Goal: Task Accomplishment & Management: Complete application form

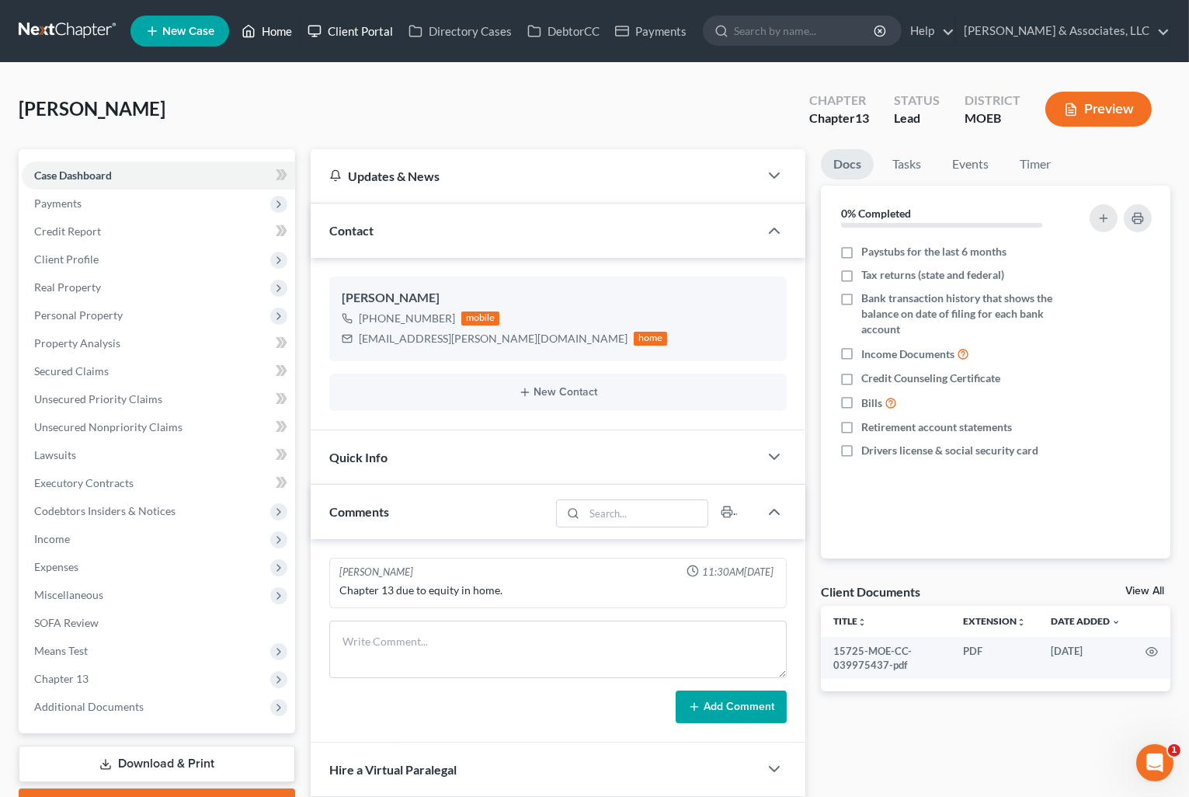
drag, startPoint x: 287, startPoint y: 19, endPoint x: 301, endPoint y: 28, distance: 16.4
click at [287, 19] on link "Home" at bounding box center [267, 31] width 66 height 28
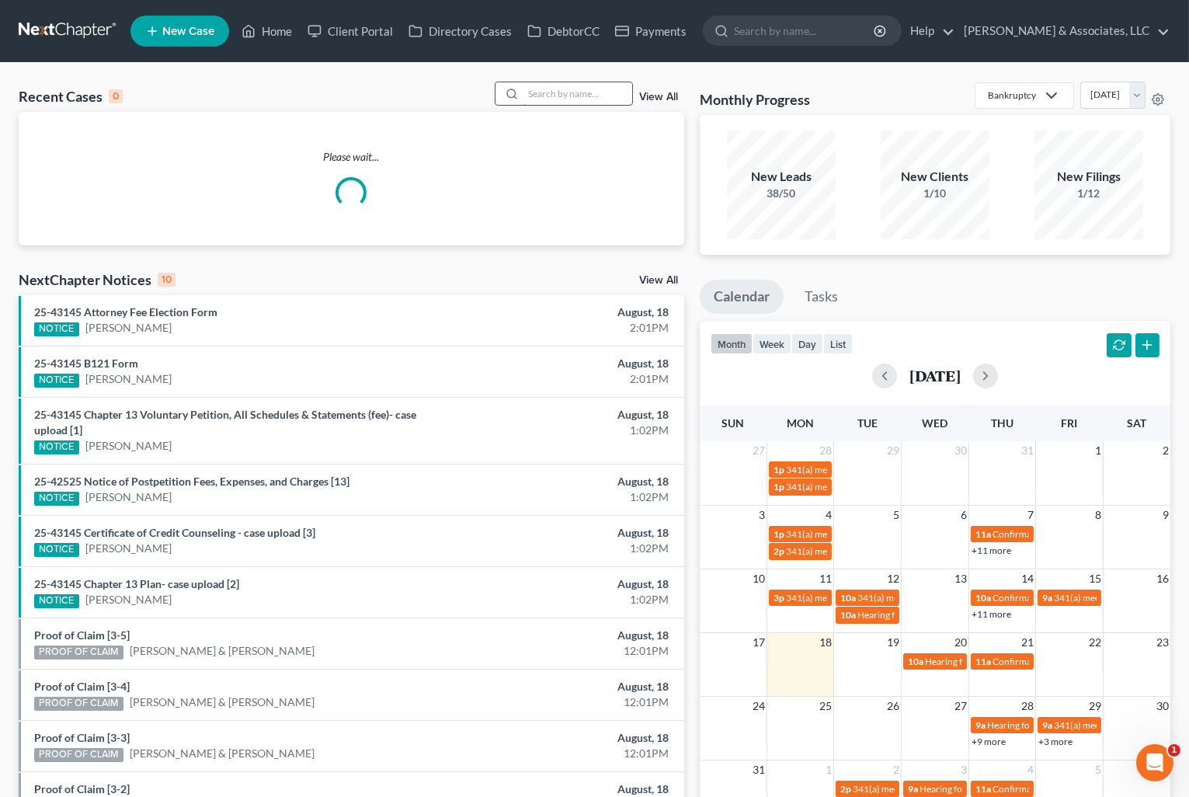
click at [575, 91] on input "search" at bounding box center [577, 93] width 109 height 23
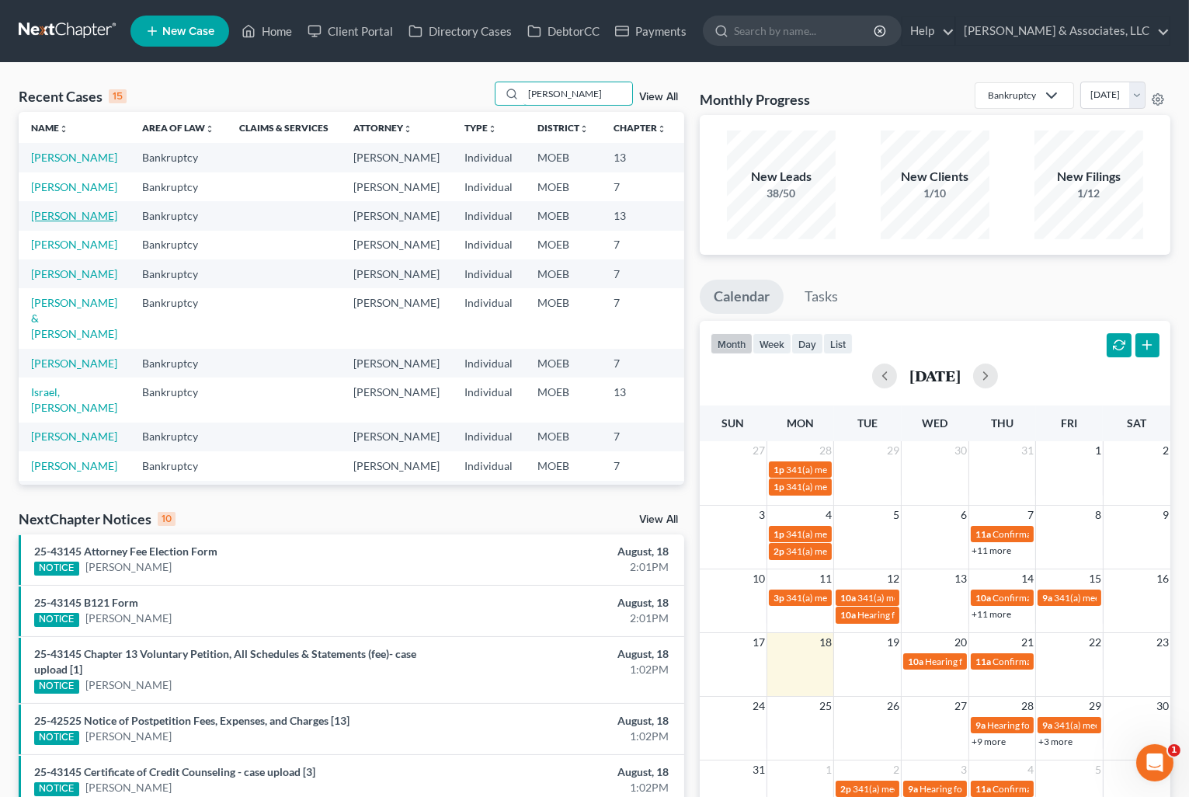
type input "[PERSON_NAME]"
click at [51, 222] on link "[PERSON_NAME]" at bounding box center [74, 215] width 86 height 13
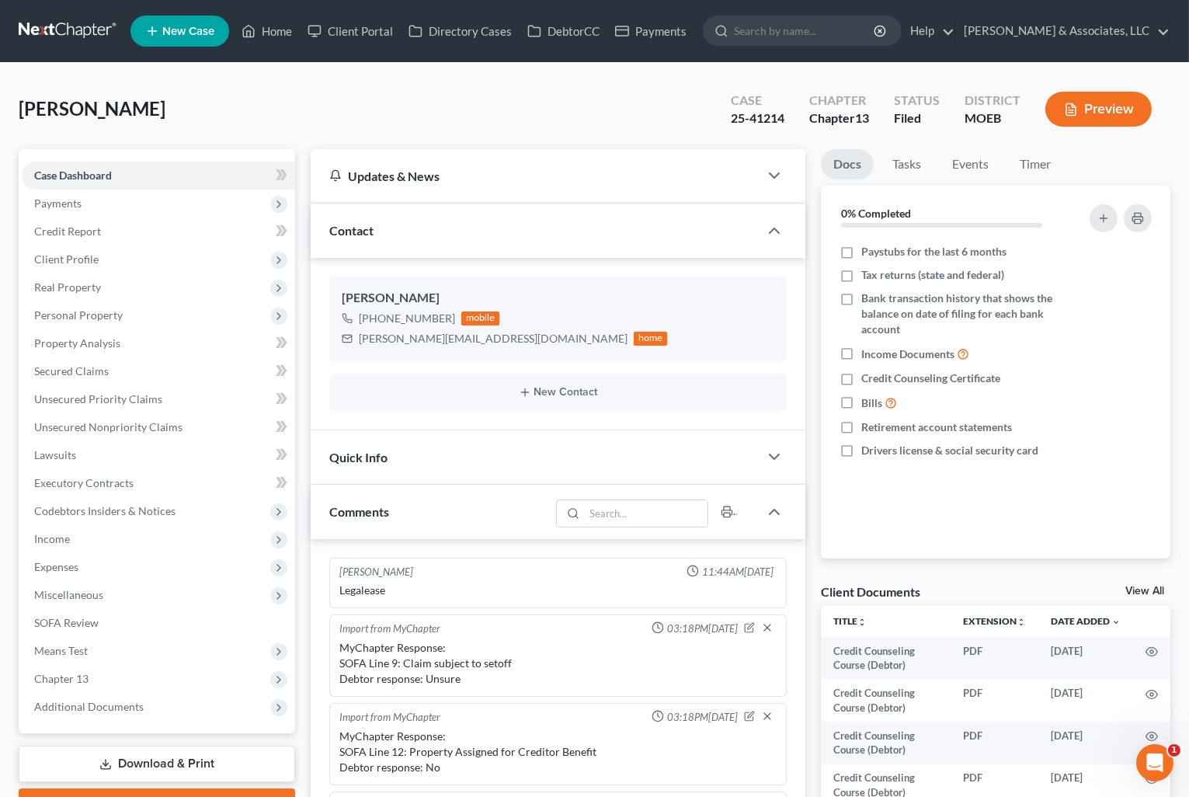
scroll to position [391, 0]
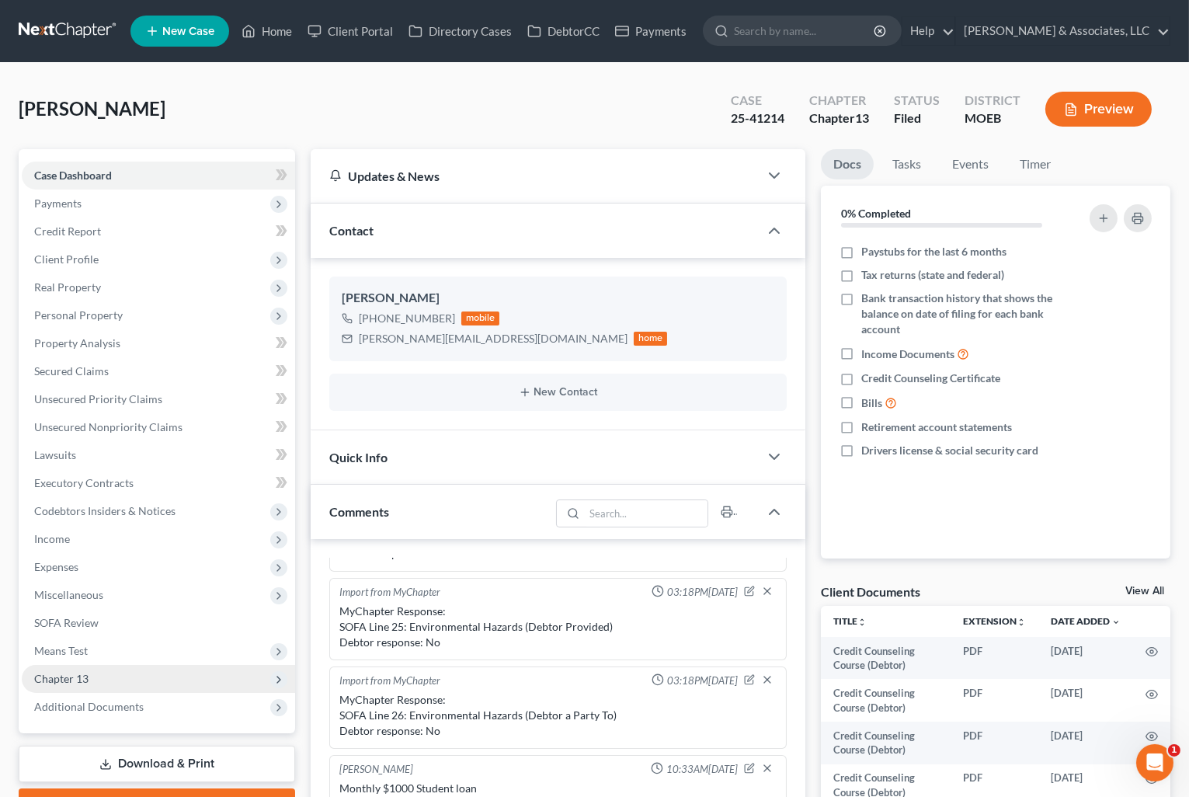
click at [106, 678] on span "Chapter 13" at bounding box center [158, 679] width 273 height 28
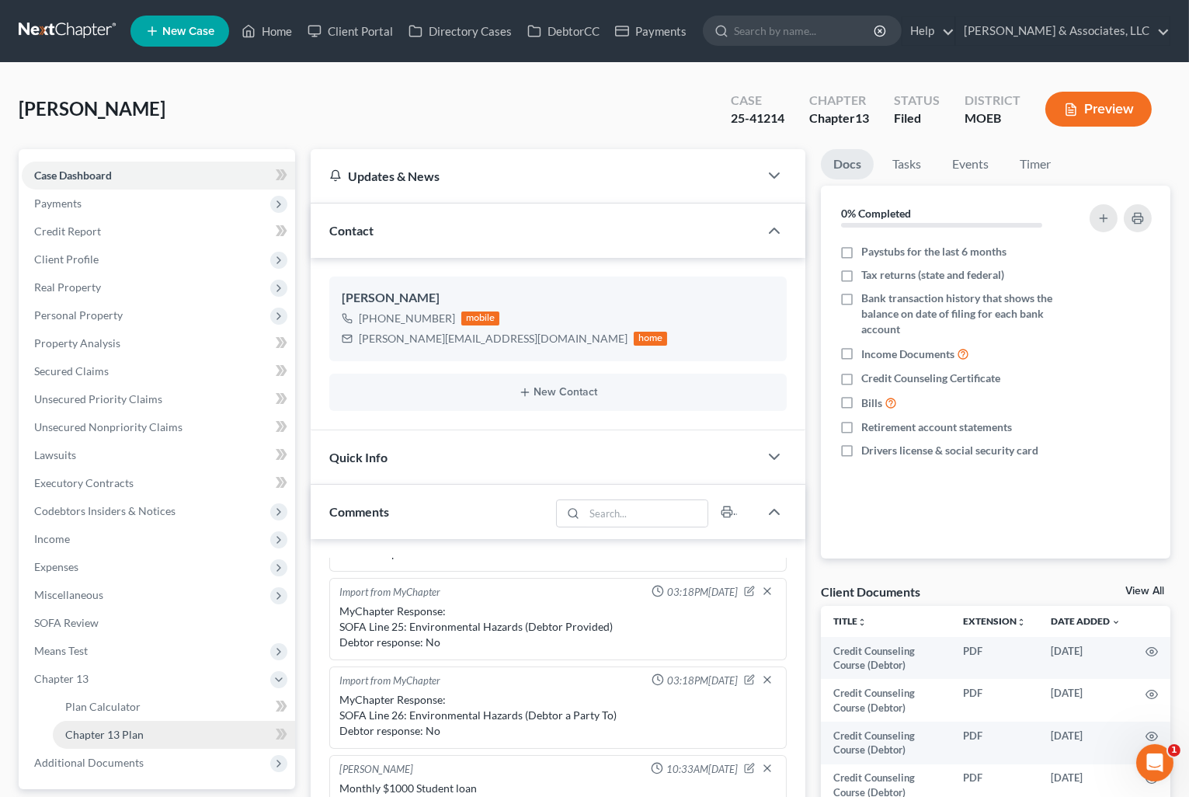
click at [109, 739] on link "Chapter 13 Plan" at bounding box center [174, 734] width 242 height 28
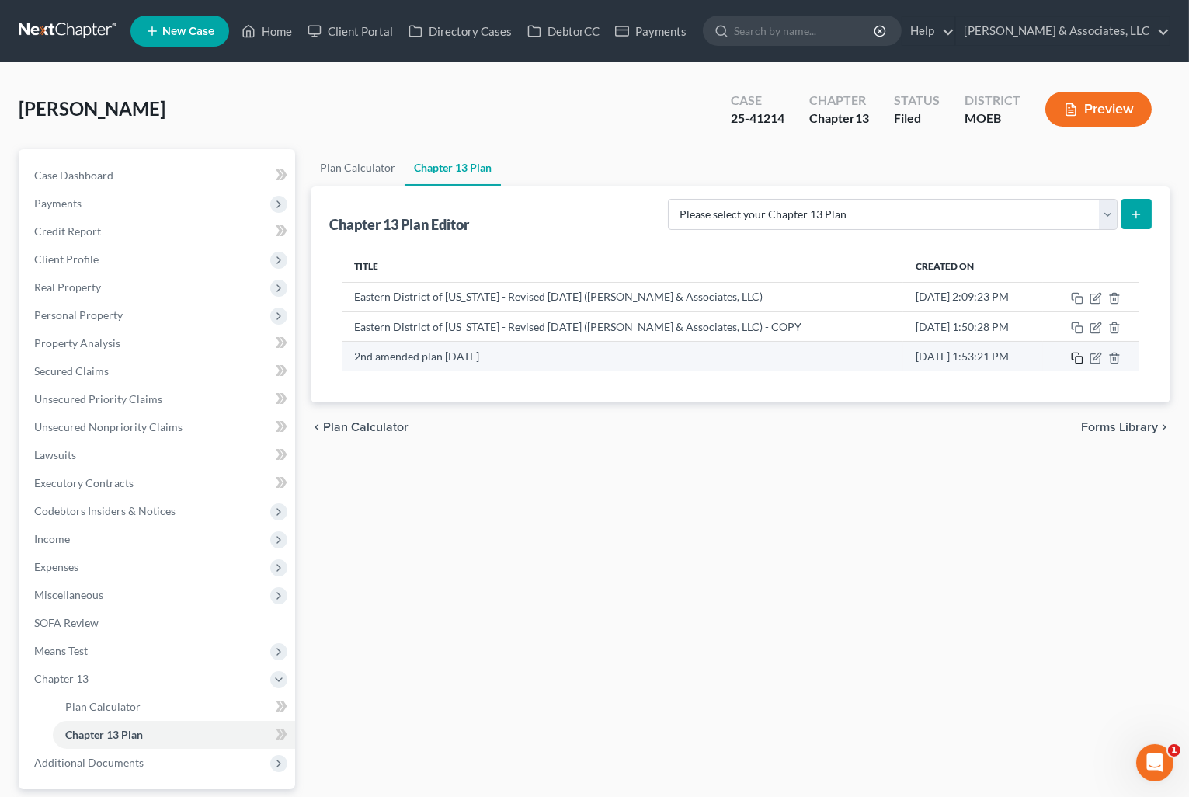
click at [1075, 359] on icon "button" at bounding box center [1077, 358] width 12 height 12
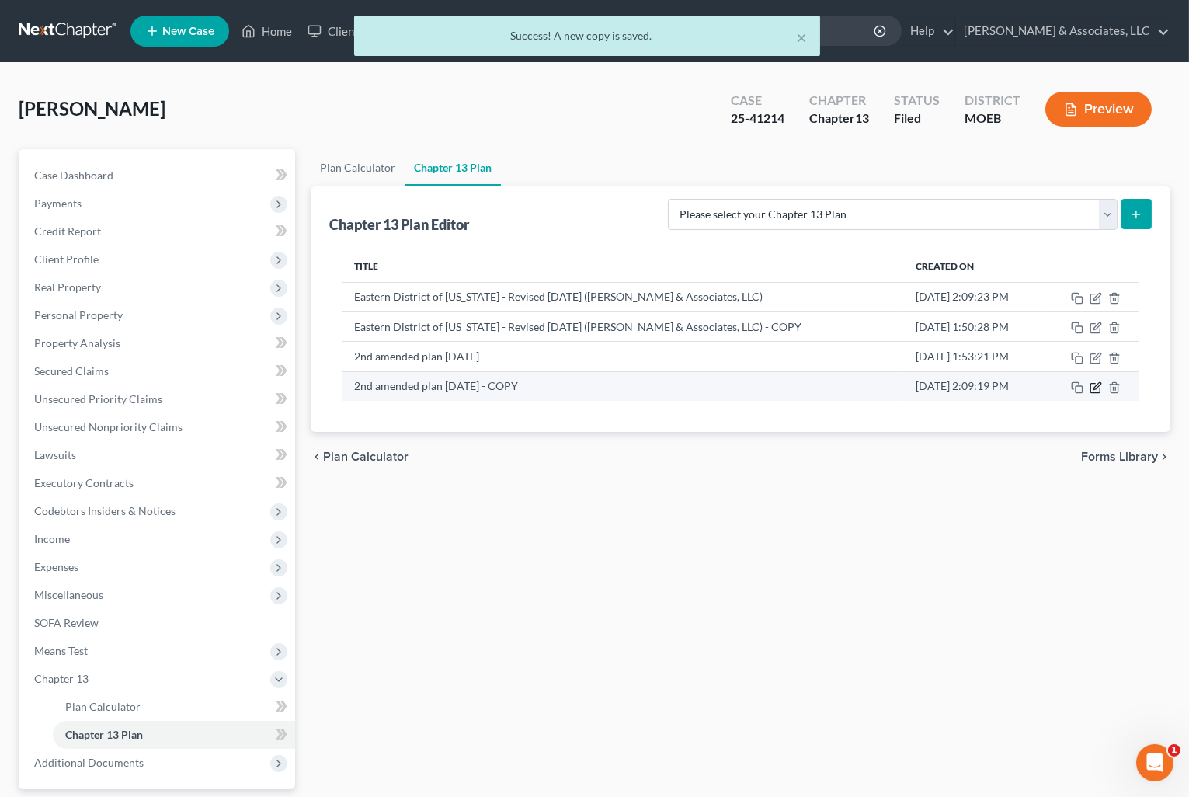
click at [1093, 390] on icon "button" at bounding box center [1095, 387] width 12 height 12
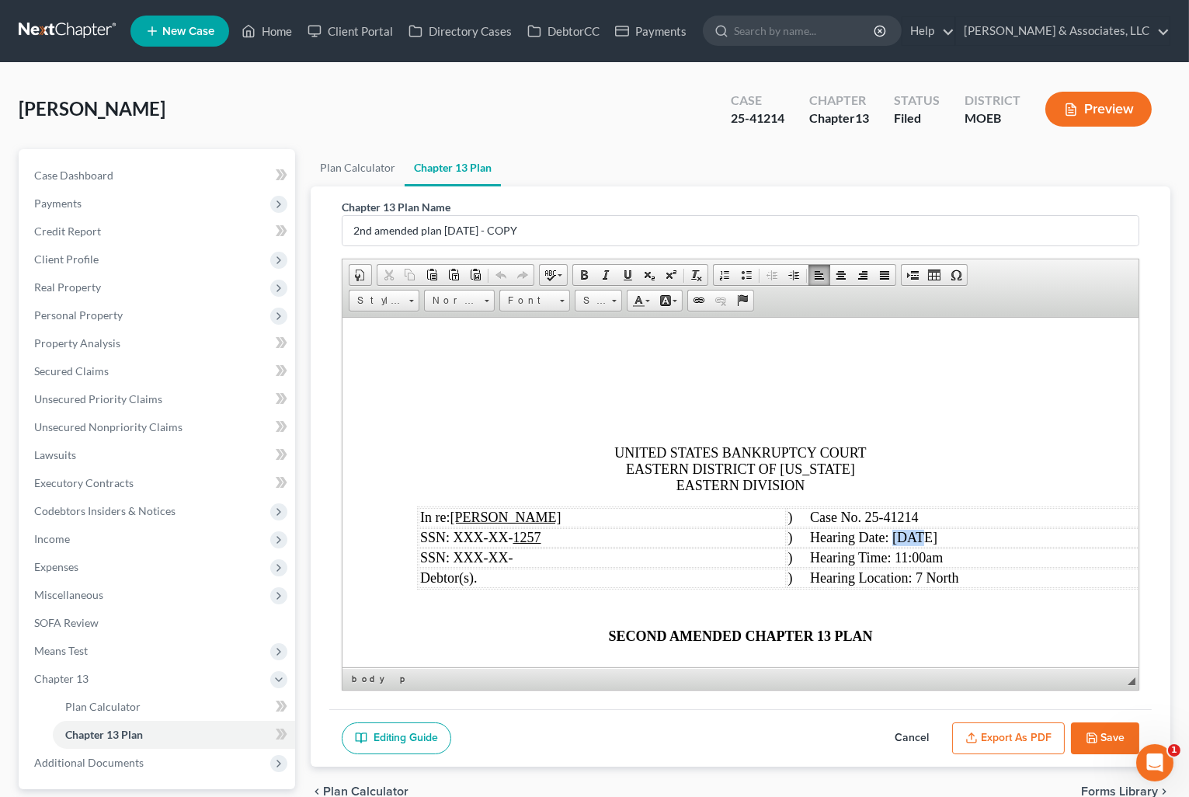
drag, startPoint x: 932, startPoint y: 539, endPoint x: 953, endPoint y: 539, distance: 21.0
click at [936, 539] on span ") Hearing Date: [DATE]" at bounding box center [861, 537] width 149 height 16
drag, startPoint x: 599, startPoint y: 633, endPoint x: 645, endPoint y: 634, distance: 46.6
click at [645, 634] on p "SECOND AMENDED CHAPTER 13 PLAN" at bounding box center [739, 635] width 647 height 16
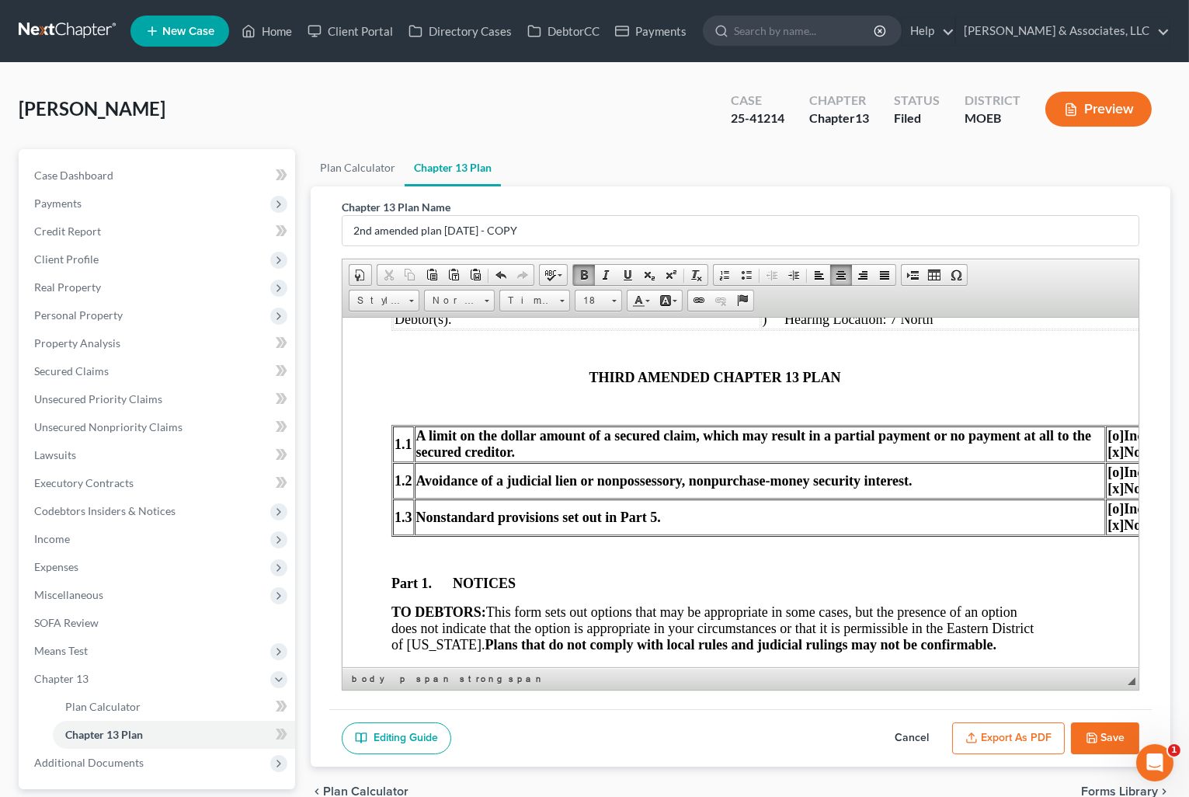
scroll to position [259, 105]
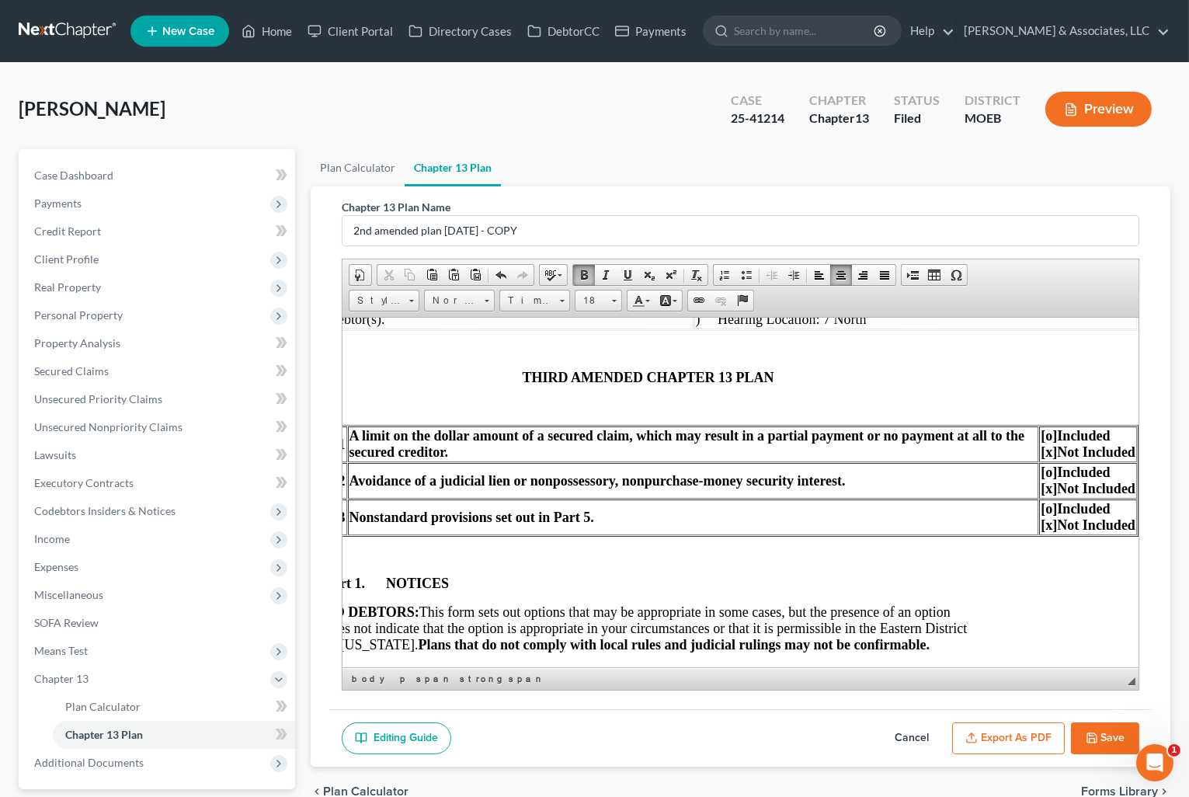
click at [1040, 508] on span "[o]" at bounding box center [1048, 508] width 16 height 16
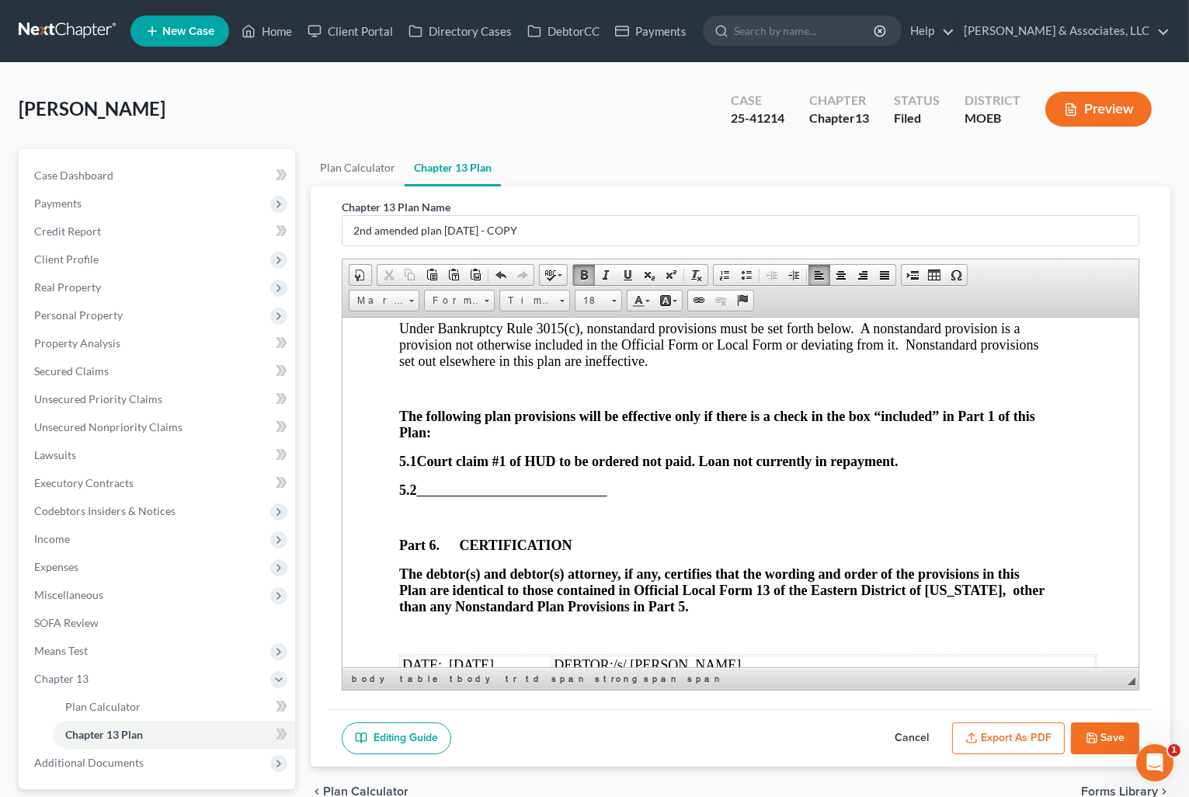
scroll to position [5029, 16]
click at [693, 460] on strong "Court claim #1 of HUD to be ordered not paid. Loan not currently in repayment." at bounding box center [658, 461] width 481 height 16
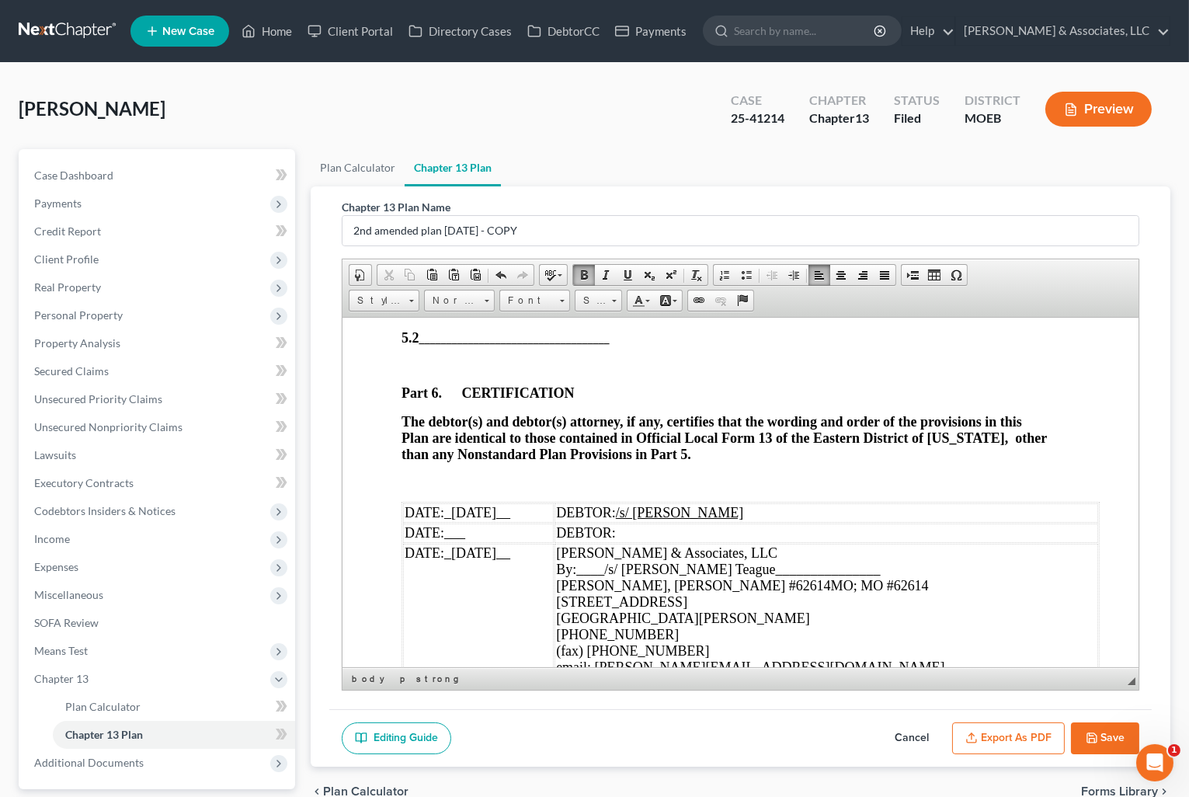
scroll to position [5288, 16]
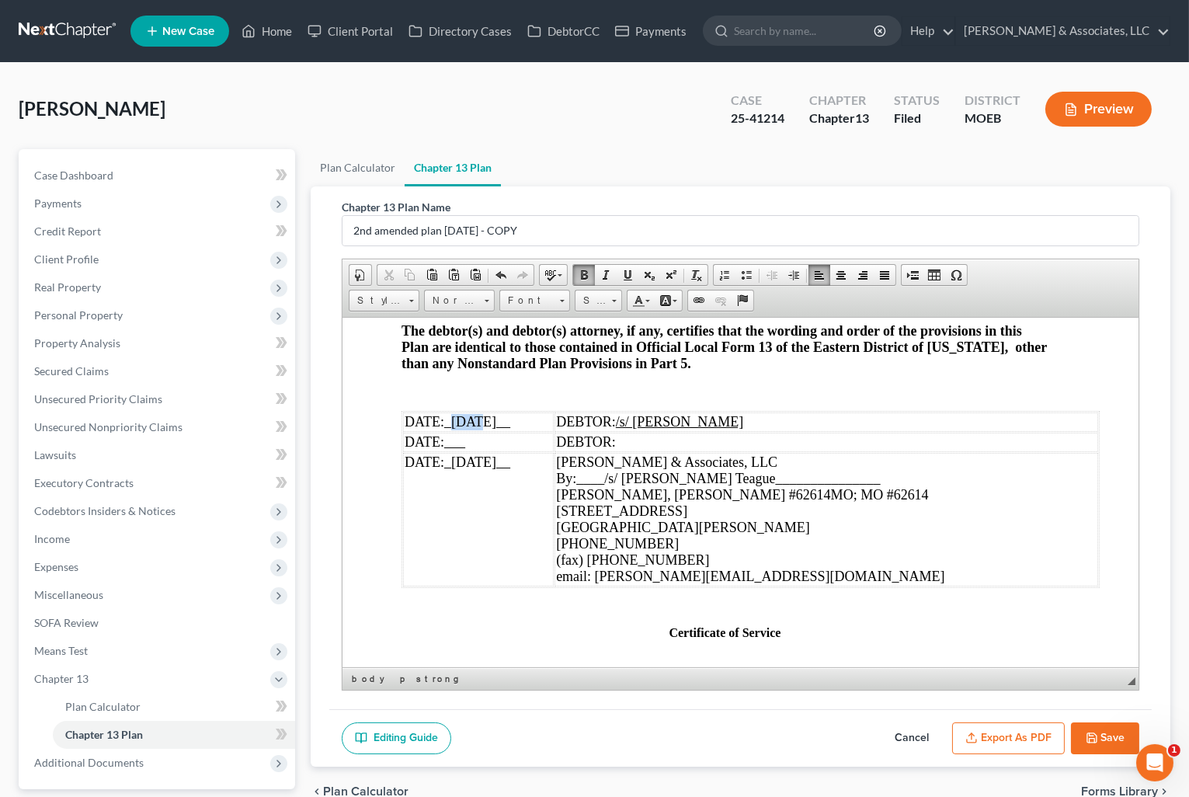
drag, startPoint x: 454, startPoint y: 419, endPoint x: 475, endPoint y: 420, distance: 21.0
click at [475, 420] on span "_[DATE]__" at bounding box center [476, 421] width 66 height 16
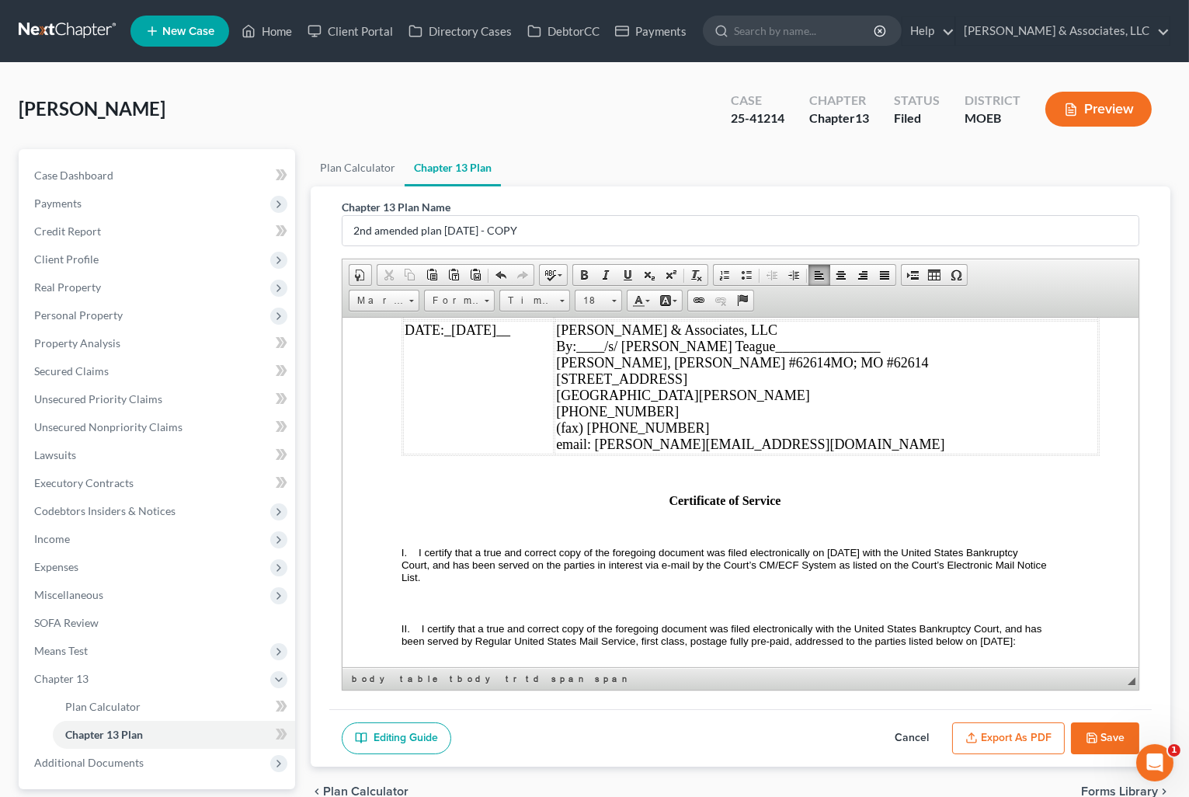
scroll to position [5460, 16]
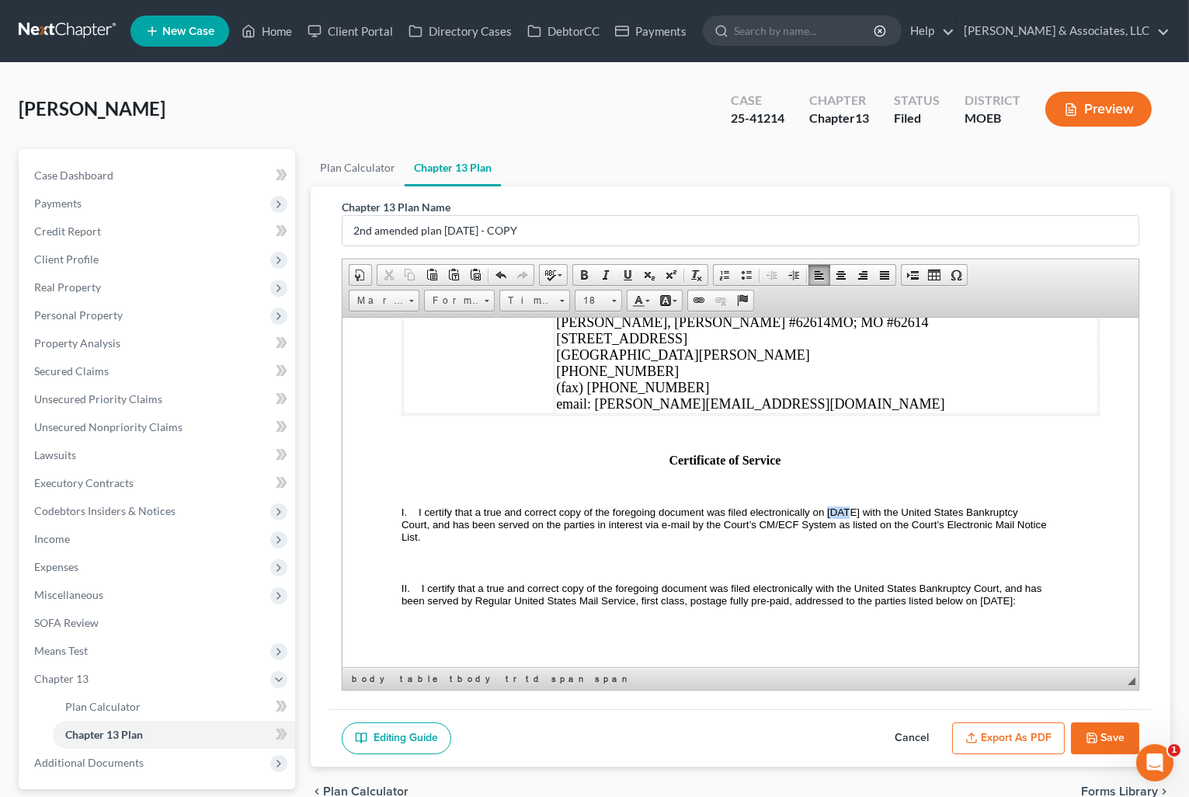
drag, startPoint x: 826, startPoint y: 511, endPoint x: 842, endPoint y: 511, distance: 15.5
click at [842, 511] on span "I certify that a true and correct copy of the foregoing document was filed elec…" at bounding box center [725, 523] width 648 height 36
click at [1025, 542] on span "I certify that a true and correct copy of the foregoing document was filed elec…" at bounding box center [725, 523] width 648 height 36
drag, startPoint x: 997, startPoint y: 599, endPoint x: 1029, endPoint y: 599, distance: 31.8
click at [1029, 542] on span "I certify that a true and correct copy of the foregoing document was filed elec…" at bounding box center [725, 523] width 648 height 36
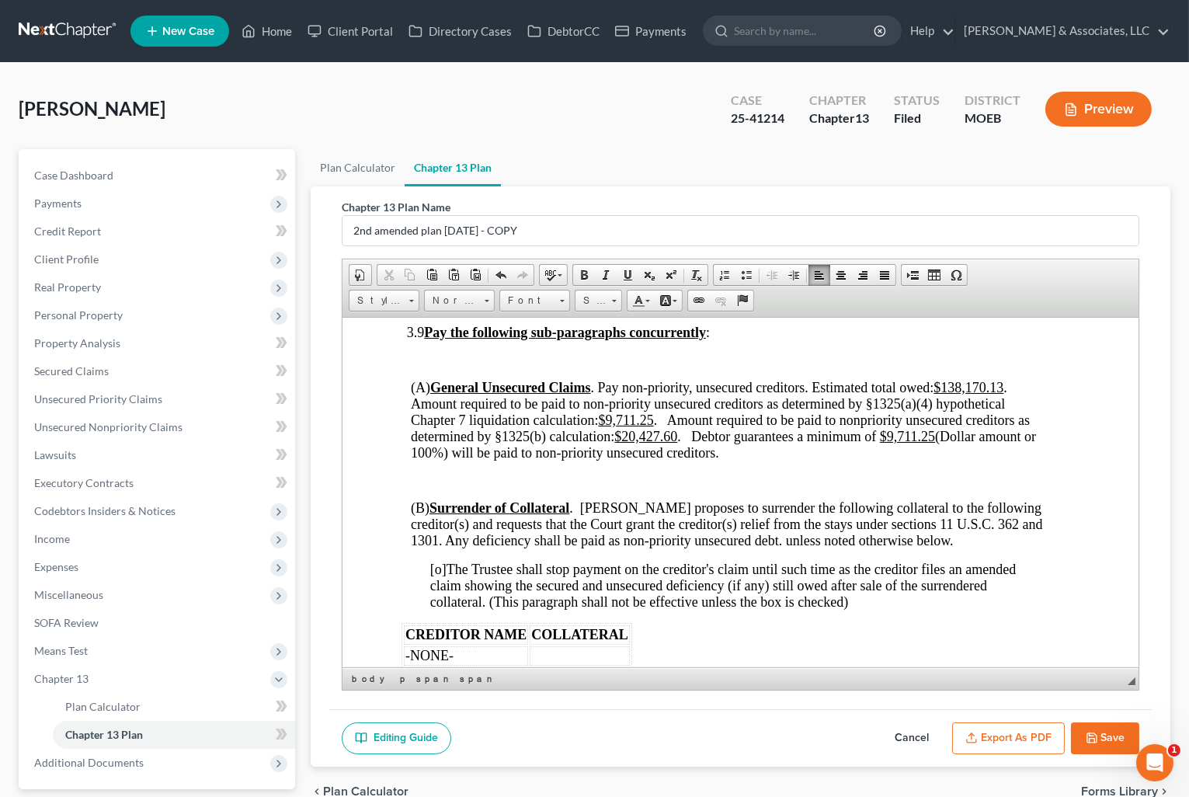
scroll to position [3882, 16]
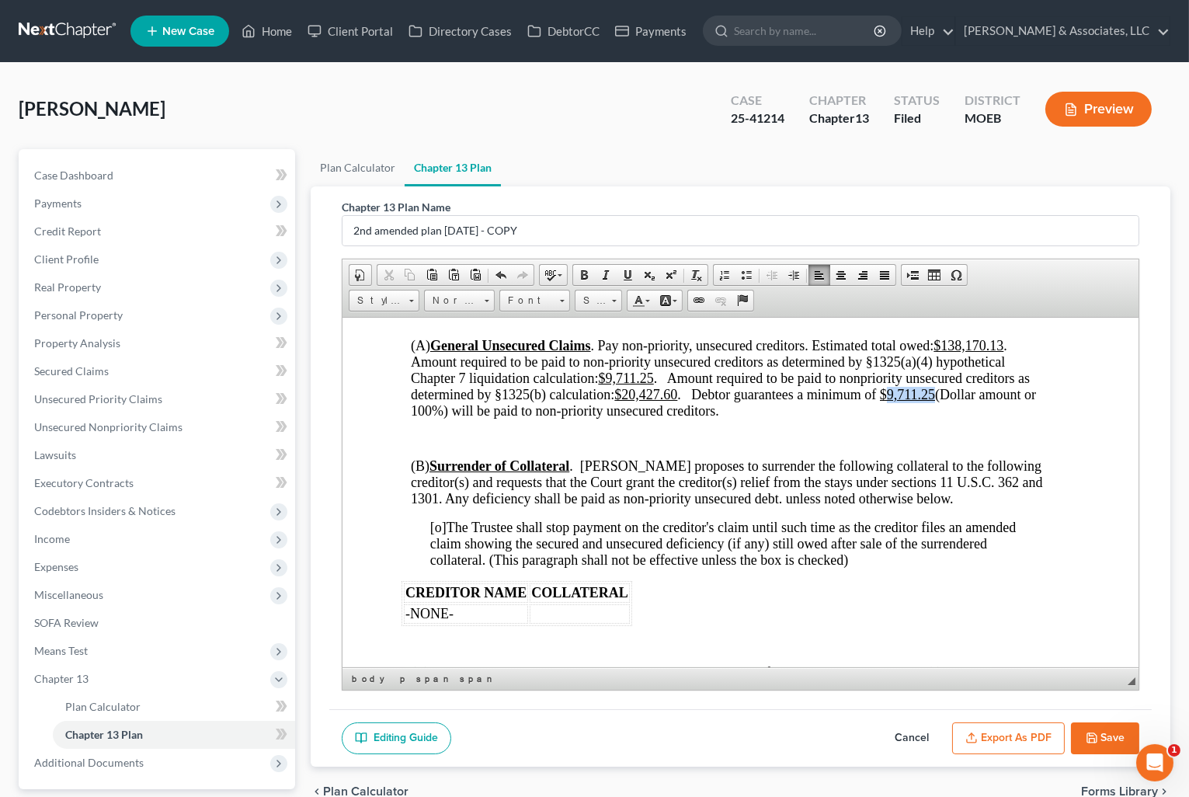
drag, startPoint x: 888, startPoint y: 384, endPoint x: 935, endPoint y: 385, distance: 46.6
click at [934, 386] on u "$9,711.25" at bounding box center [906, 394] width 55 height 16
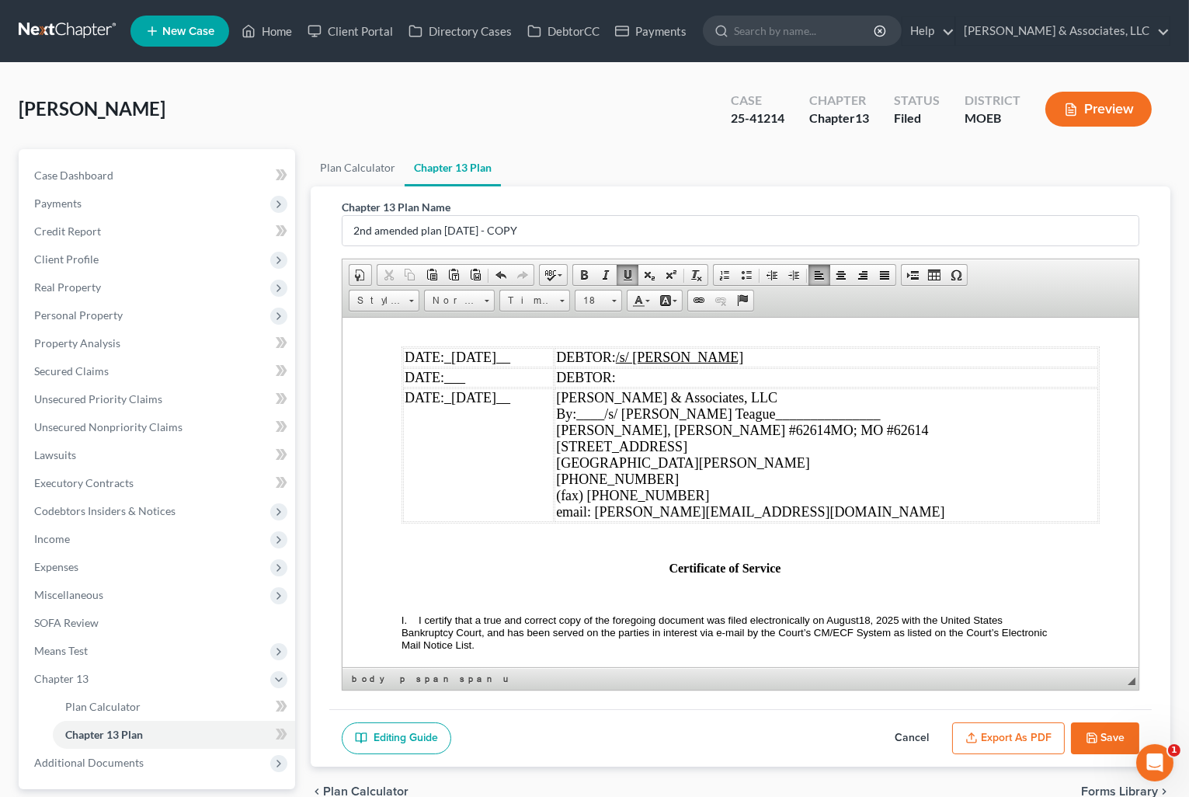
scroll to position [5435, 16]
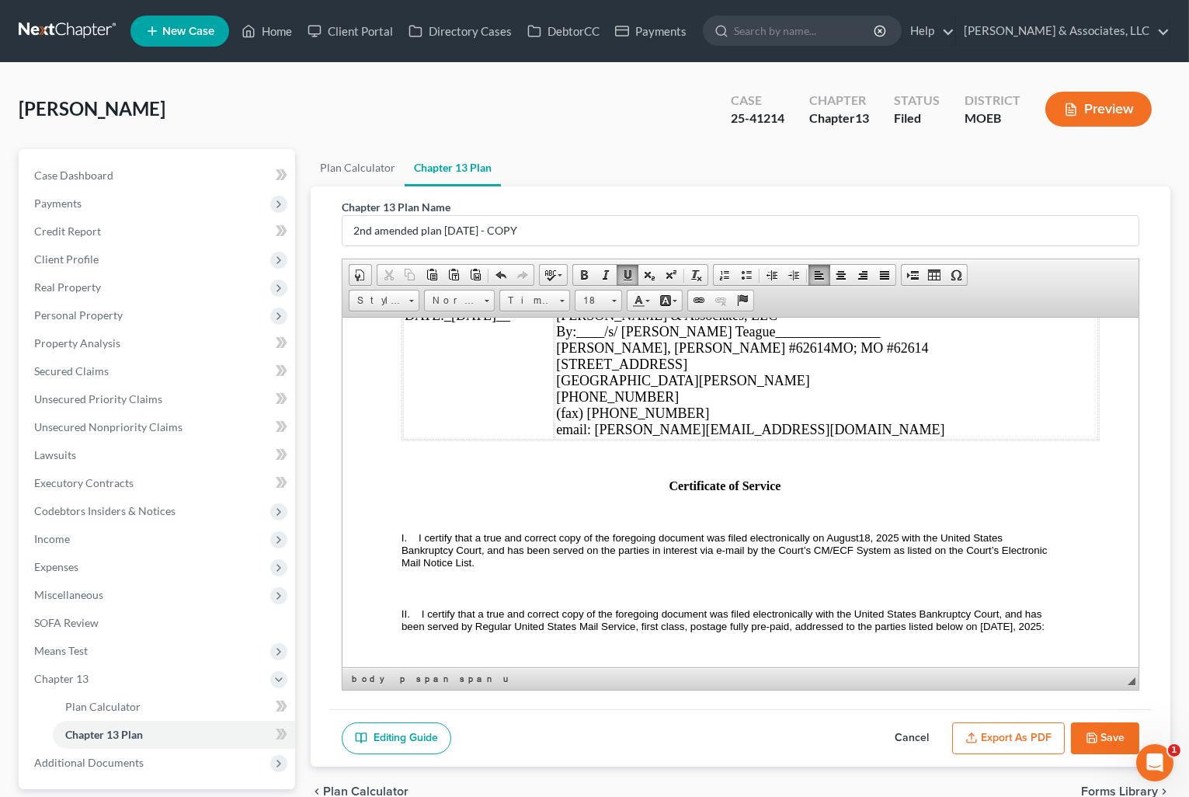
click at [999, 730] on button "Export as PDF" at bounding box center [1008, 738] width 113 height 33
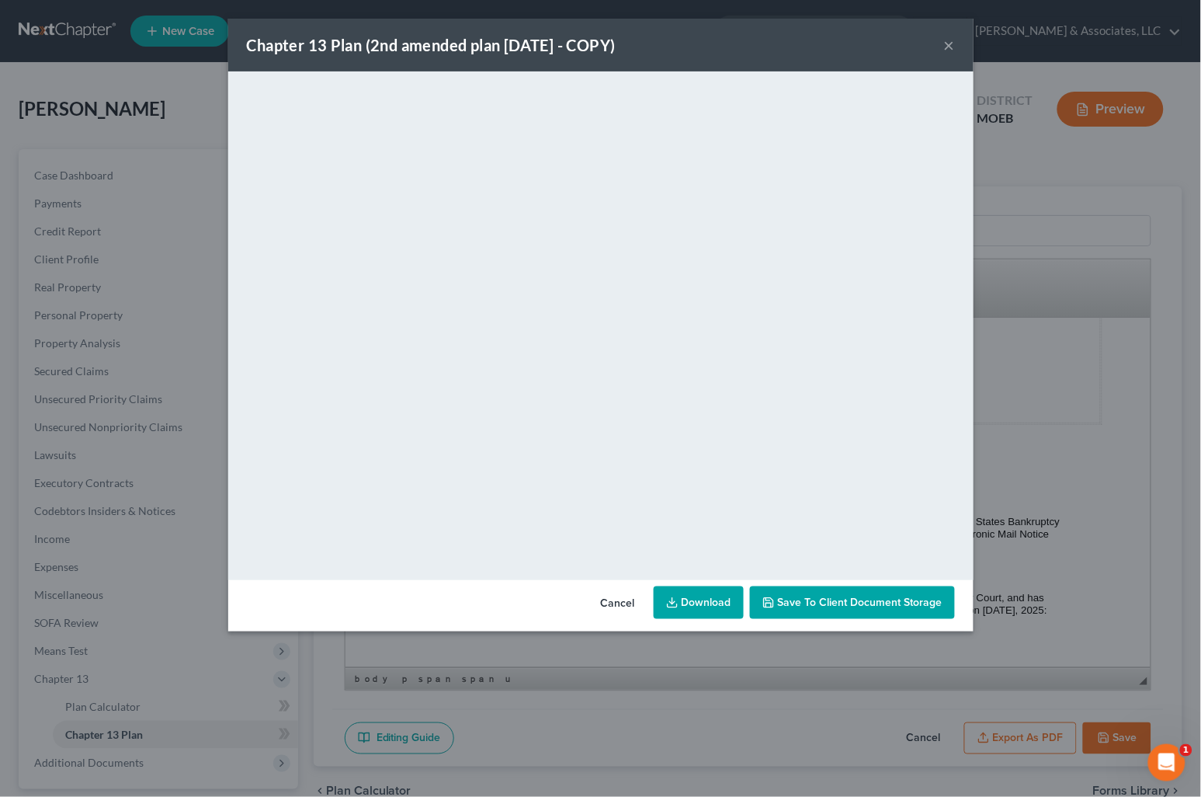
click at [951, 43] on button "×" at bounding box center [949, 45] width 11 height 19
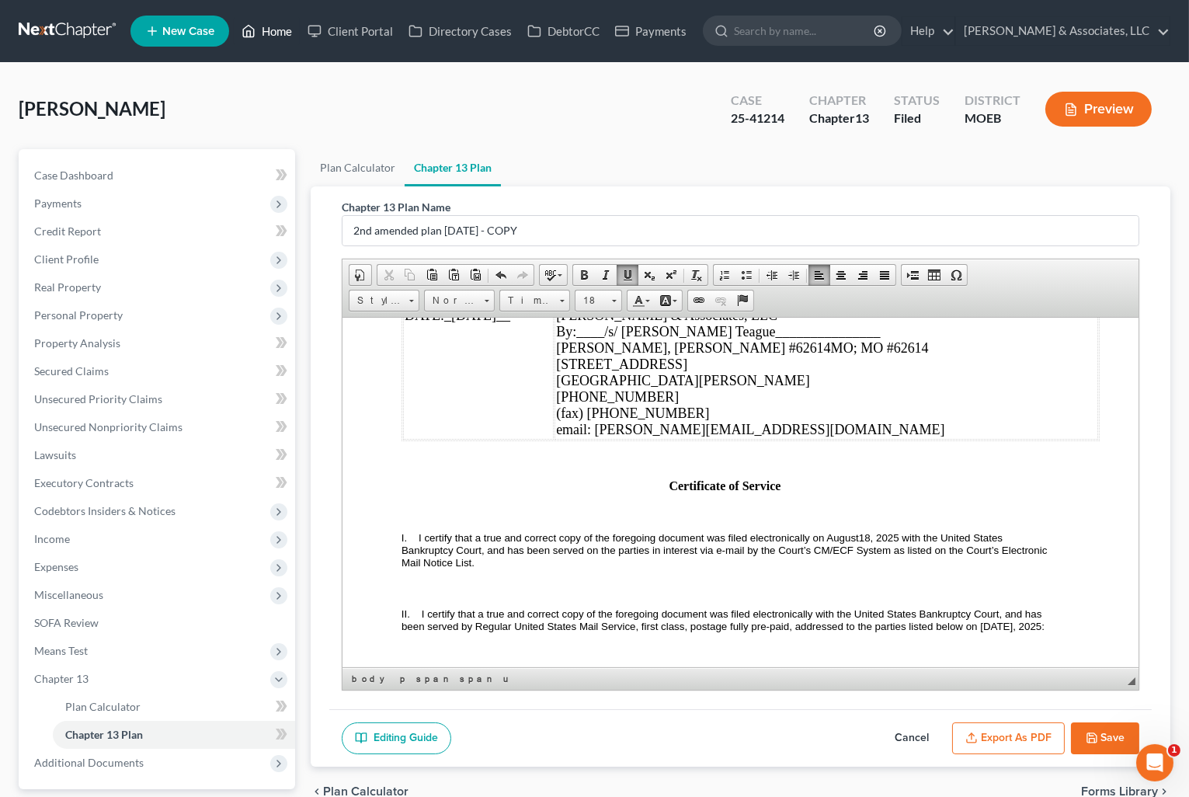
click at [266, 23] on link "Home" at bounding box center [267, 31] width 66 height 28
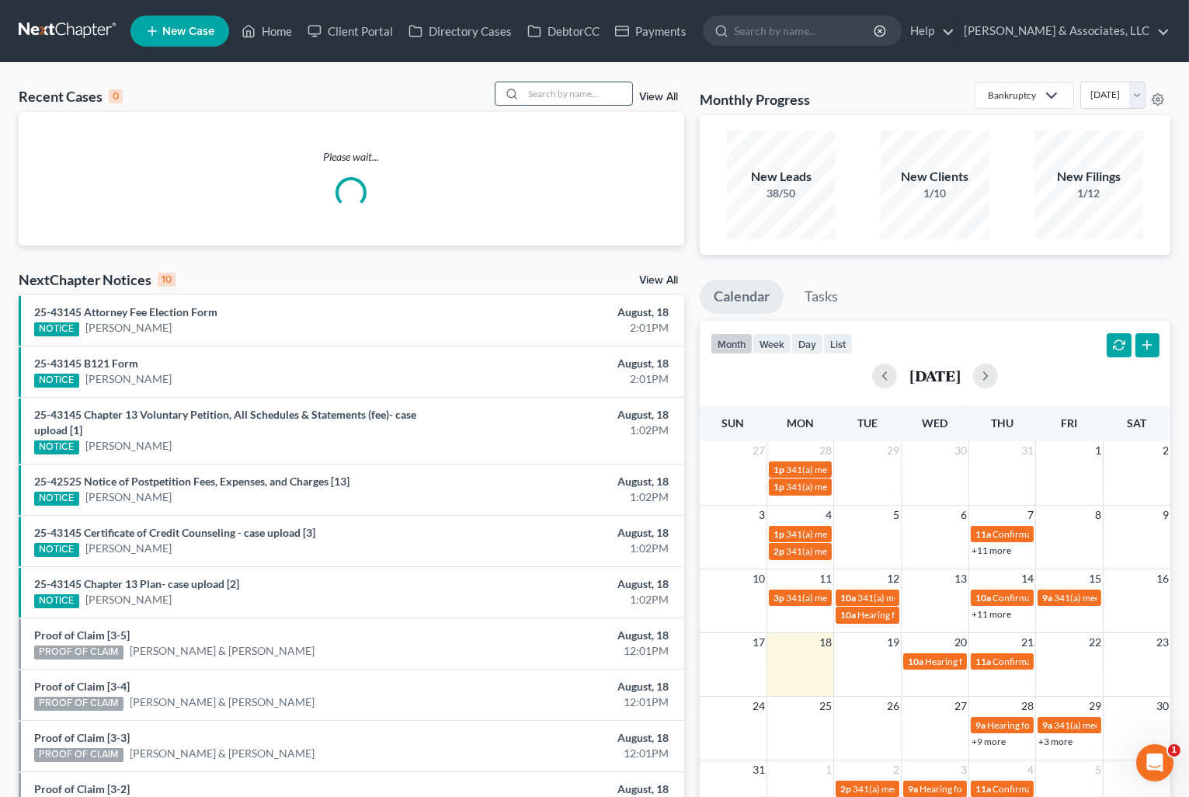
click at [557, 89] on input "search" at bounding box center [577, 93] width 109 height 23
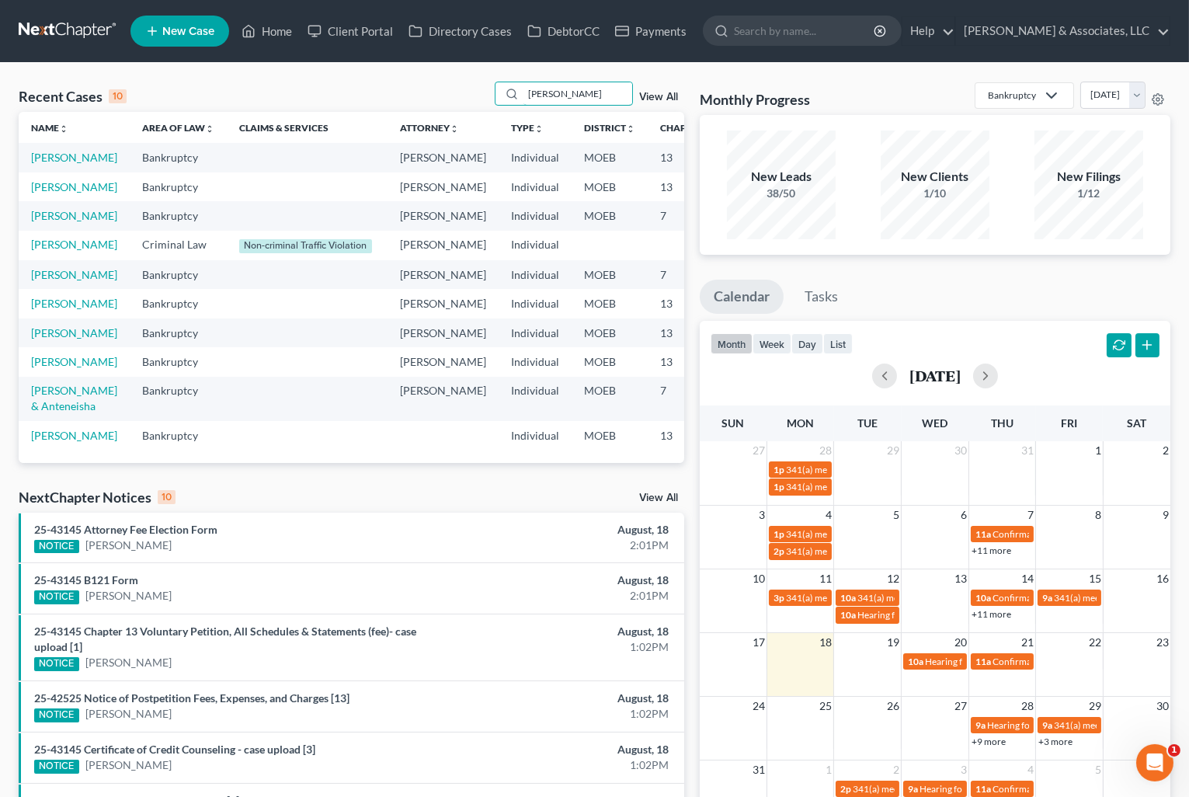
type input "[PERSON_NAME]"
click at [54, 193] on link "[PERSON_NAME]" at bounding box center [74, 186] width 86 height 13
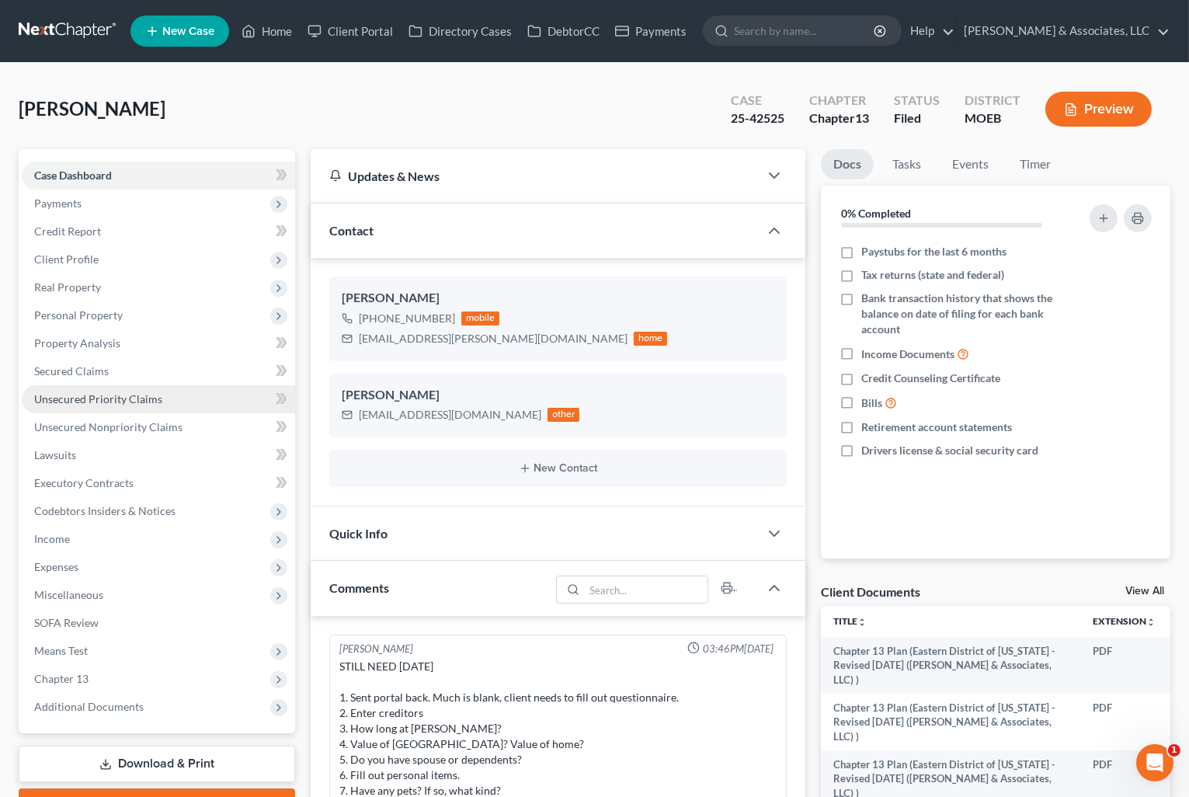
scroll to position [1220, 0]
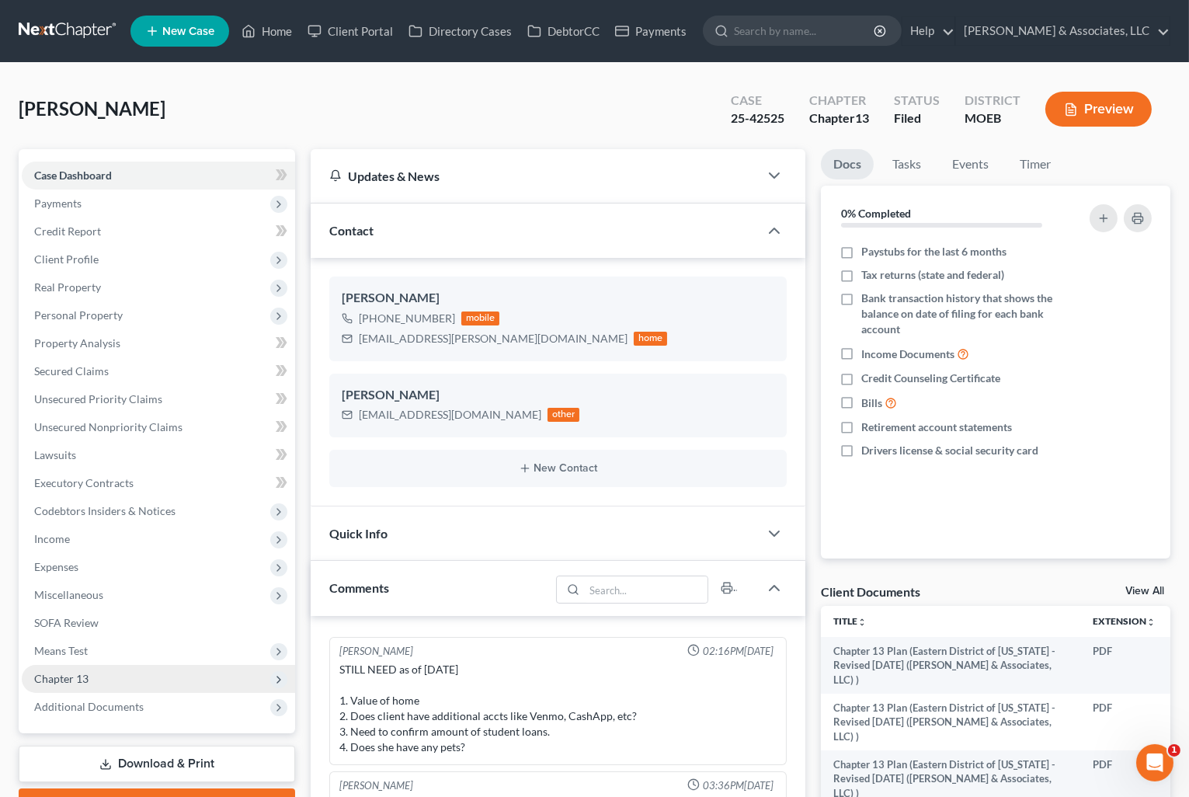
click at [89, 671] on span "Chapter 13" at bounding box center [158, 679] width 273 height 28
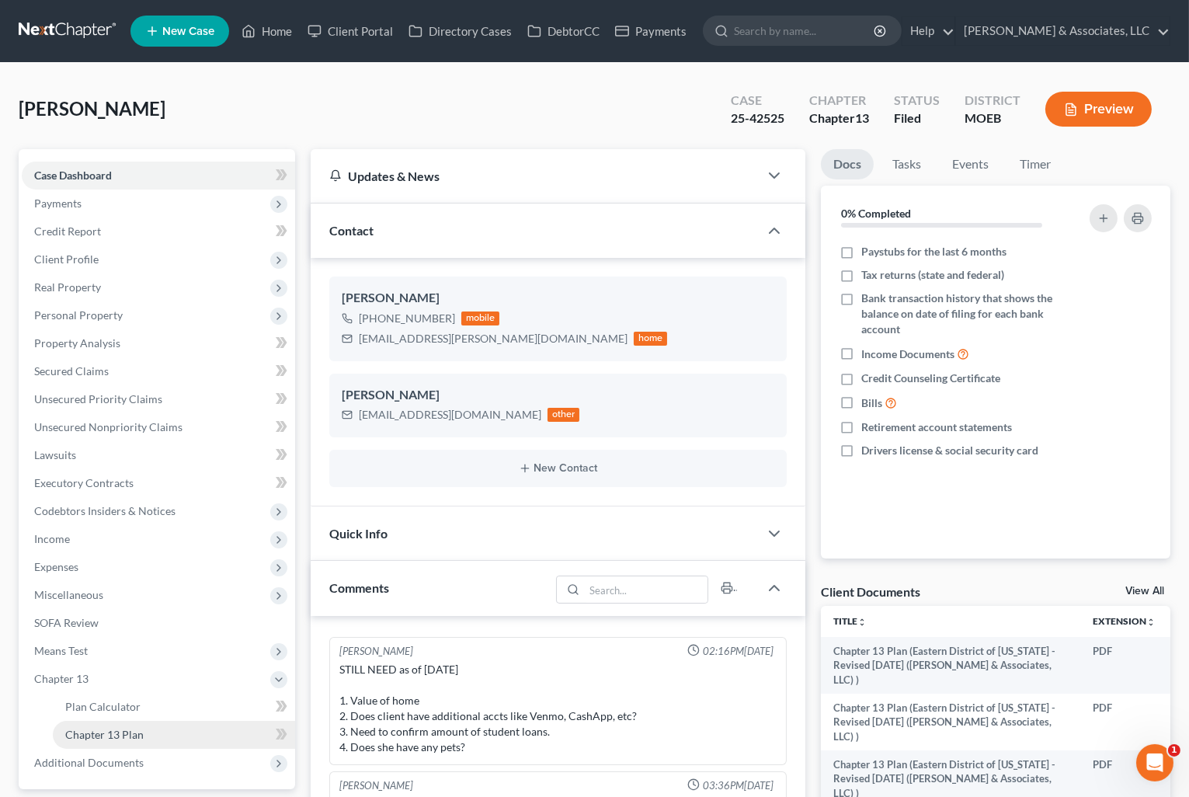
click at [148, 727] on link "Chapter 13 Plan" at bounding box center [174, 734] width 242 height 28
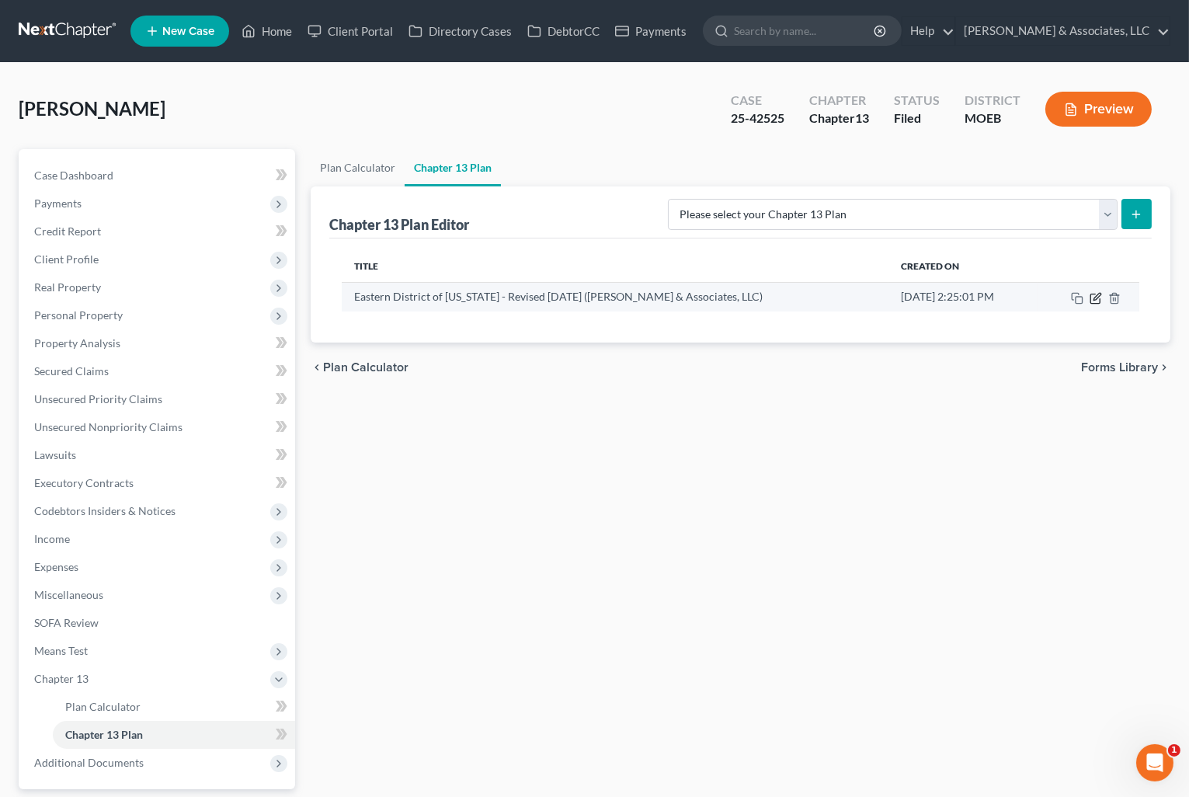
click at [1099, 296] on icon "button" at bounding box center [1096, 296] width 7 height 7
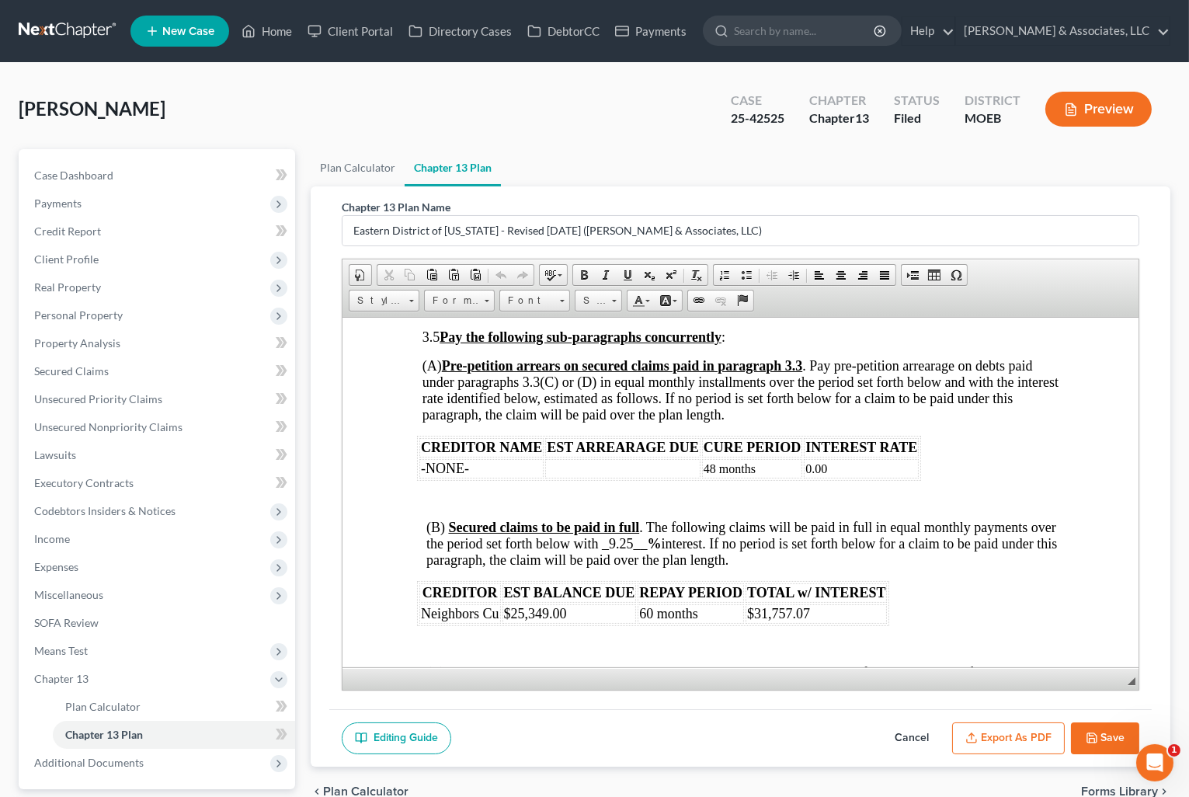
scroll to position [2674, 0]
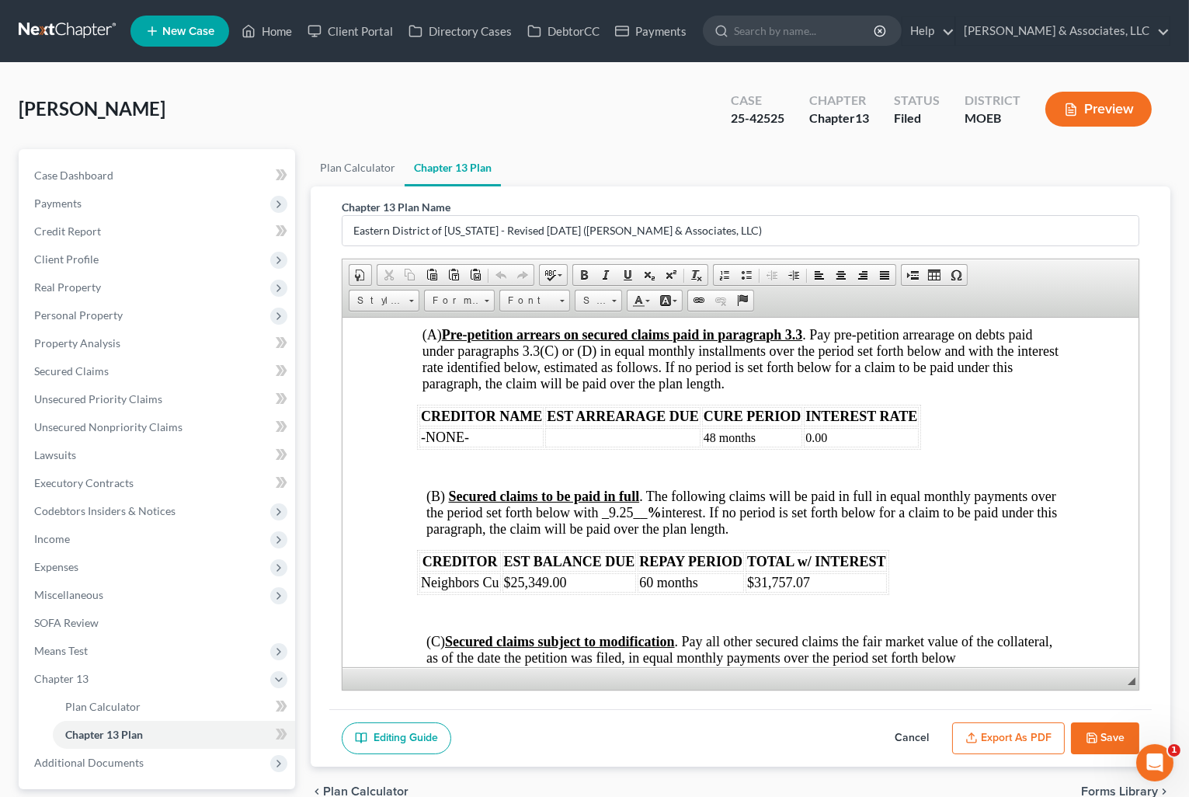
click at [647, 489] on span "(B) Secured claims to be paid in full . The following claims will be paid in fu…" at bounding box center [740, 512] width 630 height 48
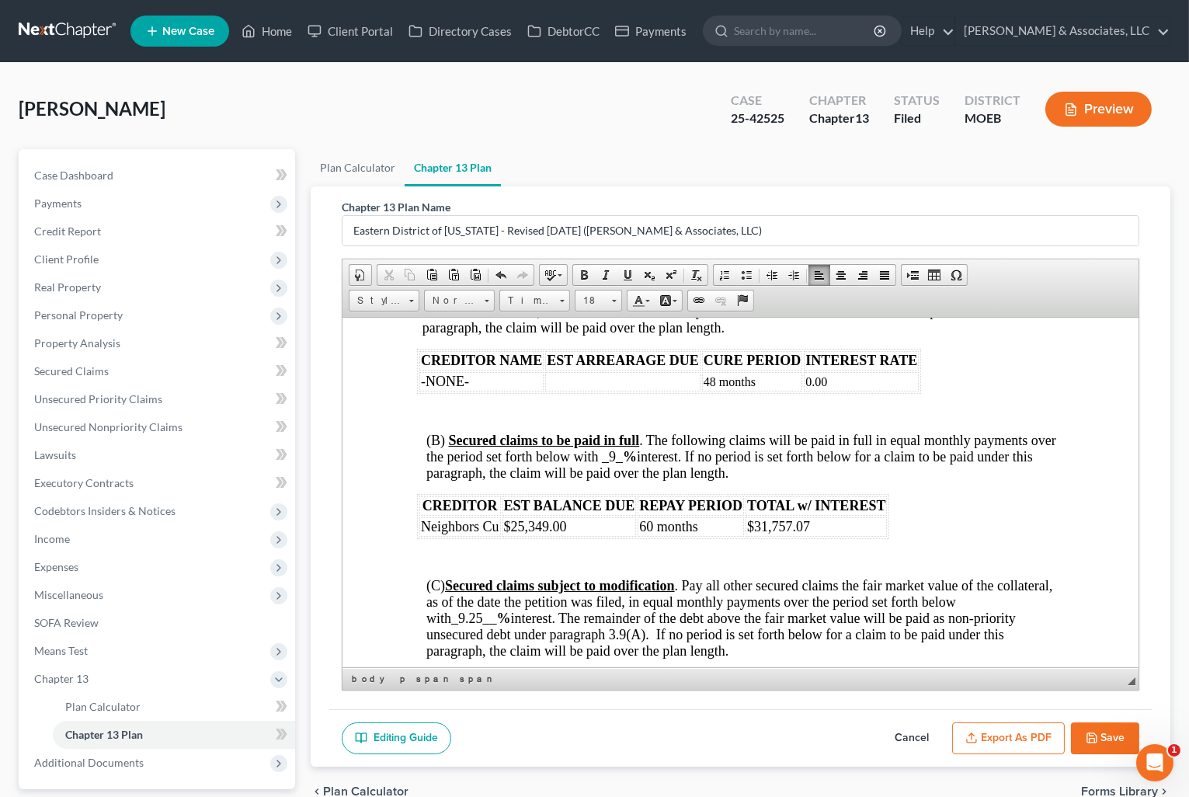
scroll to position [2760, 0]
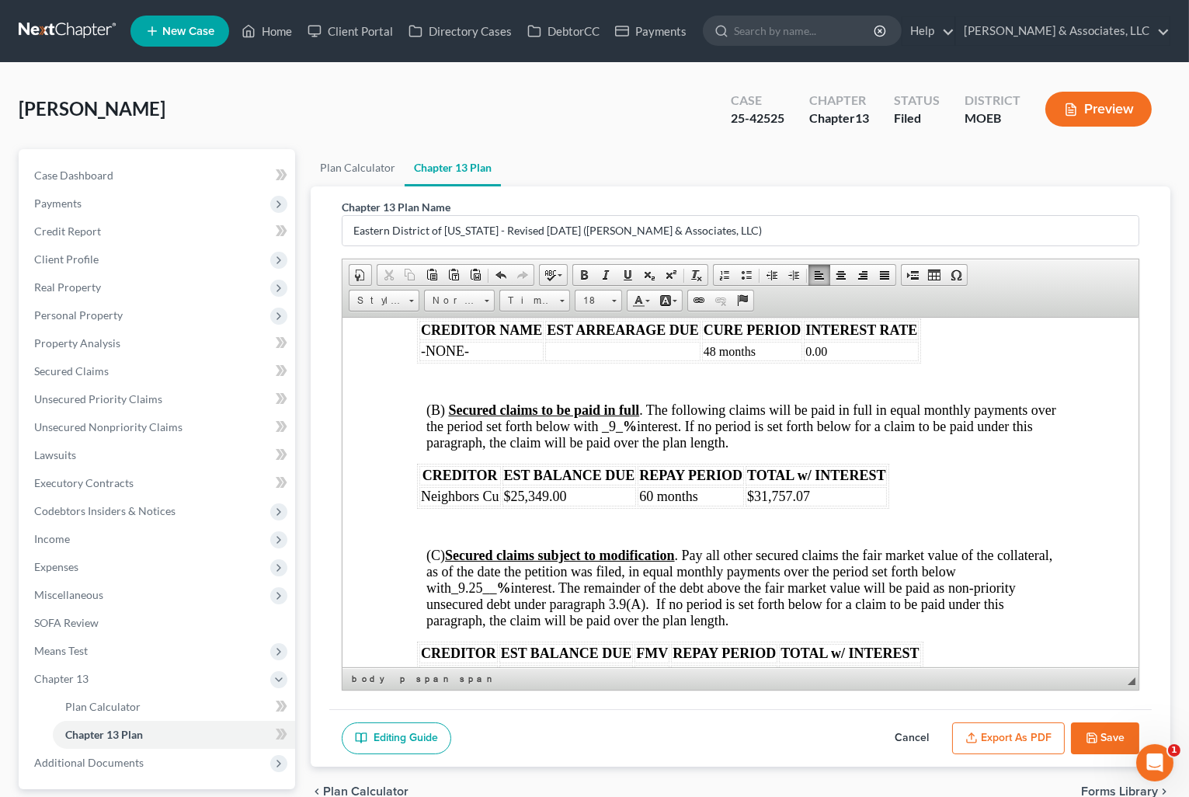
click at [484, 579] on span "_9.25__" at bounding box center [473, 587] width 46 height 16
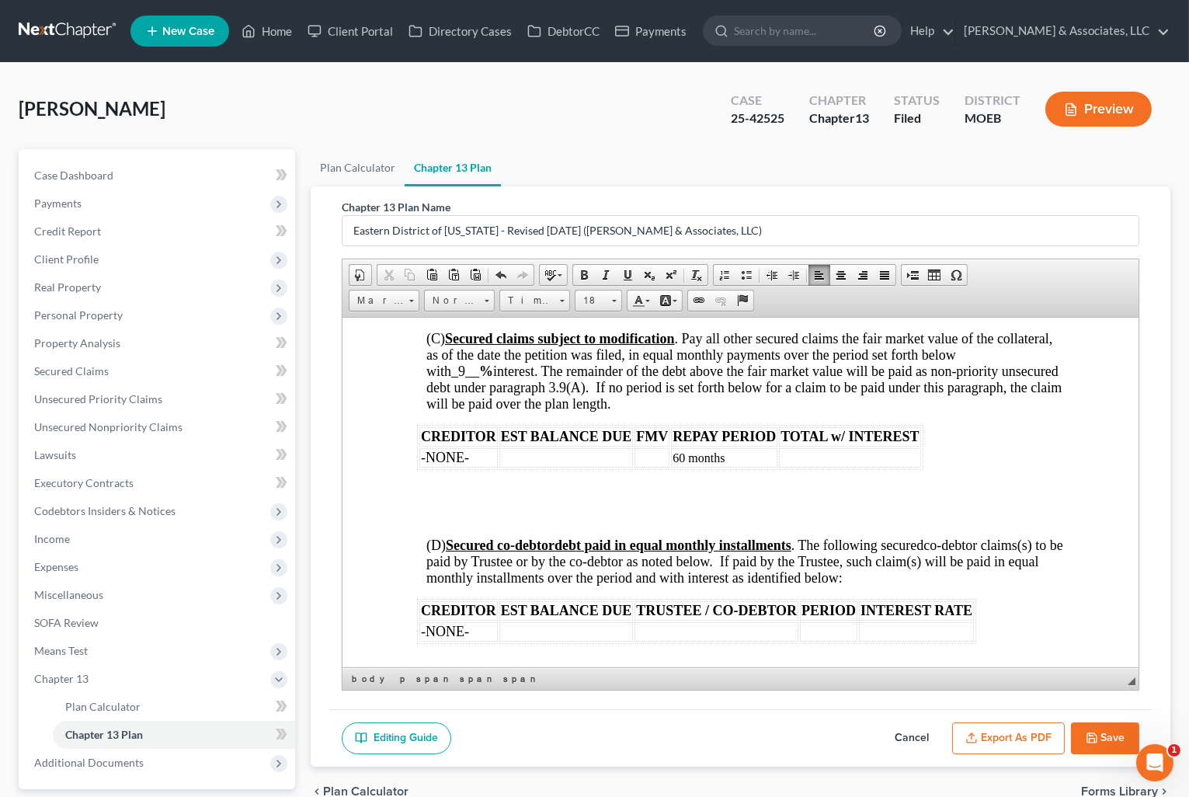
scroll to position [3106, 0]
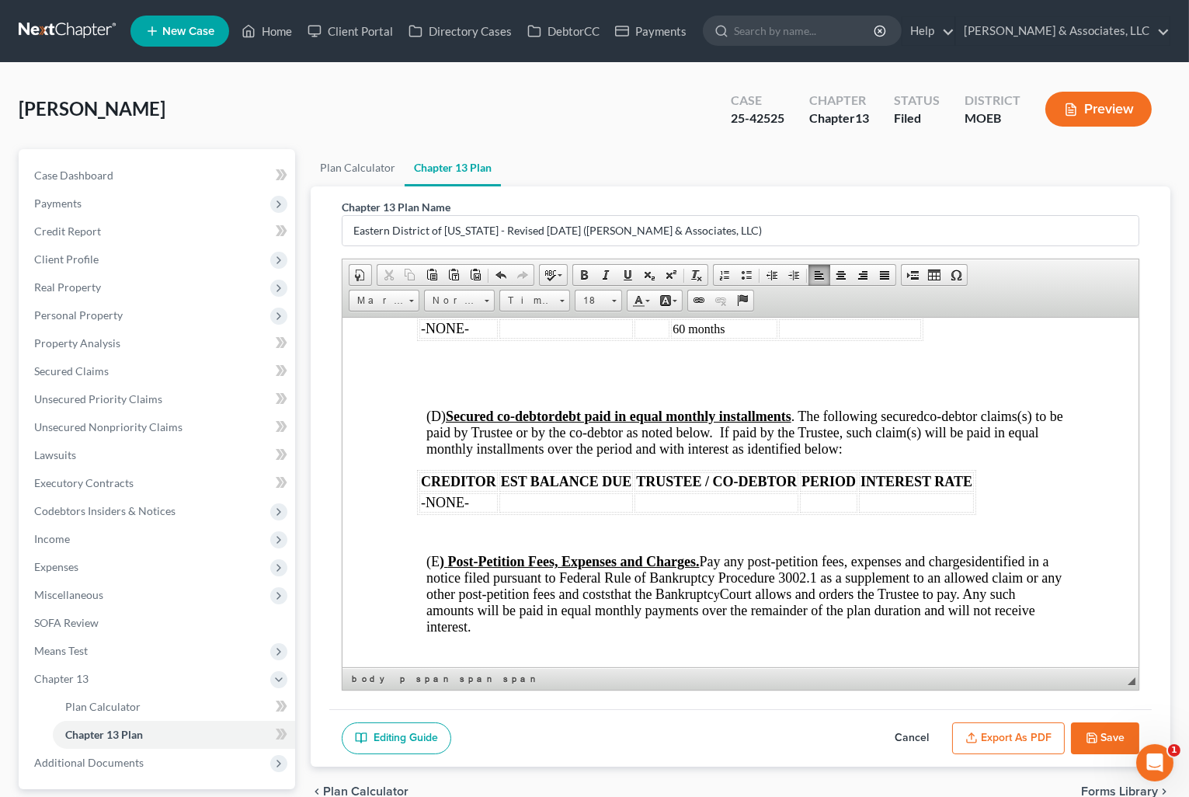
click at [905, 739] on button "Cancel" at bounding box center [911, 738] width 68 height 33
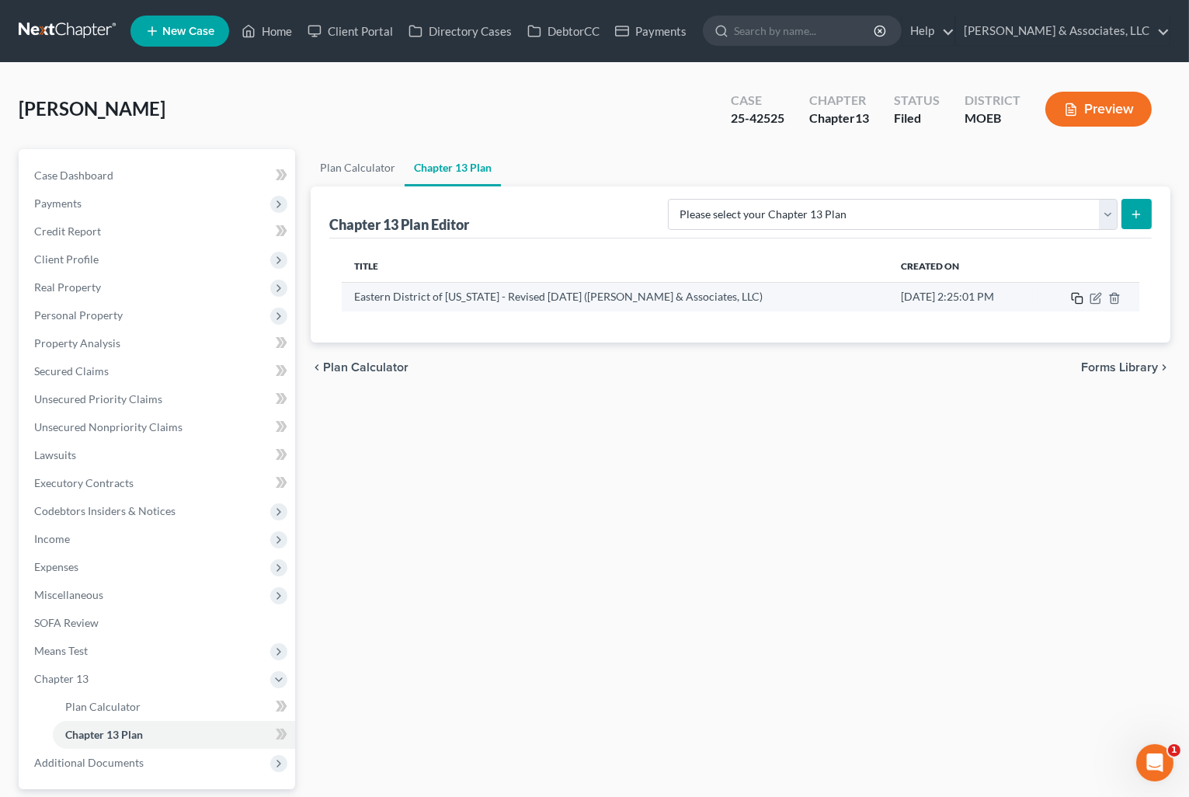
click at [1075, 298] on rect "button" at bounding box center [1078, 300] width 7 height 7
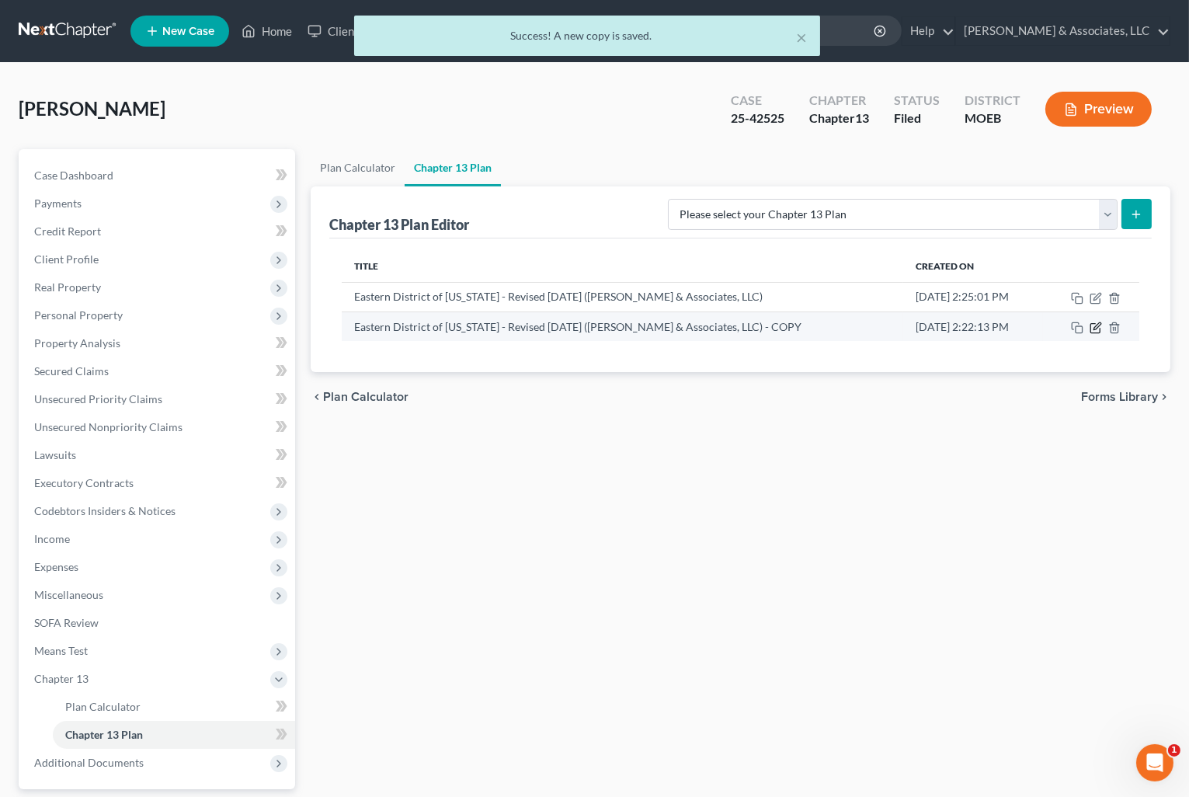
click at [1093, 328] on icon "button" at bounding box center [1096, 325] width 7 height 7
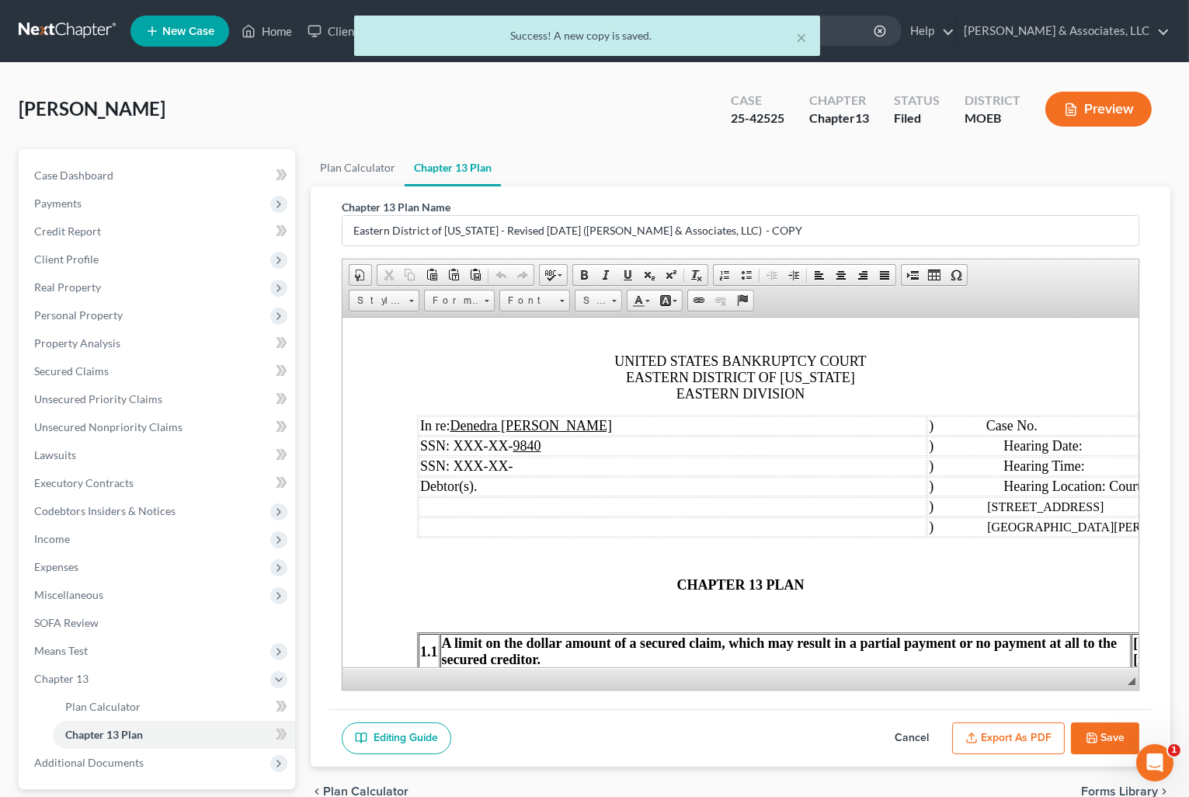
scroll to position [86, 0]
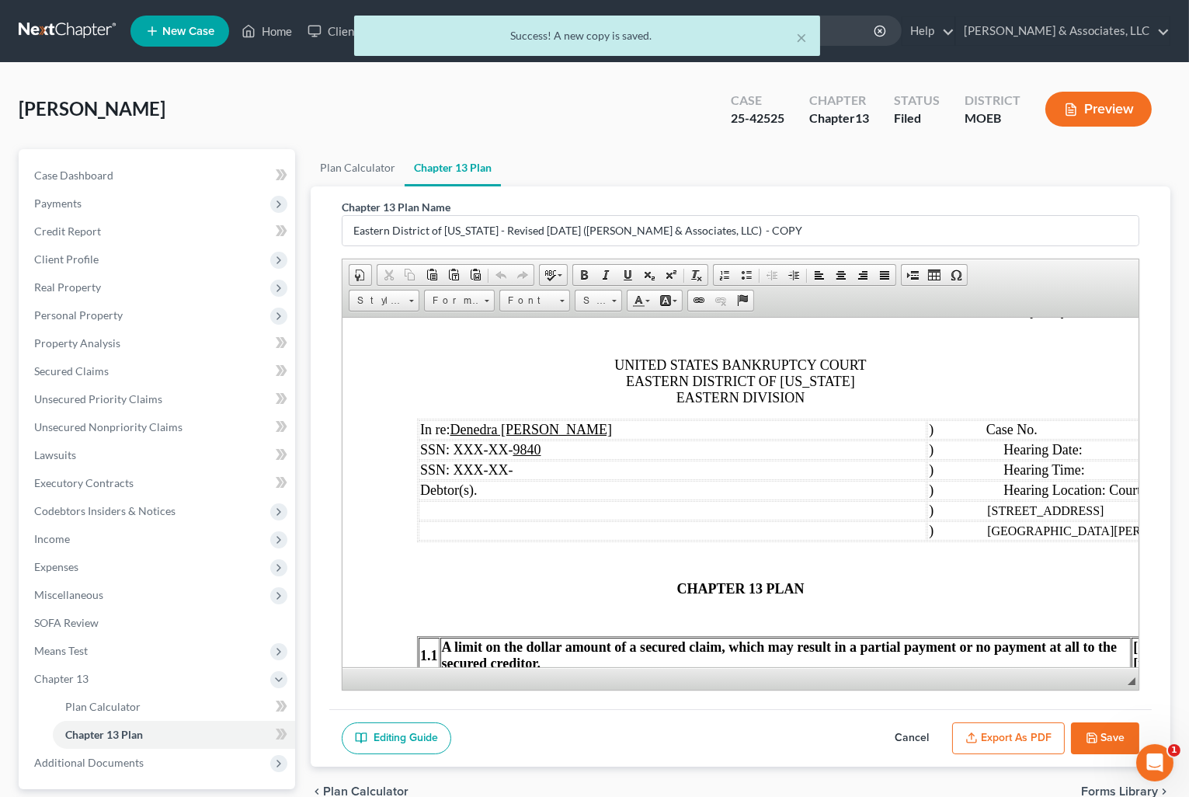
click at [1036, 426] on span "Case No." at bounding box center [1010, 429] width 51 height 16
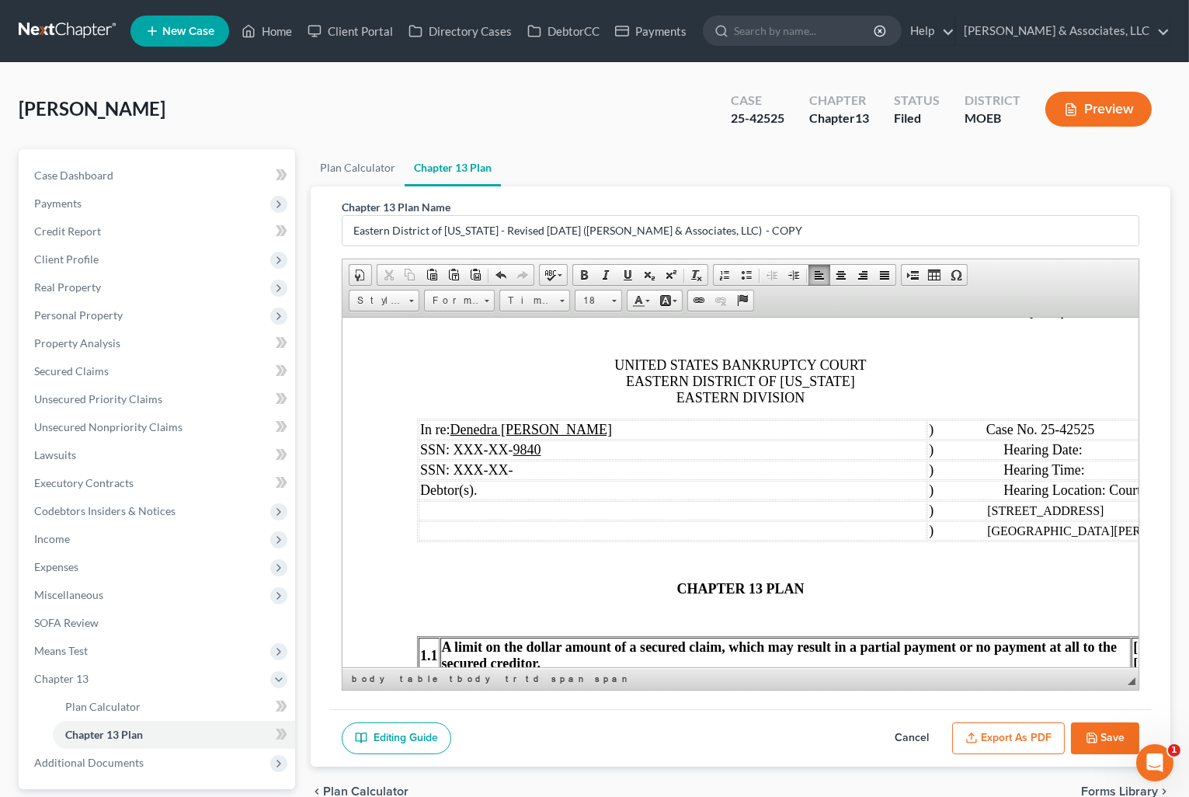
scroll to position [86, 6]
click at [1099, 453] on td ") Hearing Date:" at bounding box center [1196, 448] width 552 height 19
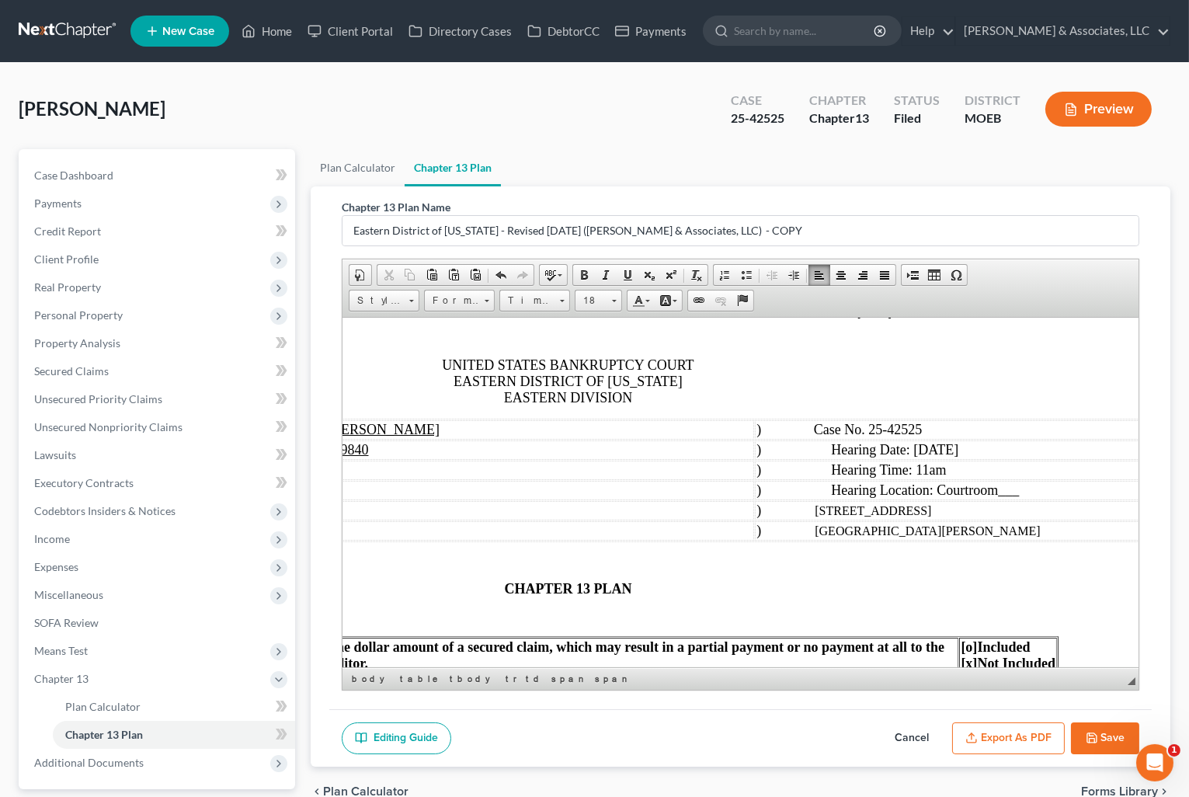
scroll to position [86, 175]
click at [1003, 481] on span "Hearing Location: Courtroom ___" at bounding box center [922, 489] width 188 height 16
drag, startPoint x: 1012, startPoint y: 491, endPoint x: 1033, endPoint y: 491, distance: 20.2
click at [1016, 491] on span "Hearing Location: Courtroom ___" at bounding box center [922, 489] width 188 height 16
click at [488, 583] on p "CHAPTER 13 PLAN" at bounding box center [564, 588] width 647 height 16
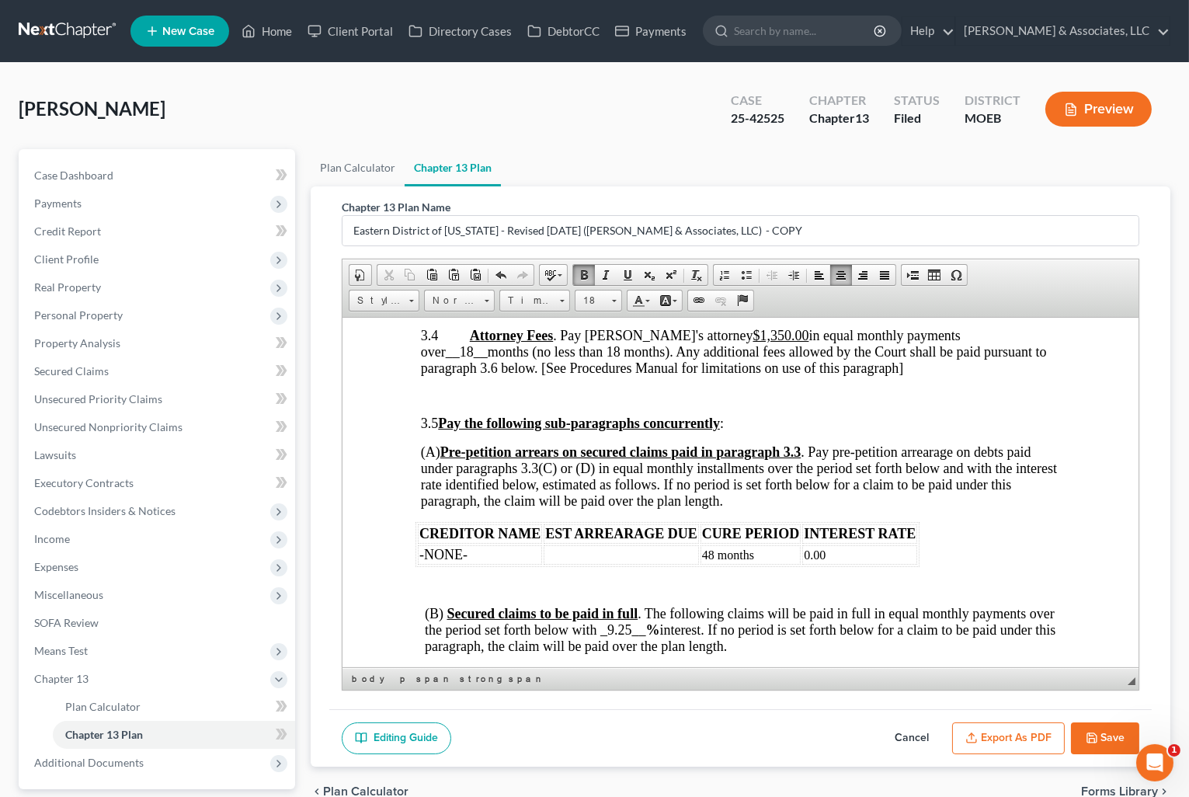
scroll to position [2674, 2]
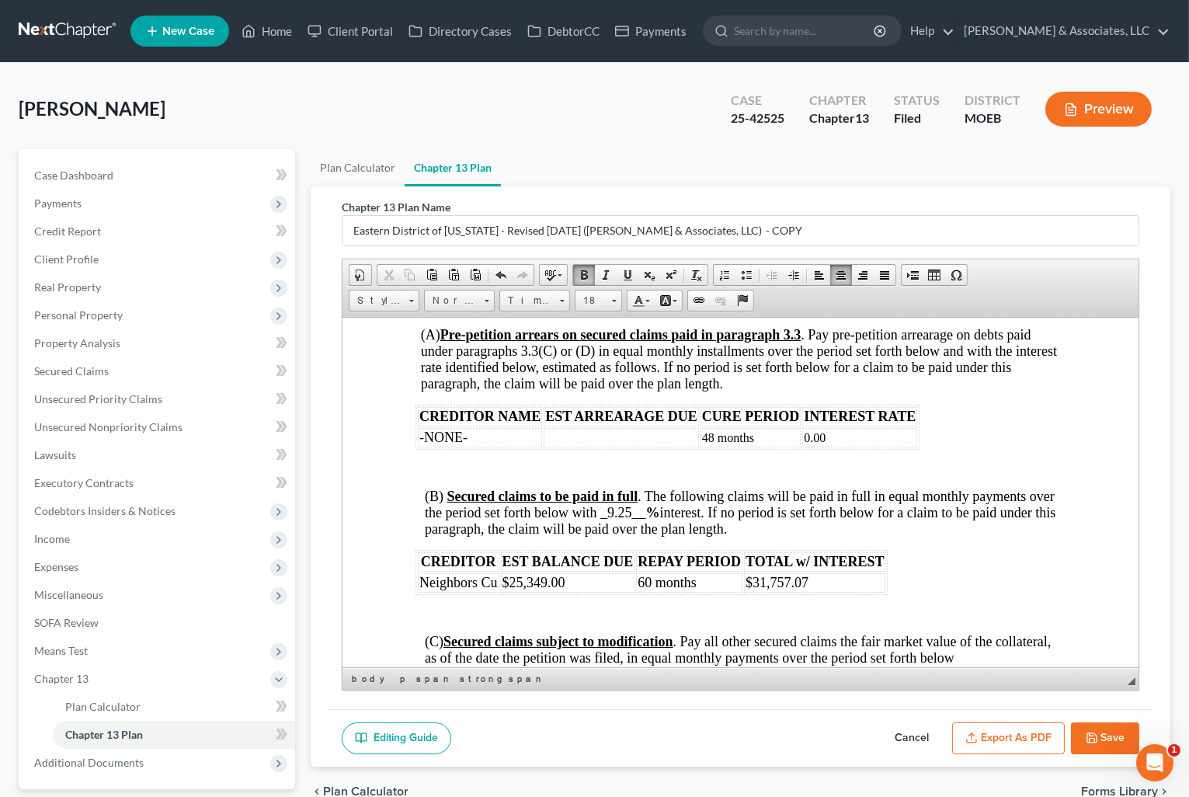
click at [651, 497] on span "(B) Secured claims to be paid in full . The following claims will be paid in fu…" at bounding box center [739, 512] width 630 height 48
click at [655, 488] on span "(B) Secured claims to be paid in full . The following claims will be paid in fu…" at bounding box center [739, 512] width 630 height 48
click at [482, 665] on span "_9.25__" at bounding box center [472, 673] width 46 height 16
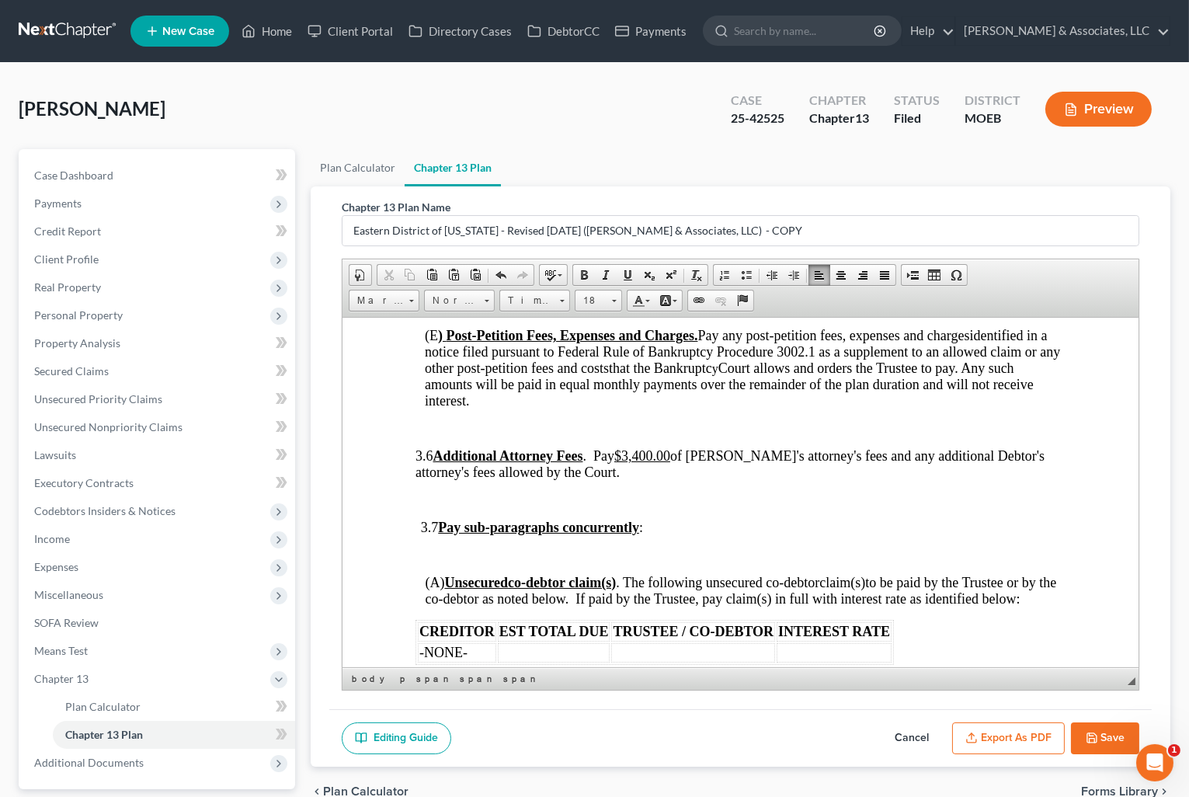
scroll to position [3278, 2]
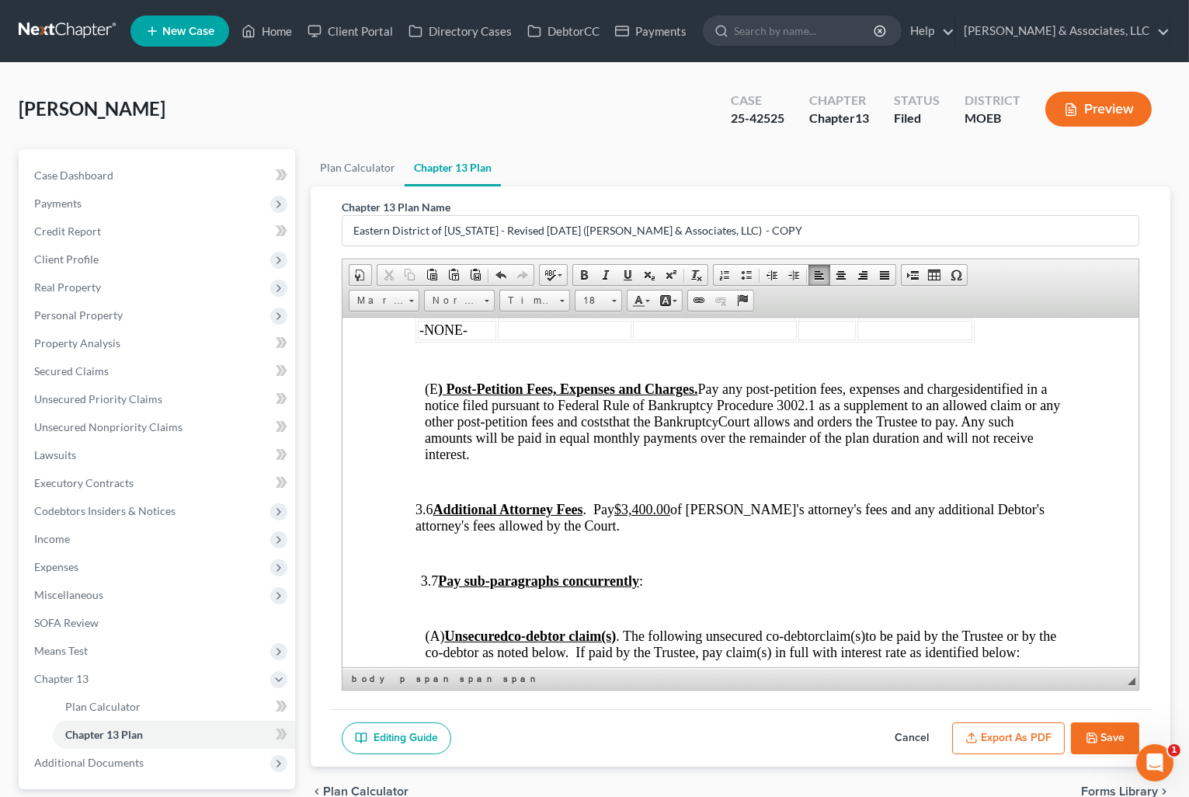
click at [1005, 740] on button "Export as PDF" at bounding box center [1008, 738] width 113 height 33
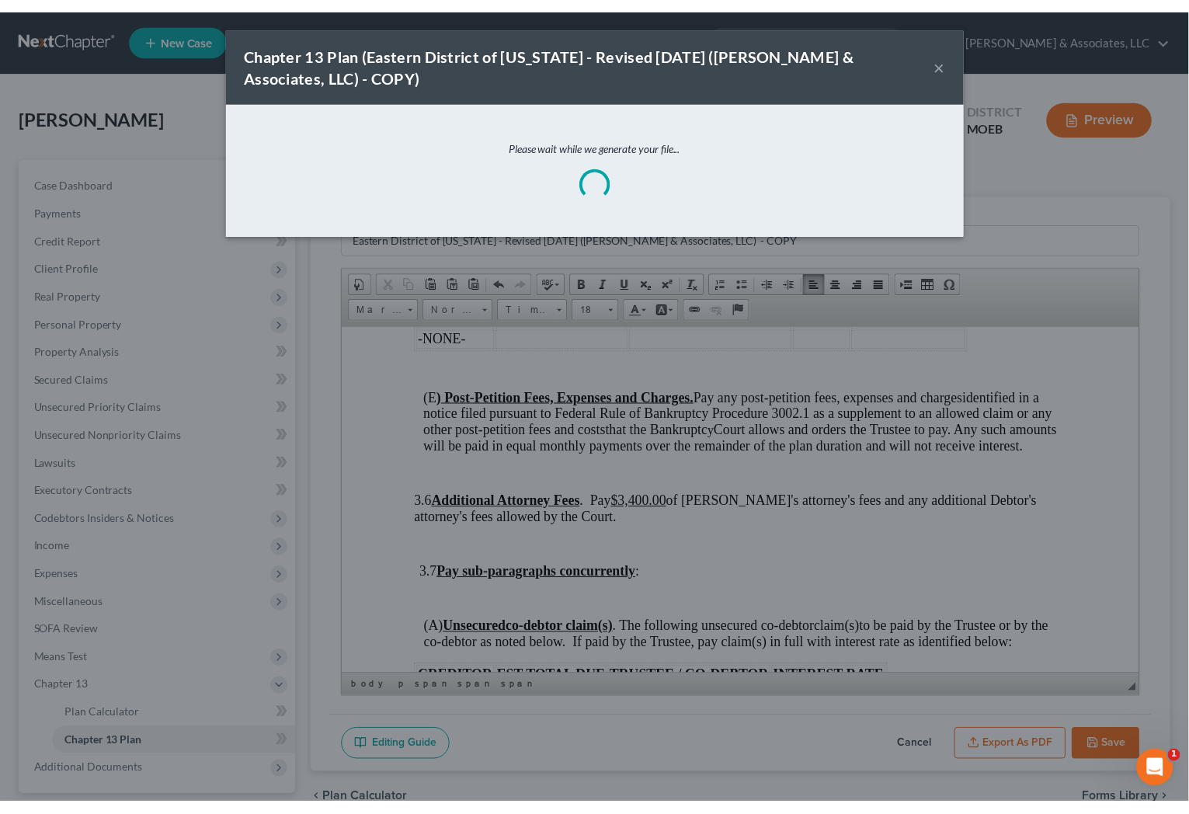
scroll to position [3262, 2]
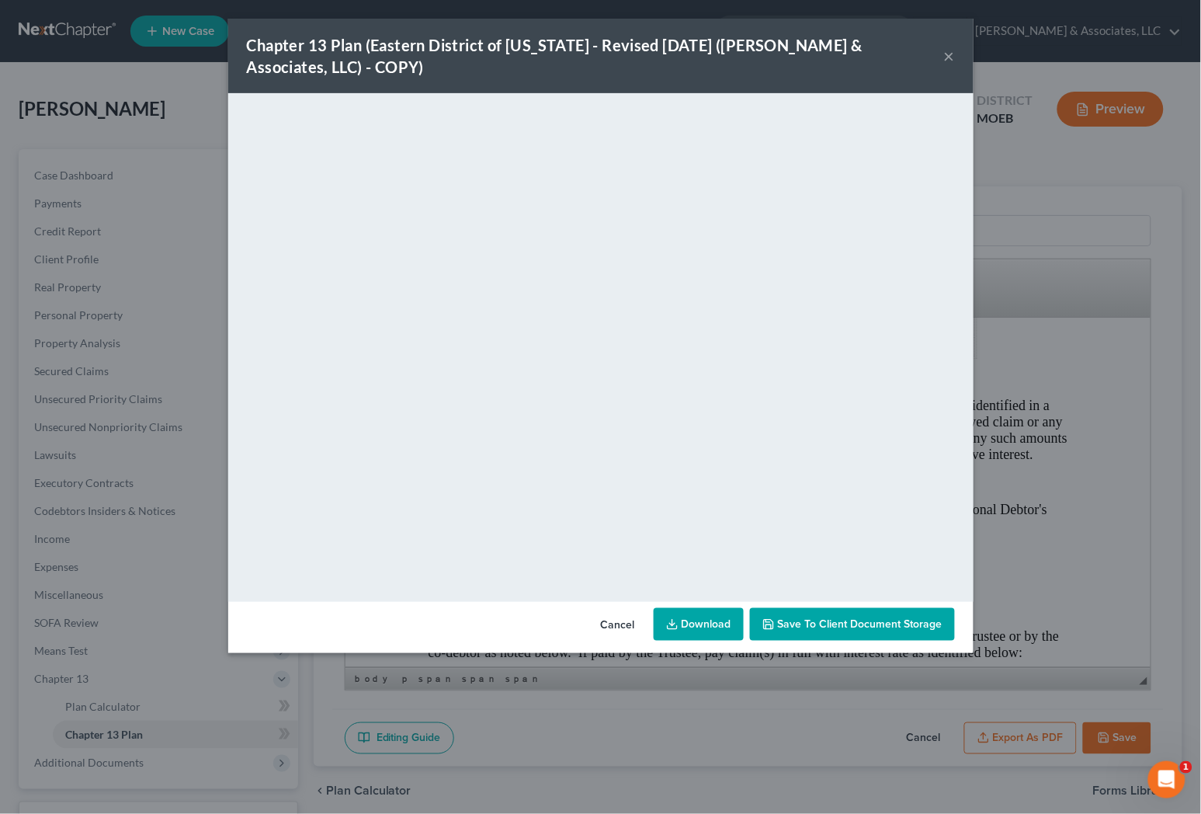
click at [950, 57] on button "×" at bounding box center [949, 56] width 11 height 19
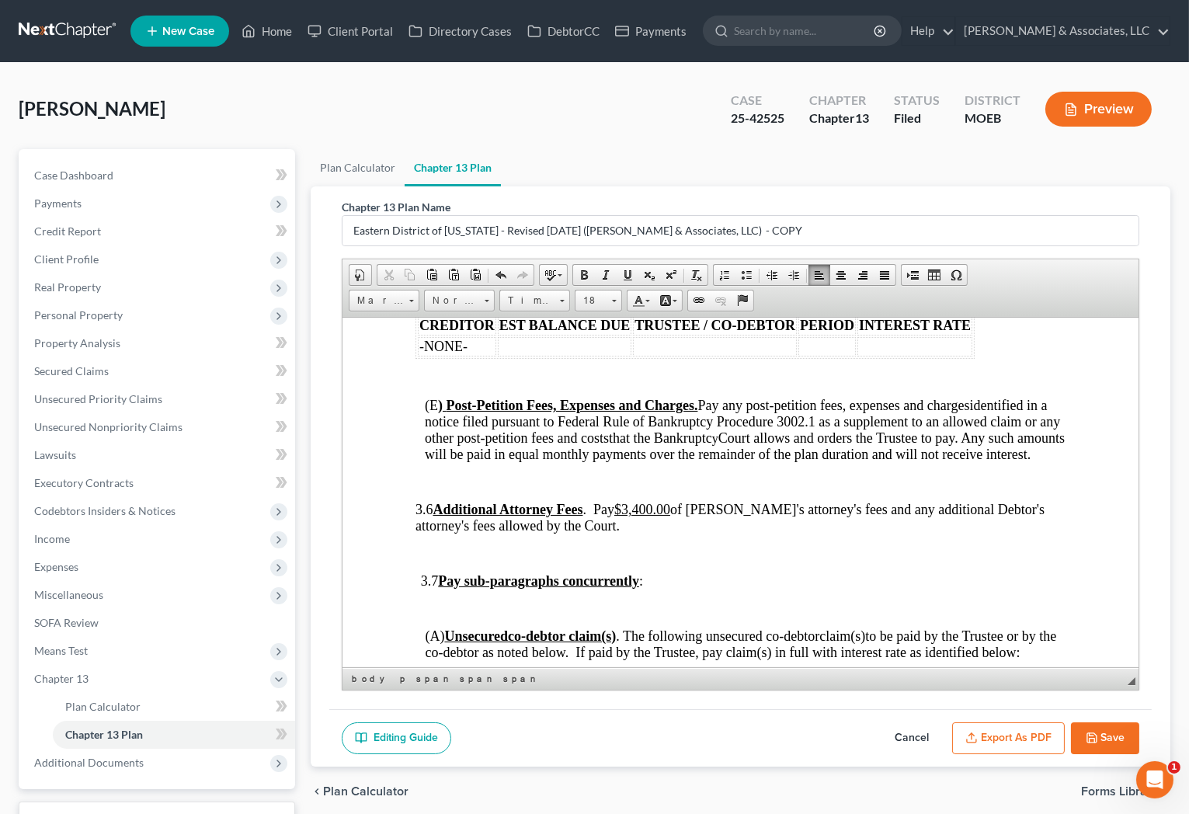
click at [1106, 734] on button "Save" at bounding box center [1105, 738] width 68 height 33
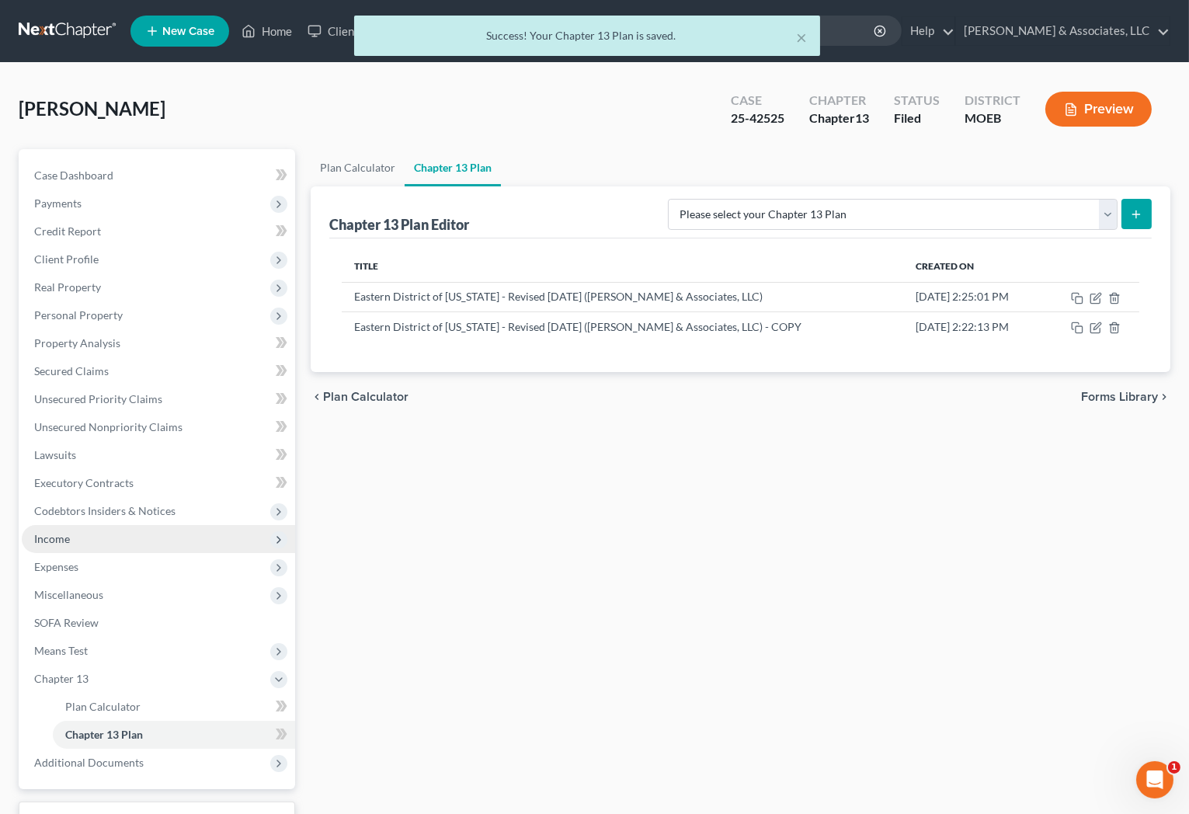
click at [83, 540] on span "Income" at bounding box center [158, 539] width 273 height 28
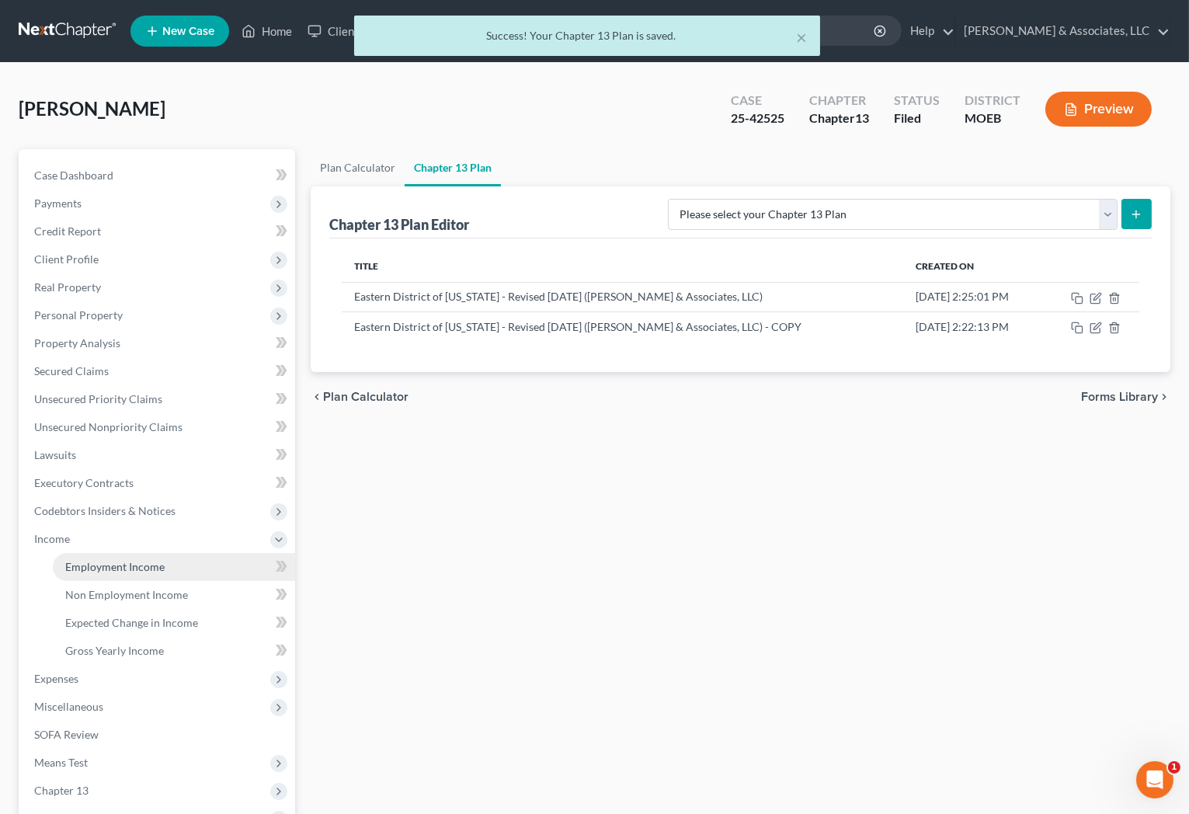
click at [106, 561] on span "Employment Income" at bounding box center [114, 566] width 99 height 13
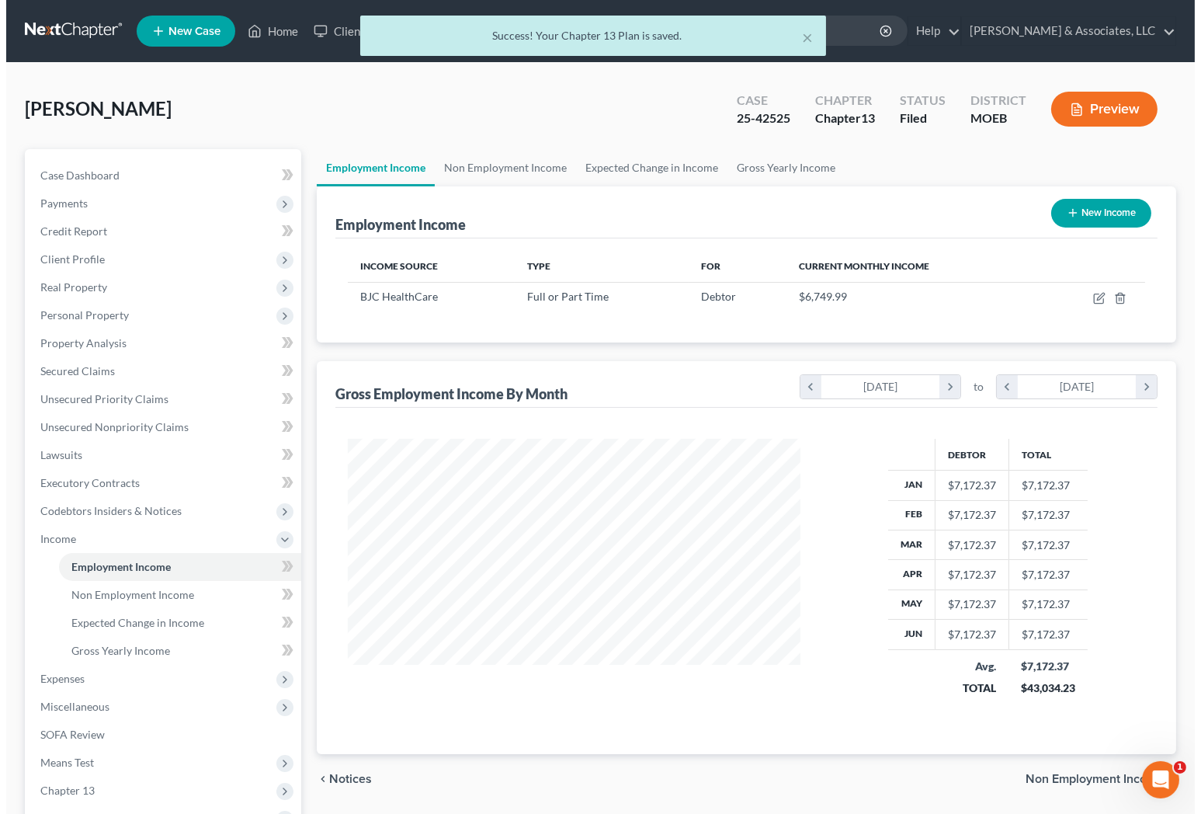
scroll to position [278, 484]
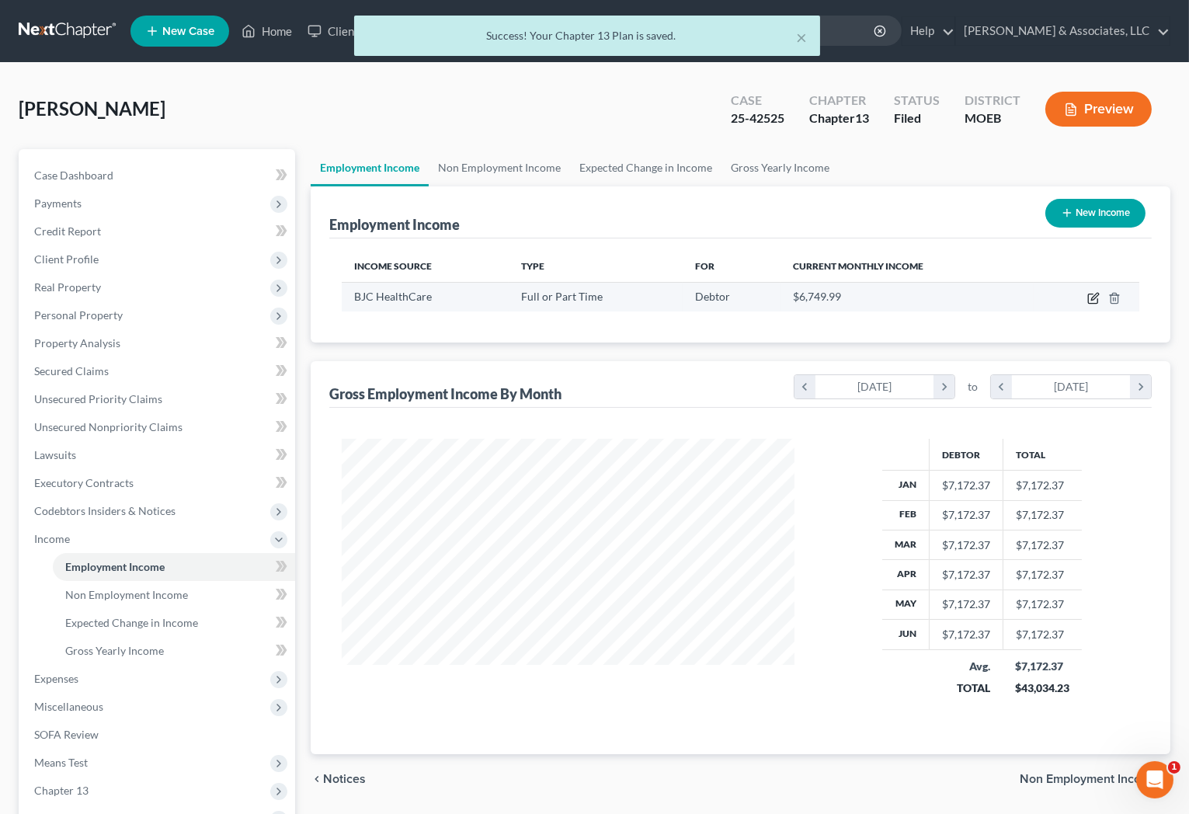
click at [1090, 300] on icon "button" at bounding box center [1093, 298] width 12 height 12
select select "0"
select select "26"
select select "2"
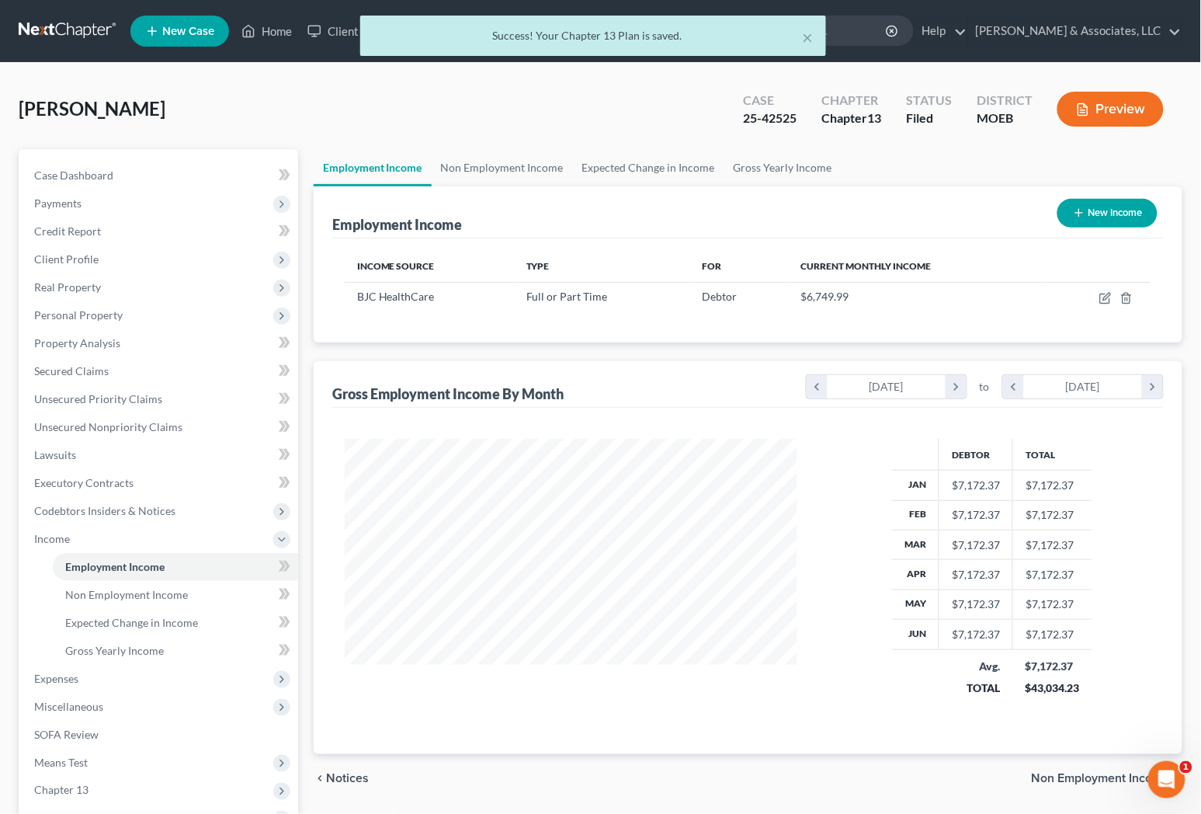
scroll to position [278, 489]
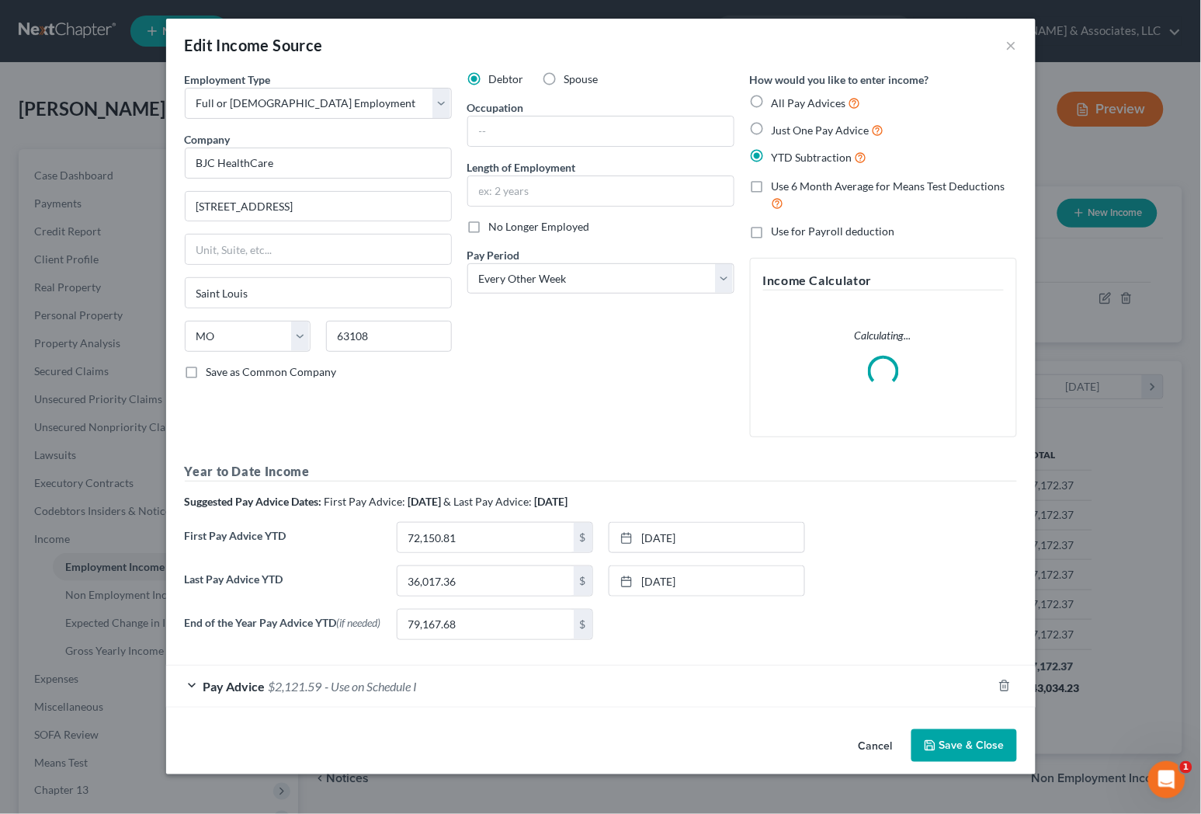
click at [292, 699] on div "Pay Advice $2,121.59 - Use on Schedule I" at bounding box center [579, 685] width 826 height 41
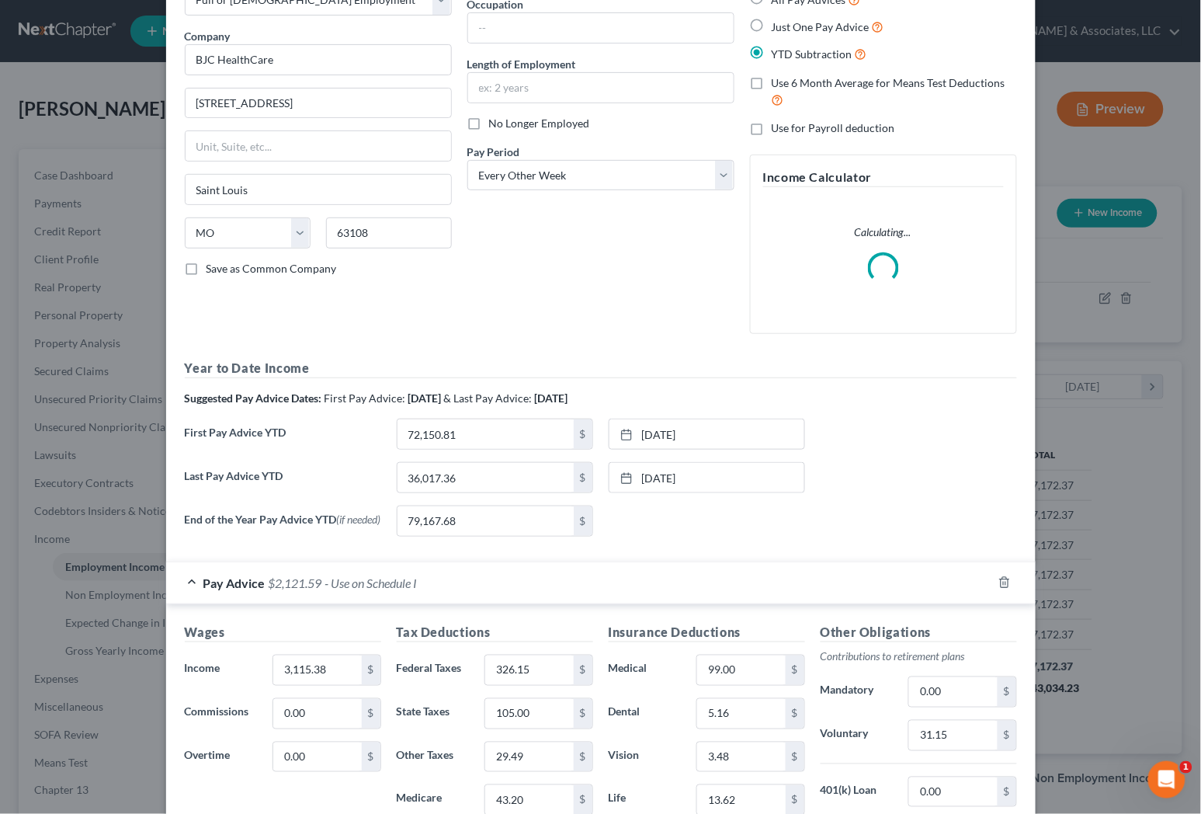
scroll to position [449, 0]
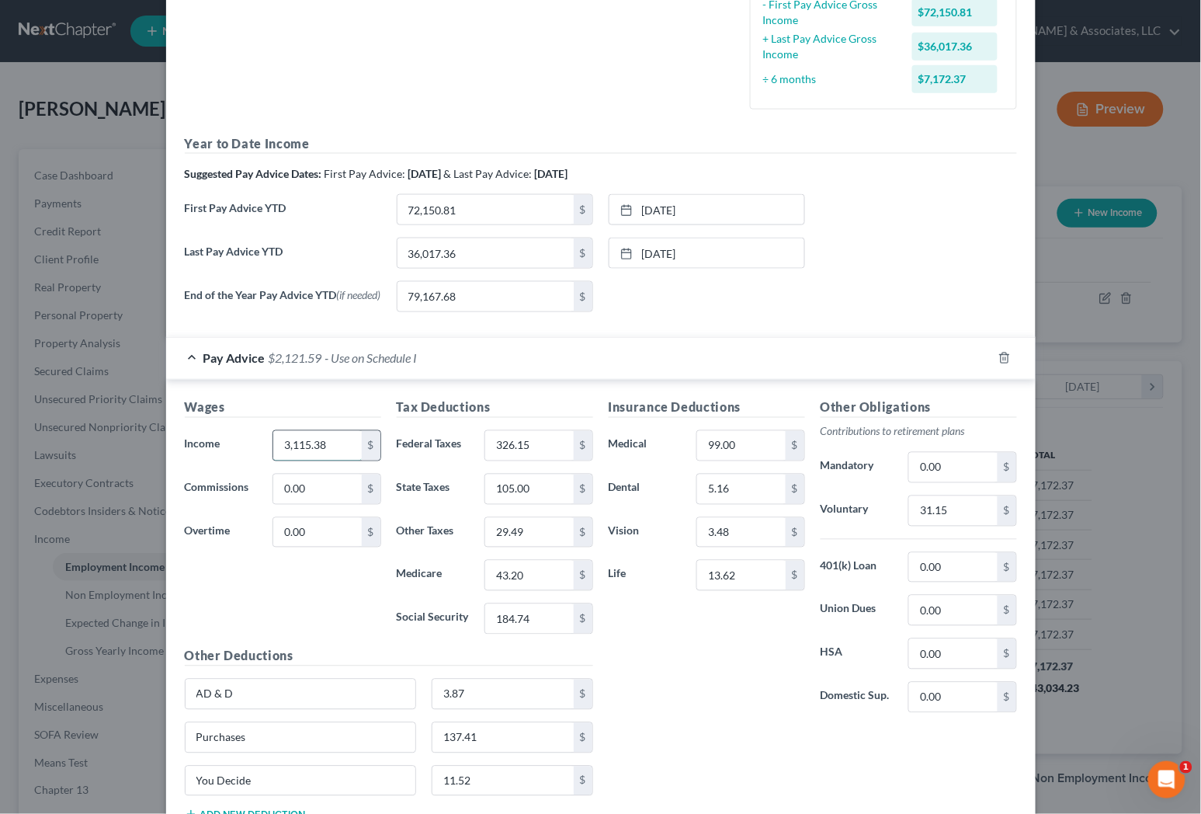
click at [327, 446] on input "3,115.38" at bounding box center [317, 446] width 88 height 30
type input "3,134.58"
type input "330.33"
type input "106.00"
type input "29.68"
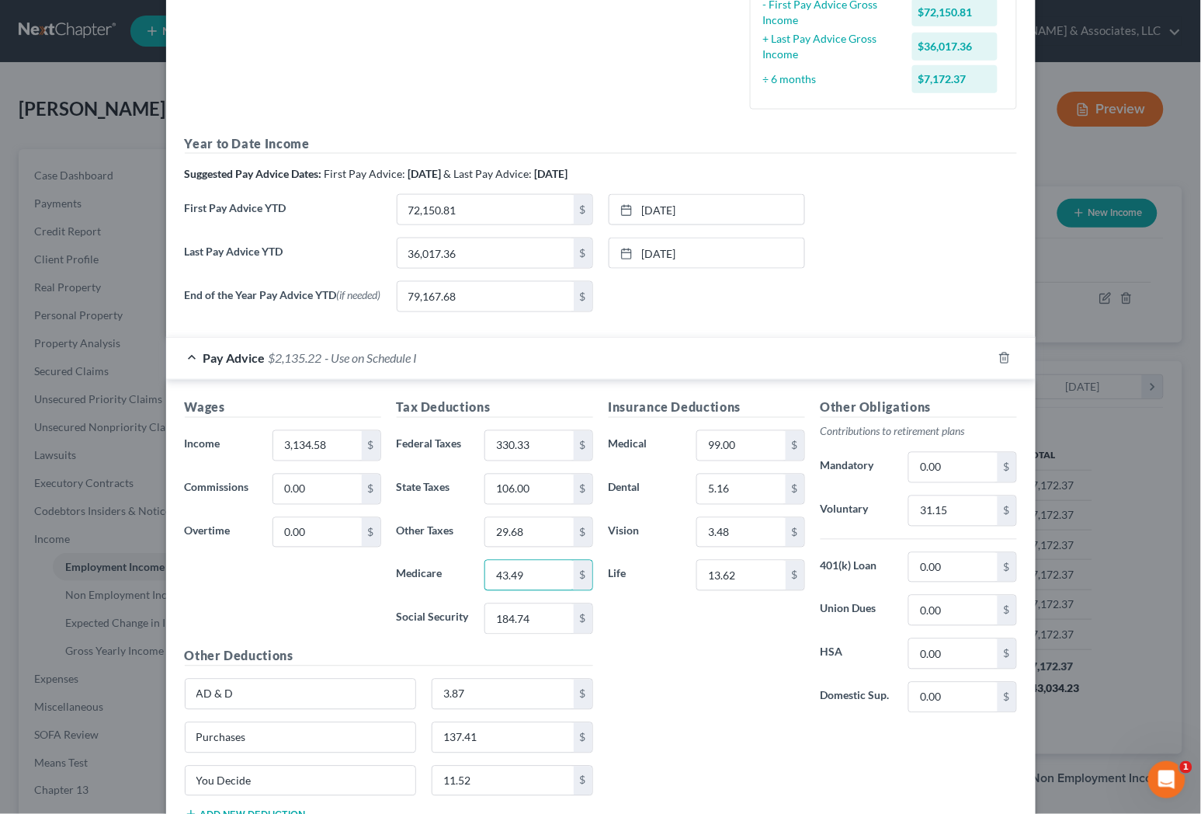
type input "43.49"
type input "185.94"
type input "273.54"
type input "10.85"
drag, startPoint x: 968, startPoint y: 513, endPoint x: 958, endPoint y: 505, distance: 13.2
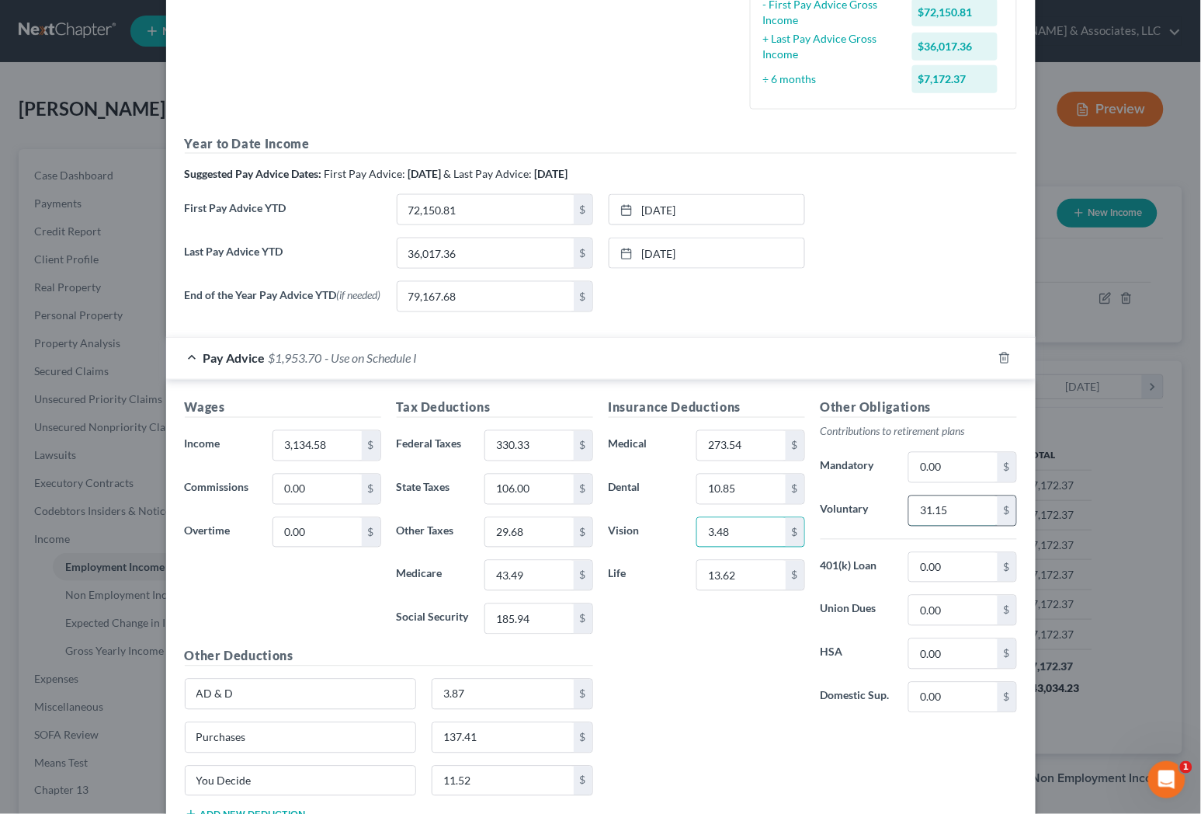
click at [967, 513] on input "31.15" at bounding box center [953, 511] width 88 height 30
click at [958, 505] on input "31.15" at bounding box center [953, 511] width 88 height 30
click at [959, 511] on input "31.15" at bounding box center [953, 511] width 88 height 30
type input "31.35"
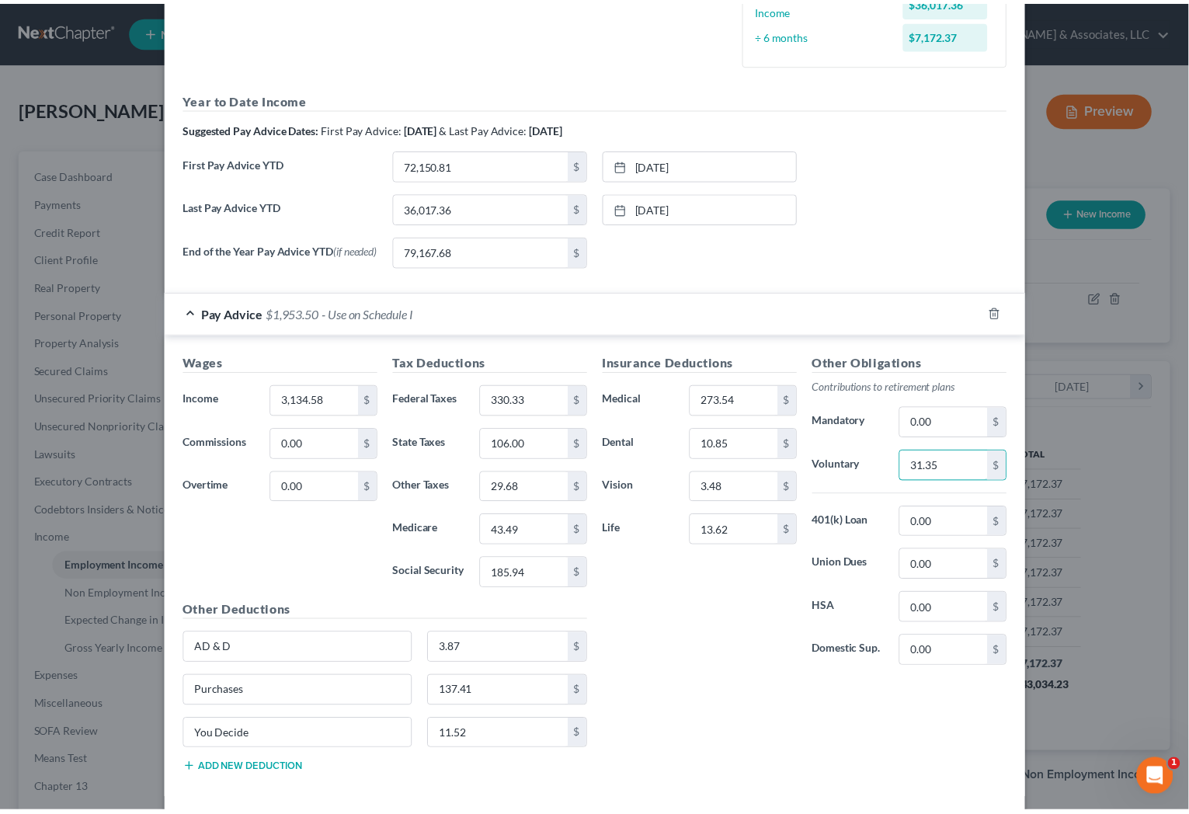
scroll to position [536, 0]
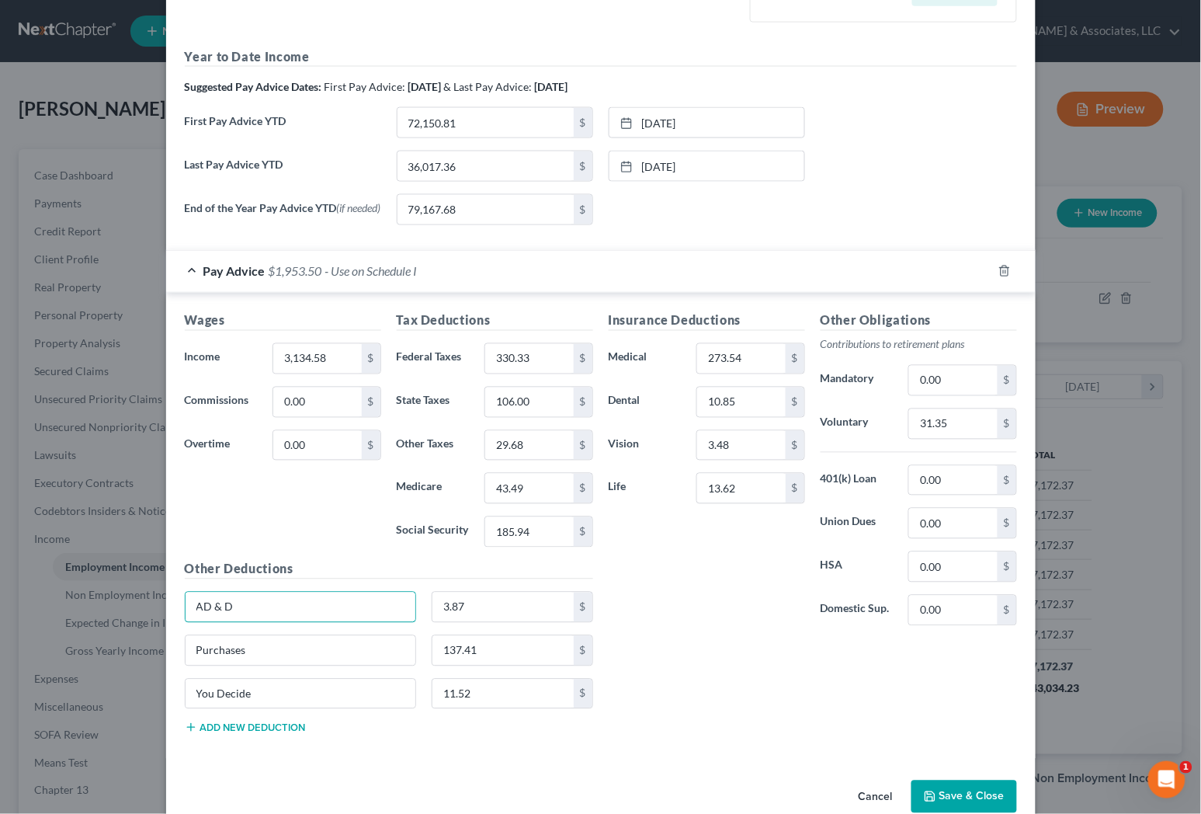
drag, startPoint x: 266, startPoint y: 616, endPoint x: 161, endPoint y: 614, distance: 104.1
click at [166, 614] on div "Wages Income * 3,134.58 $ Commissions 0.00 $ Overtime 0.00 $ Tax Deductions Fed…" at bounding box center [601, 526] width 870 height 466
type input "Supp Life"
type input "12.70"
type input "ADD"
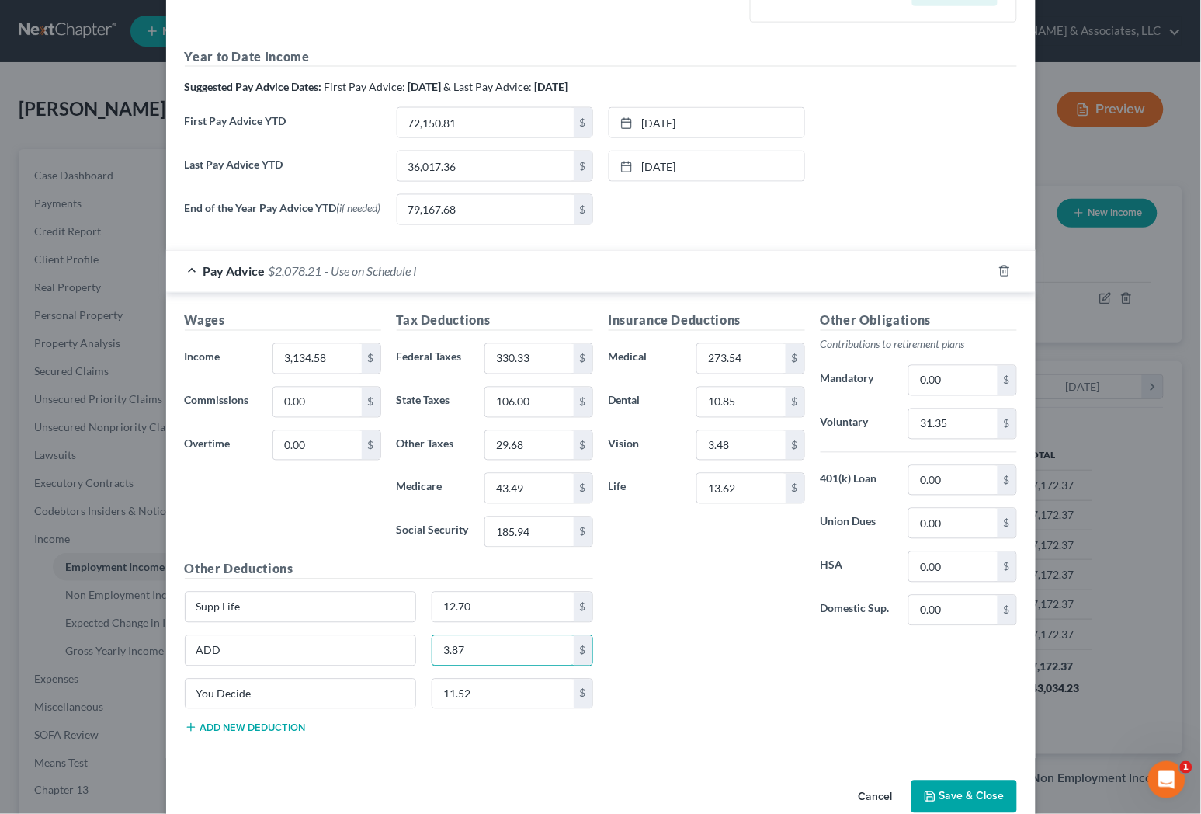
type input "3.87"
click at [214, 734] on button "Add new deduction" at bounding box center [245, 727] width 121 height 12
click at [946, 796] on button "Save & Close" at bounding box center [964, 815] width 106 height 33
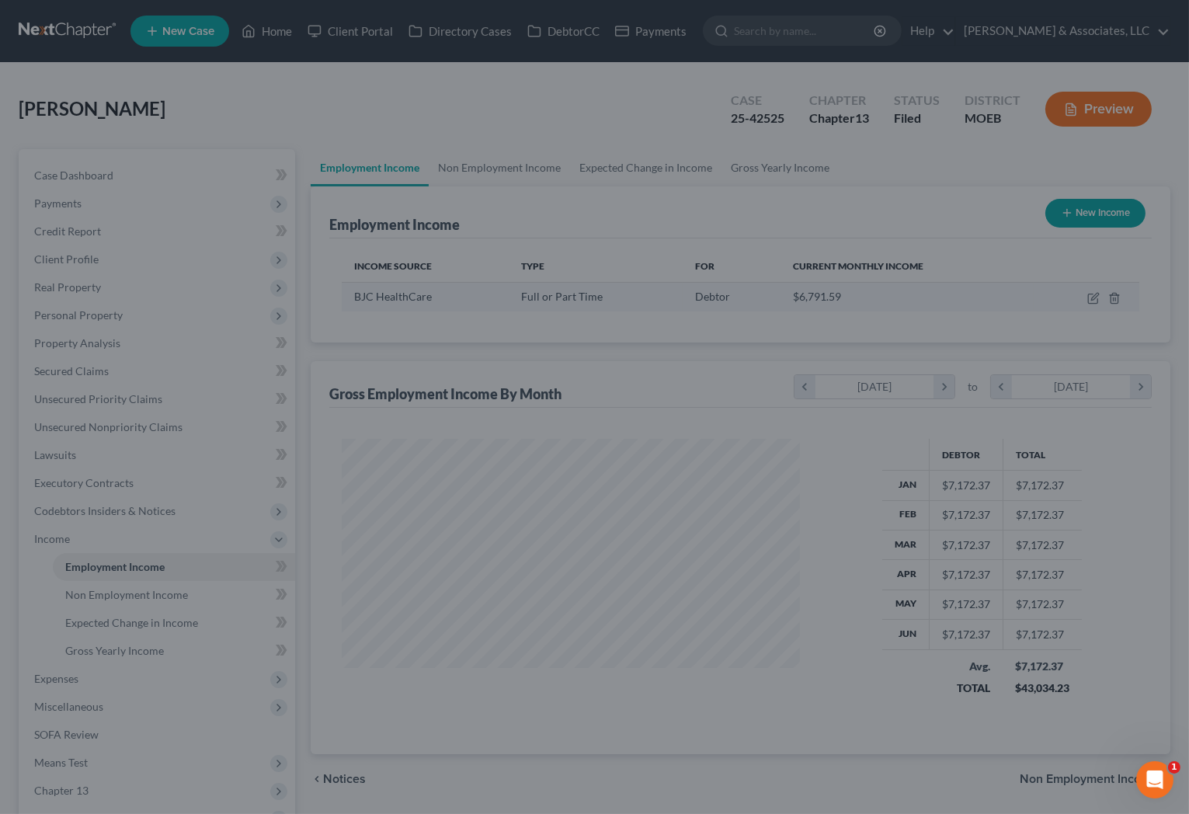
scroll to position [776111, 775906]
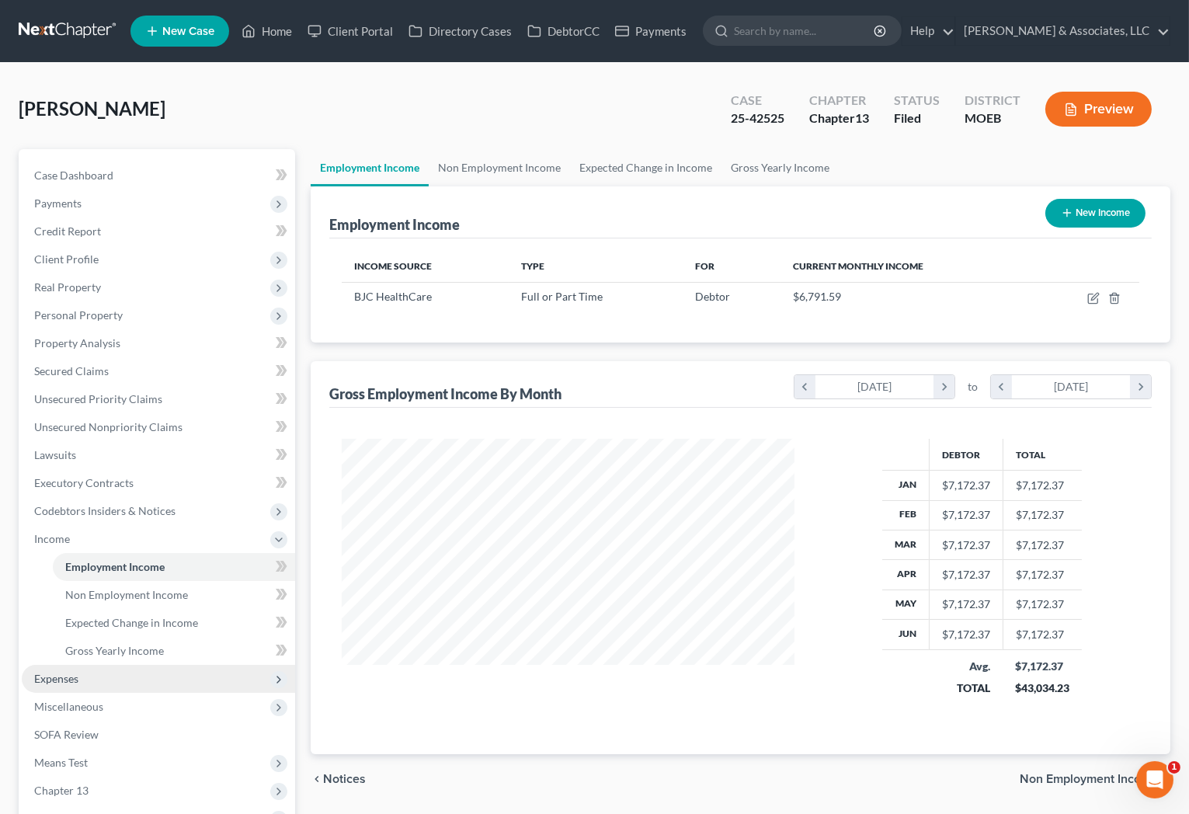
click at [71, 683] on span "Expenses" at bounding box center [56, 678] width 44 height 13
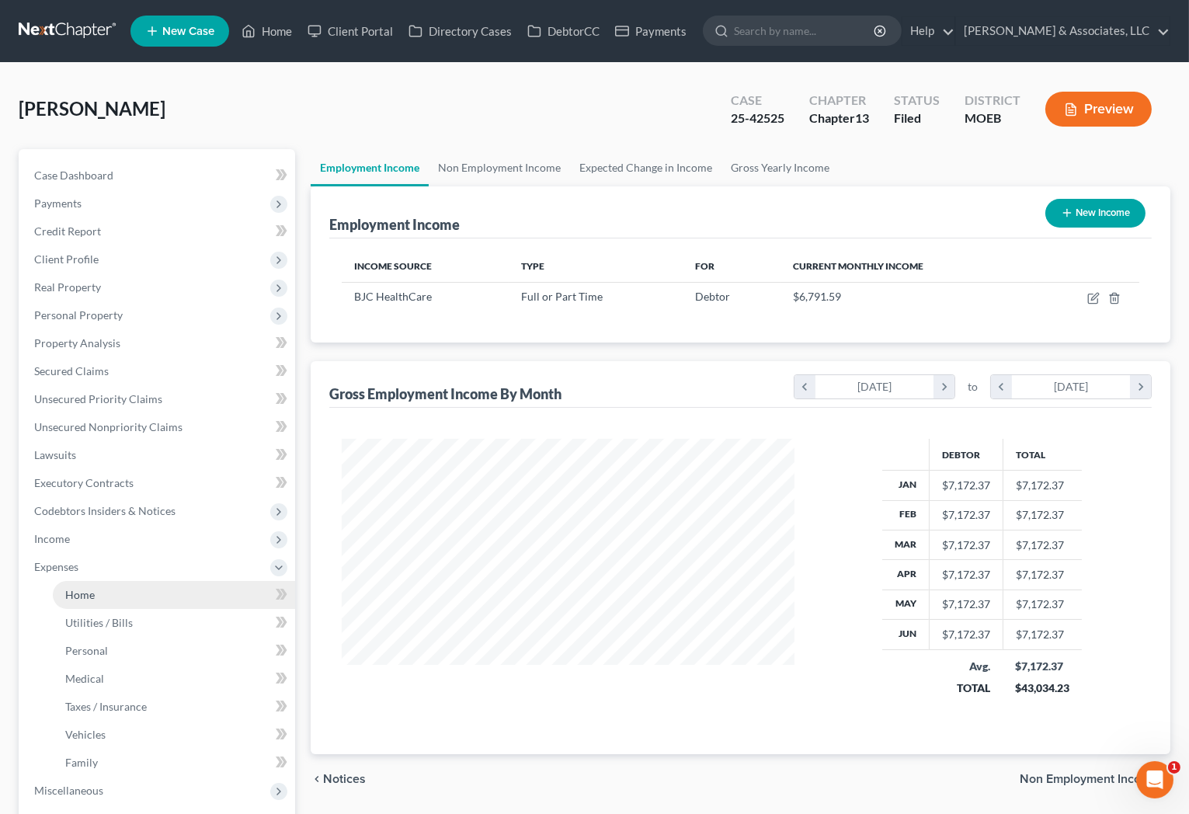
click at [109, 585] on link "Home" at bounding box center [174, 595] width 242 height 28
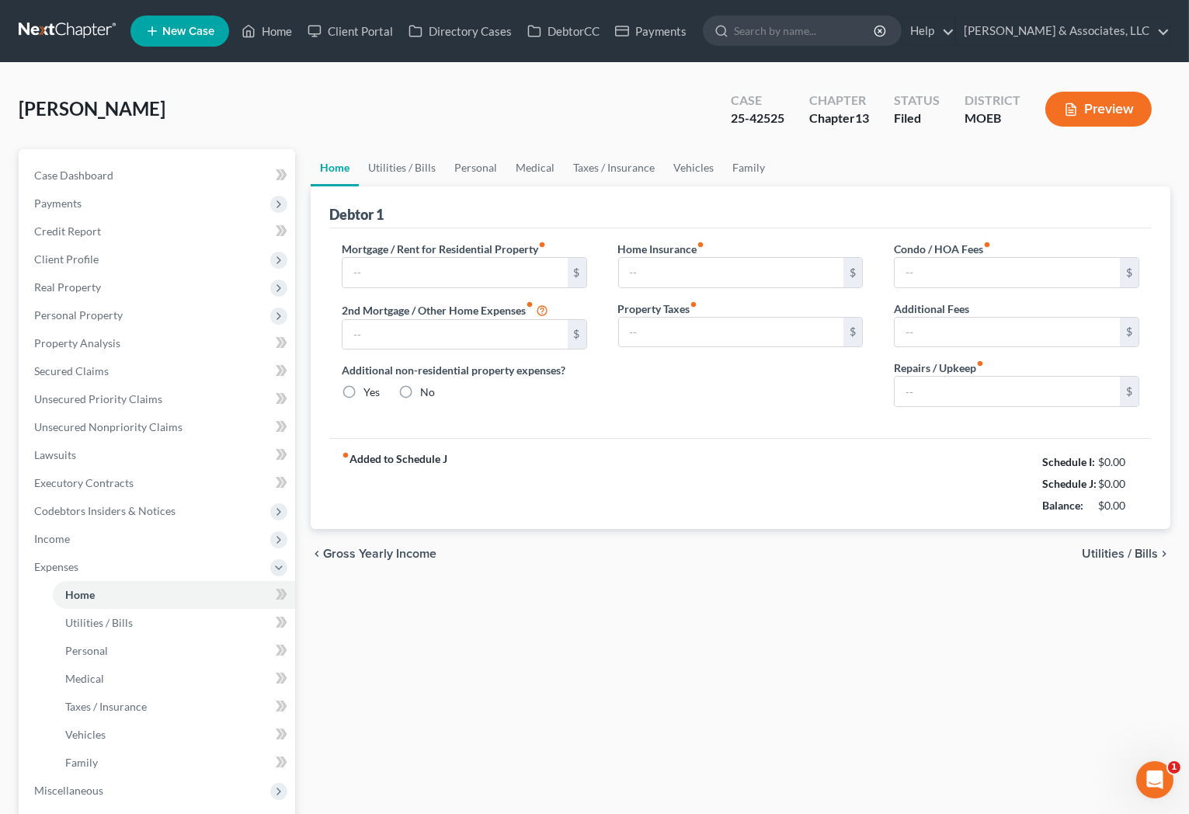
type input "1,251.71"
type input "0.00"
radio input "true"
type input "0.00"
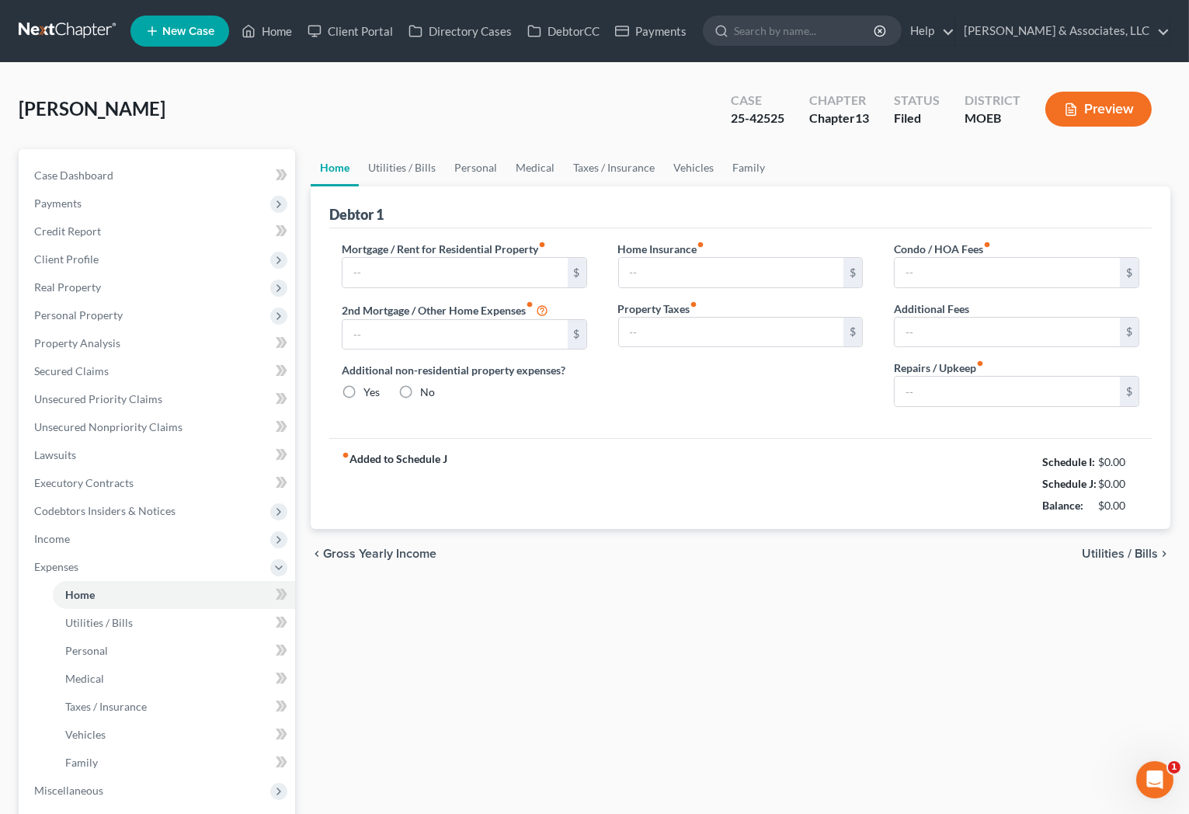
type input "0.00"
click at [398, 165] on link "Utilities / Bills" at bounding box center [402, 167] width 86 height 37
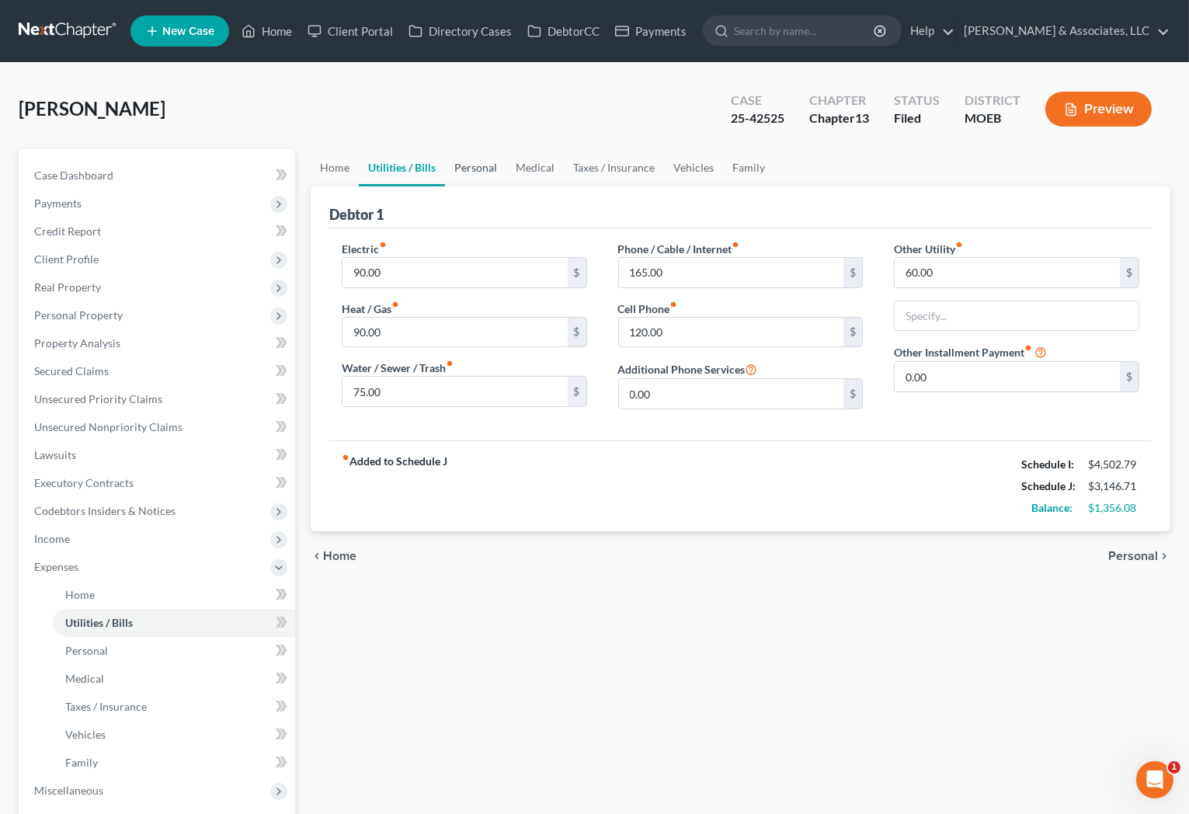
click at [474, 164] on link "Personal" at bounding box center [475, 167] width 61 height 37
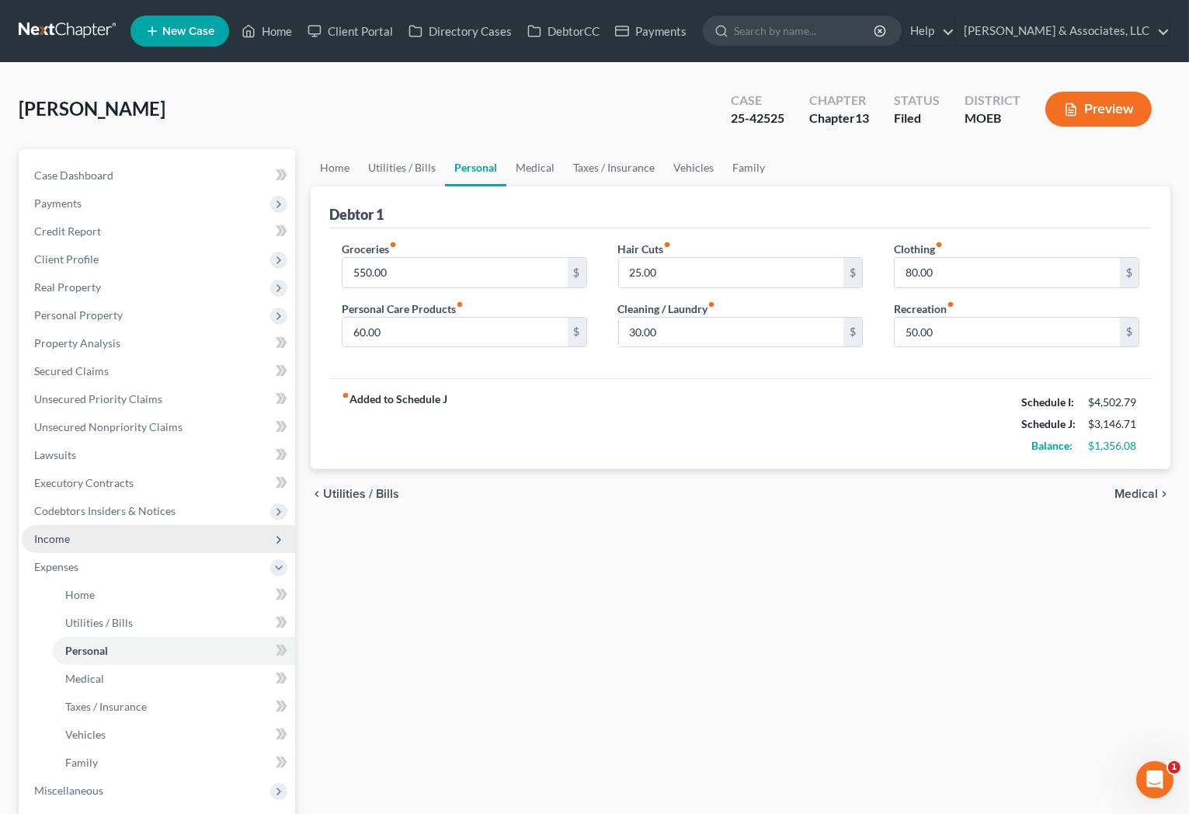
click at [73, 537] on span "Income" at bounding box center [158, 539] width 273 height 28
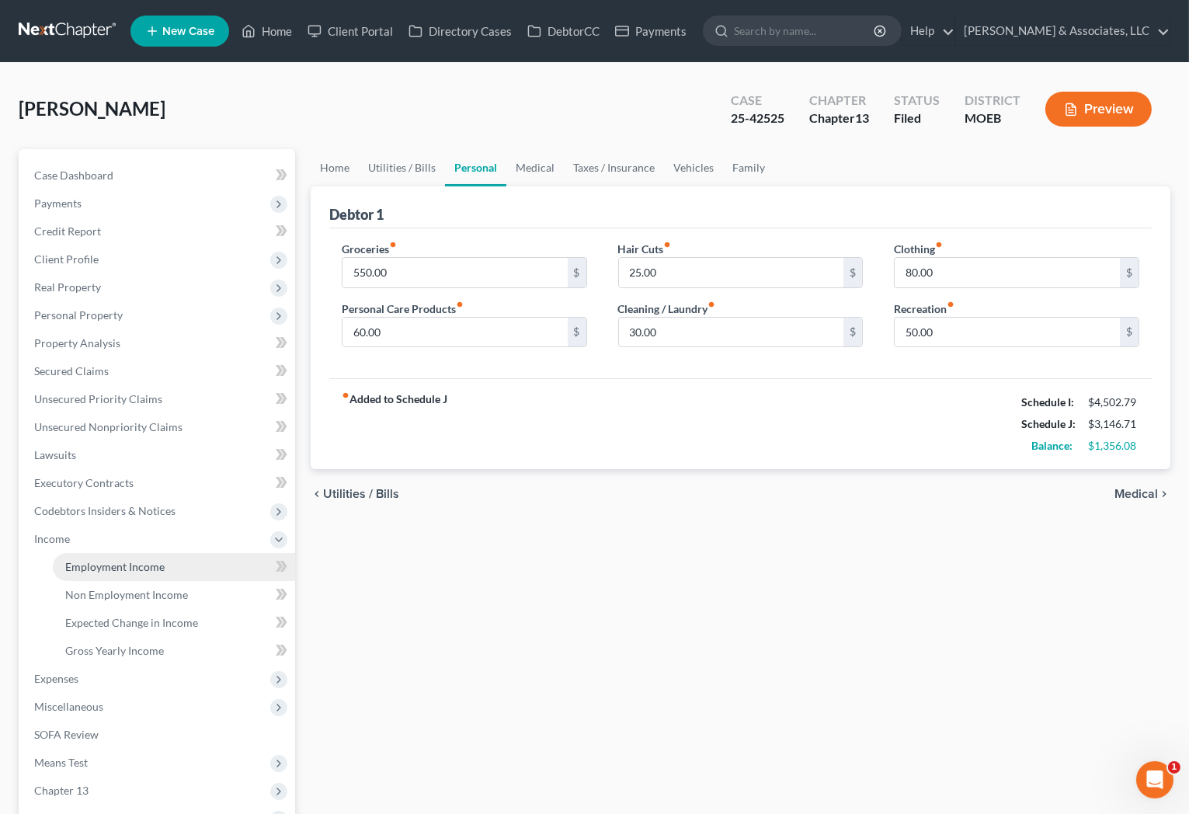
click at [102, 561] on span "Employment Income" at bounding box center [114, 566] width 99 height 13
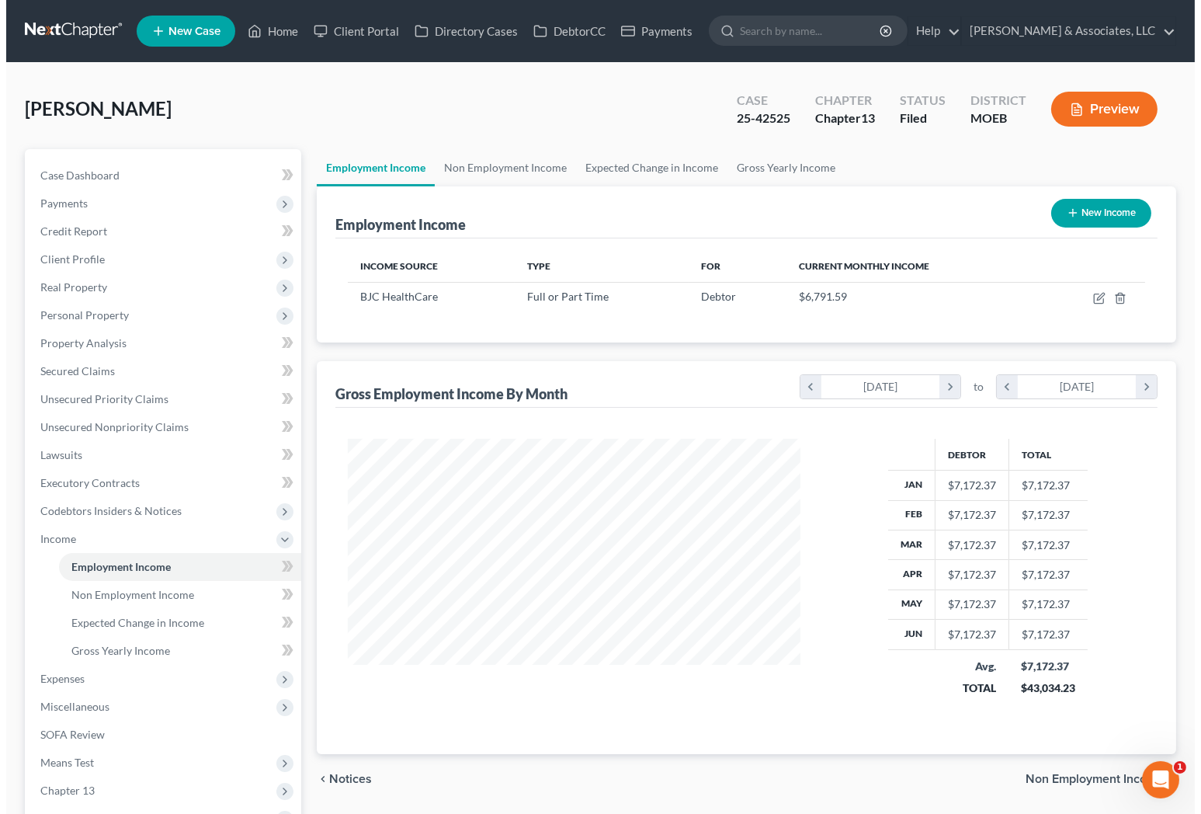
scroll to position [278, 484]
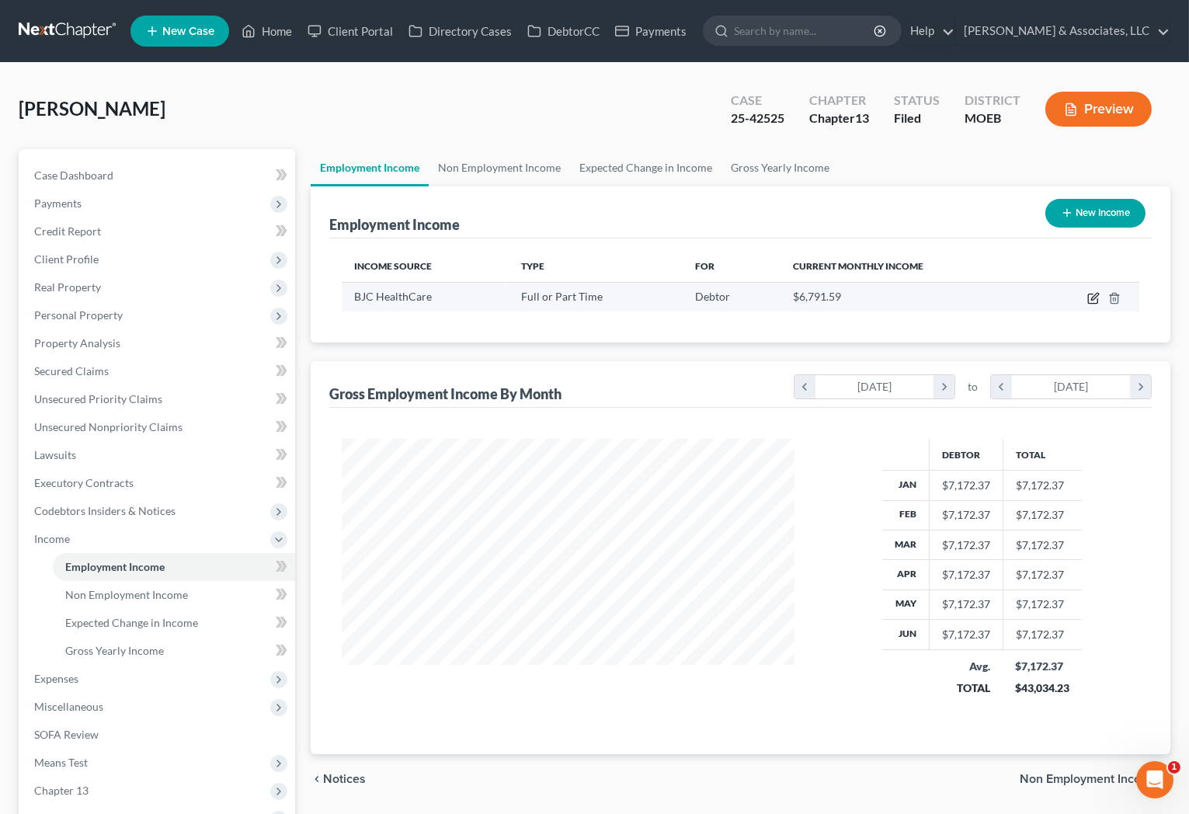
click at [1095, 298] on icon "button" at bounding box center [1093, 298] width 12 height 12
select select "0"
select select "26"
select select "2"
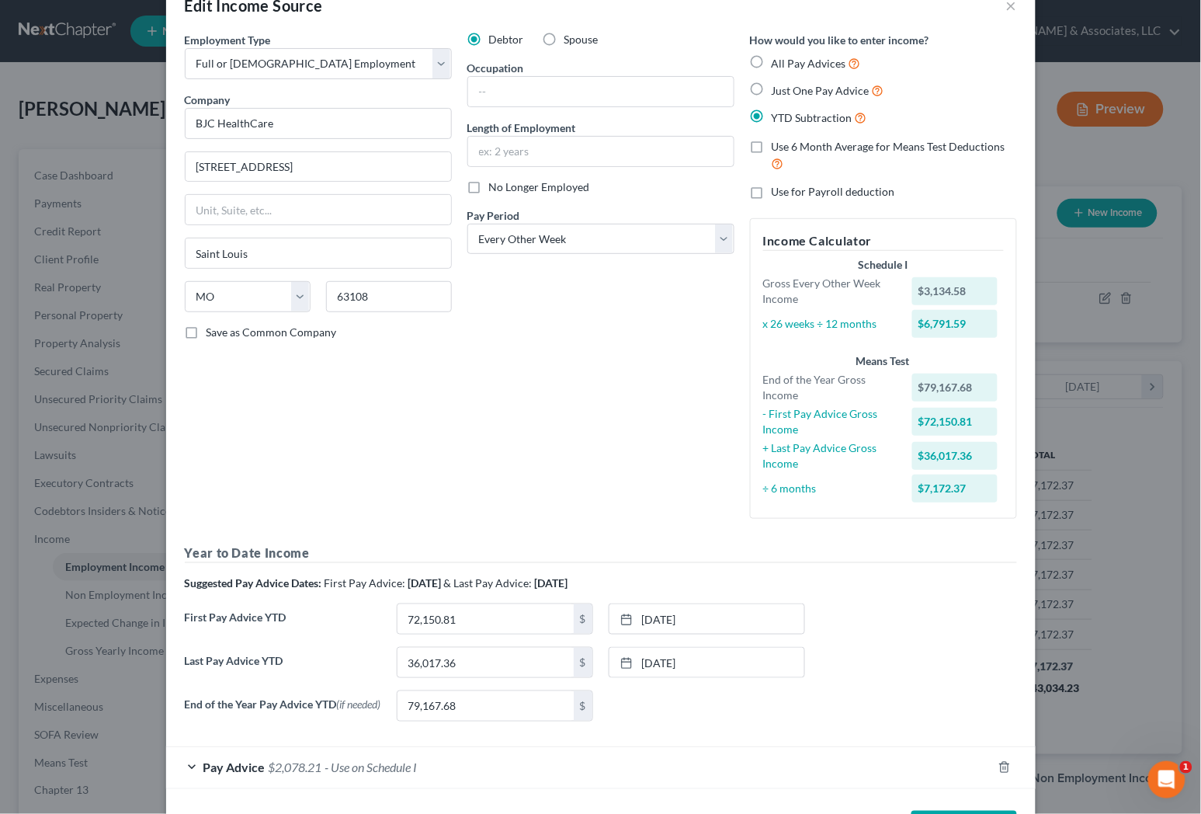
scroll to position [102, 0]
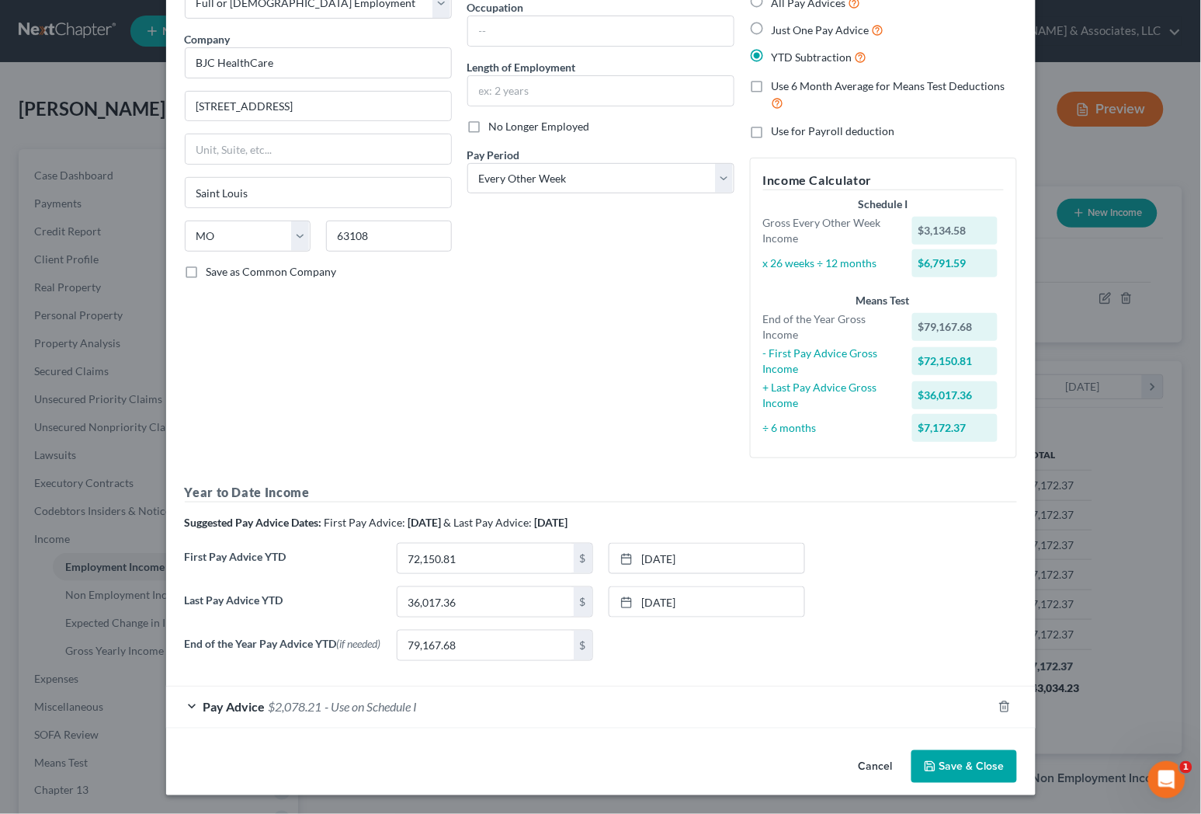
click at [297, 707] on span "$2,078.21" at bounding box center [296, 707] width 54 height 15
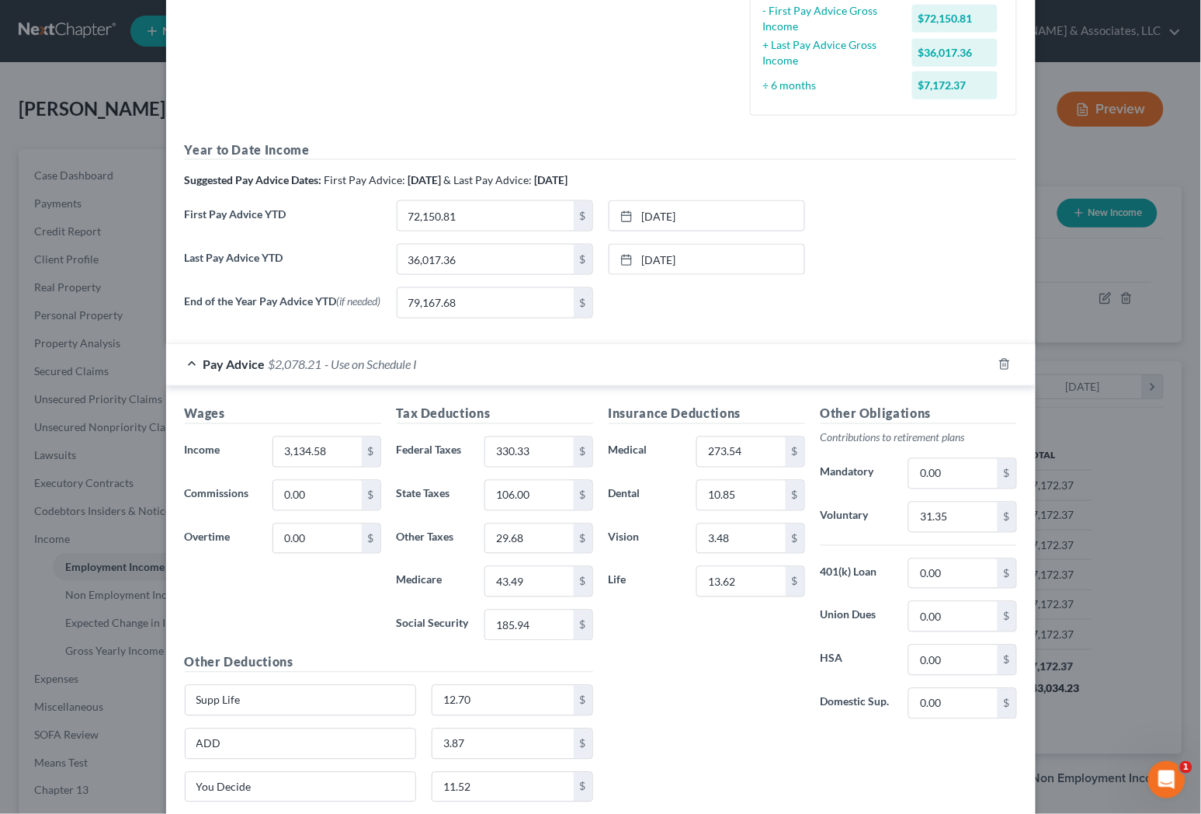
scroll to position [447, 0]
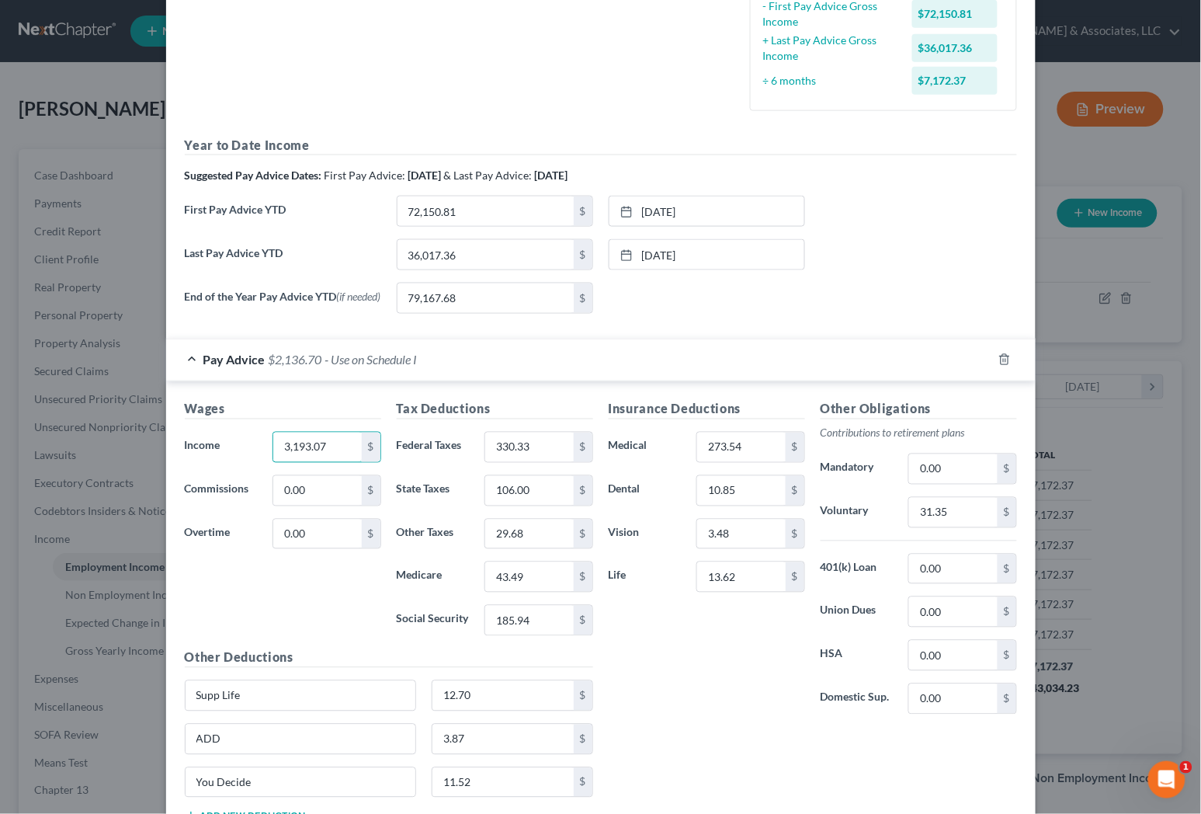
type input "3,193.07"
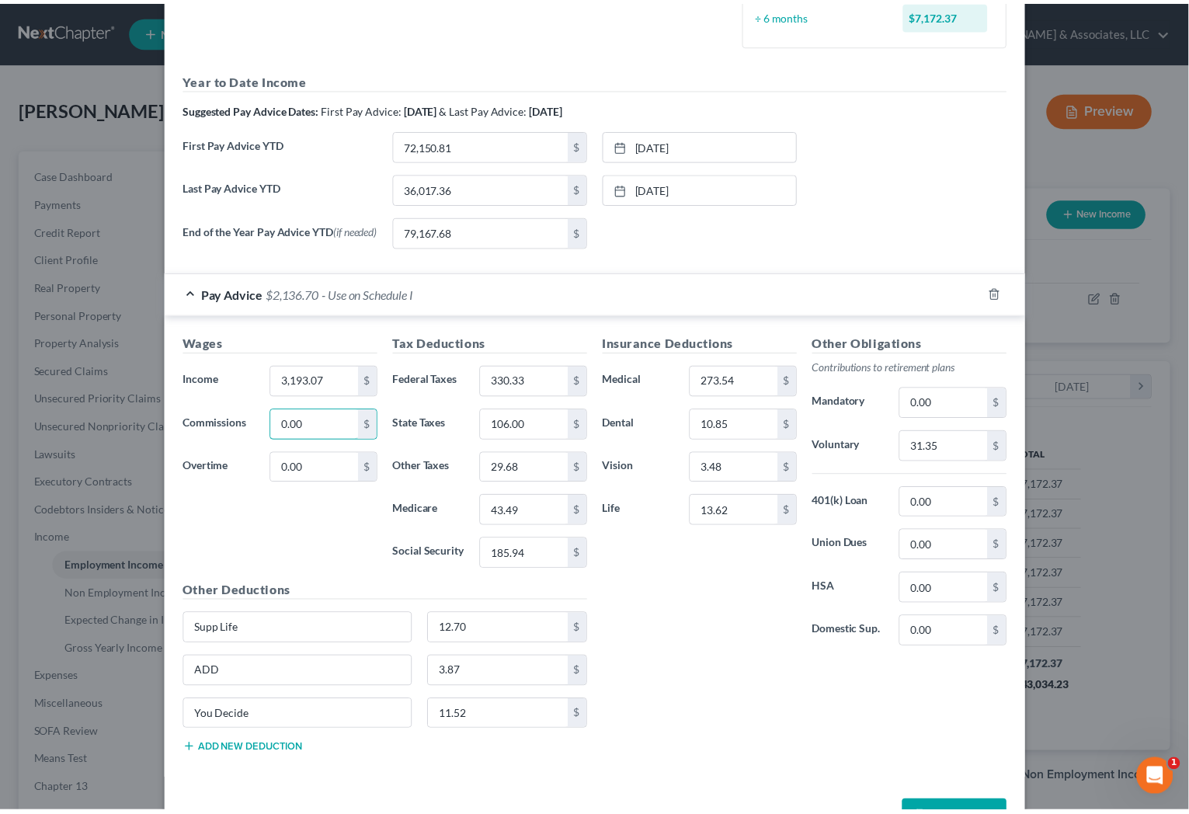
scroll to position [570, 0]
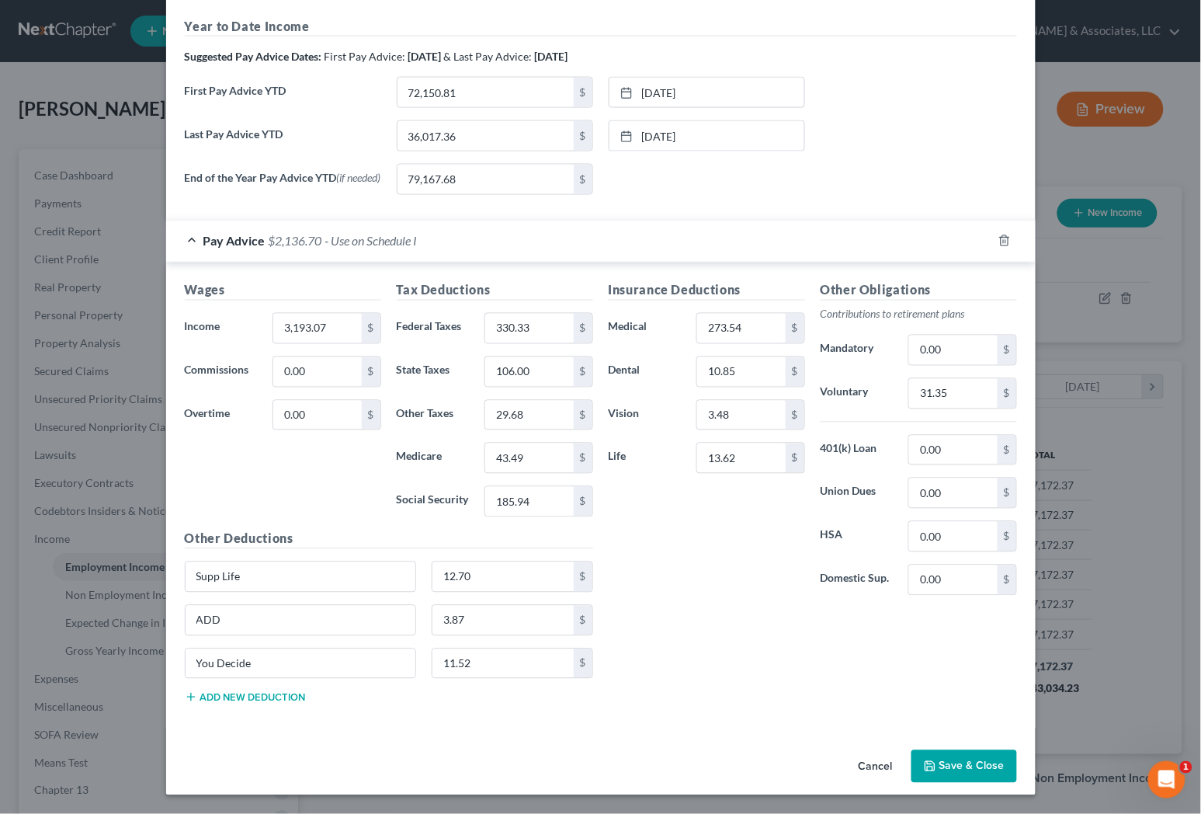
click at [977, 780] on button "Save & Close" at bounding box center [964, 766] width 106 height 33
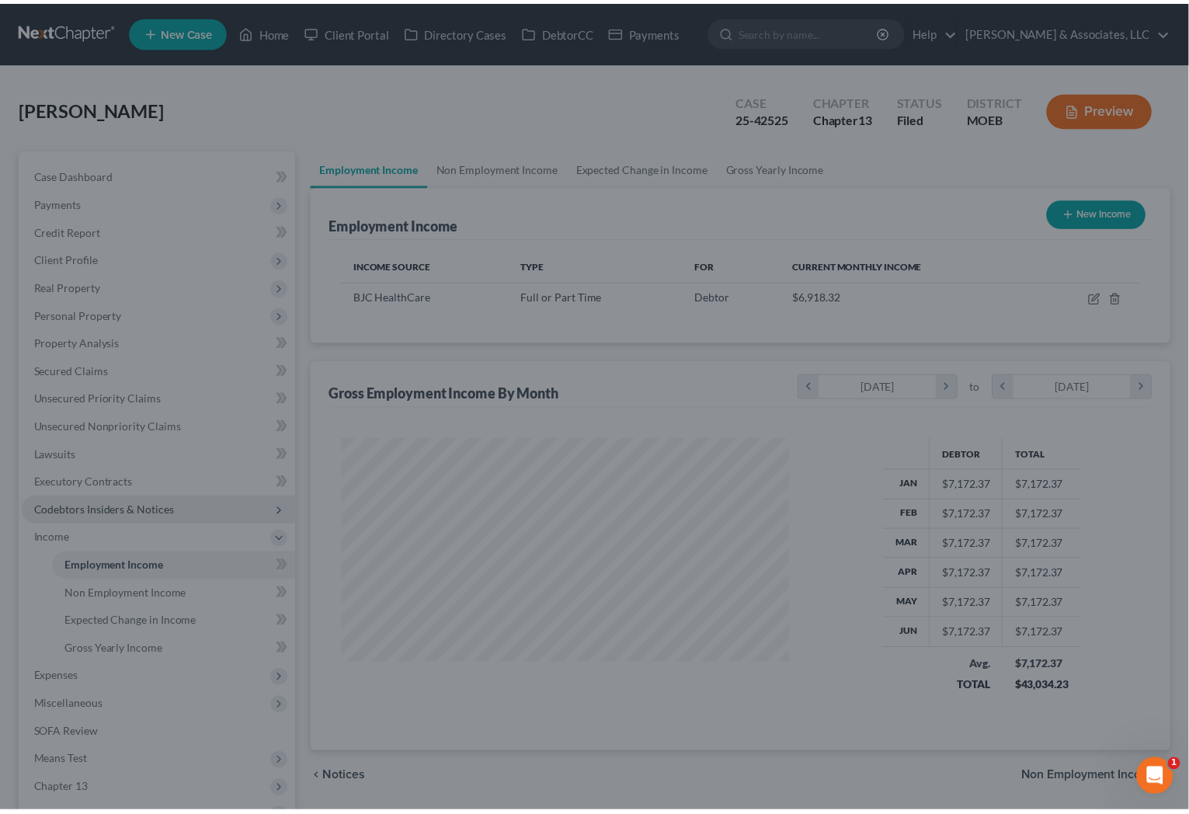
scroll to position [776111, 775906]
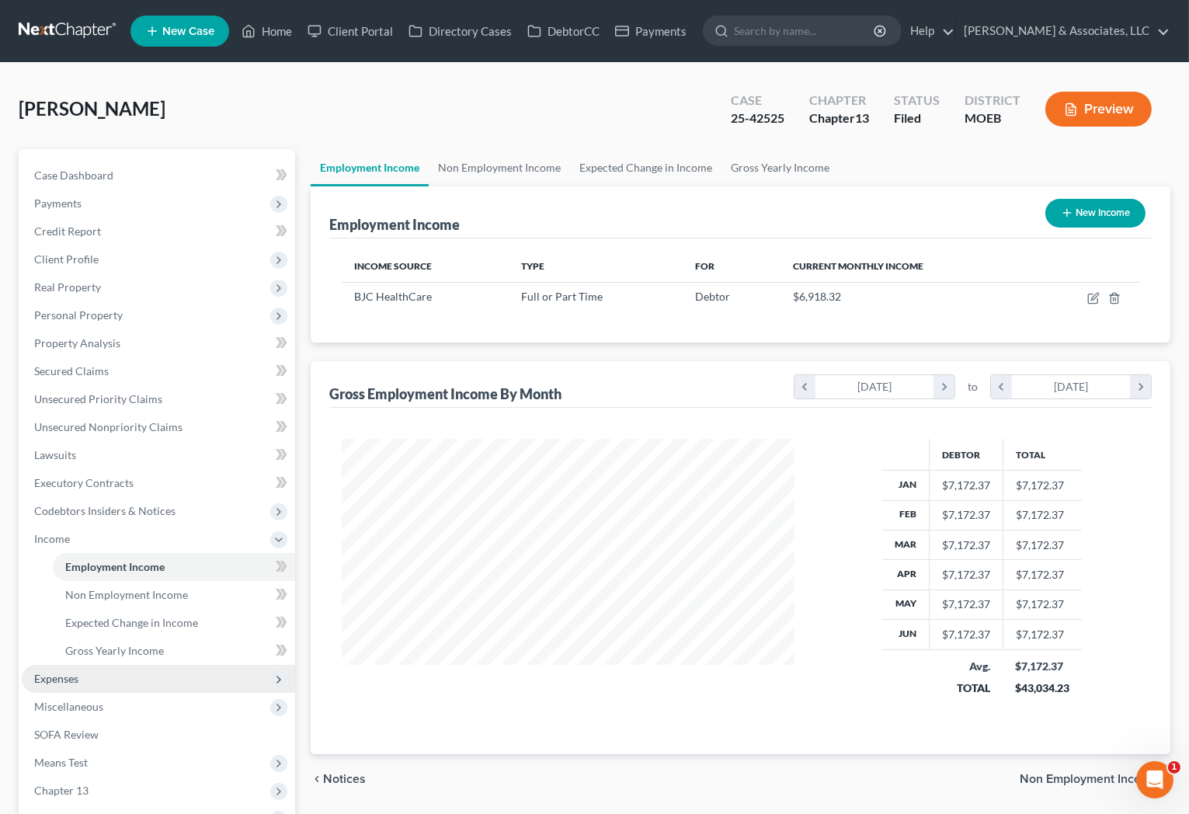
click at [73, 678] on span "Expenses" at bounding box center [56, 678] width 44 height 13
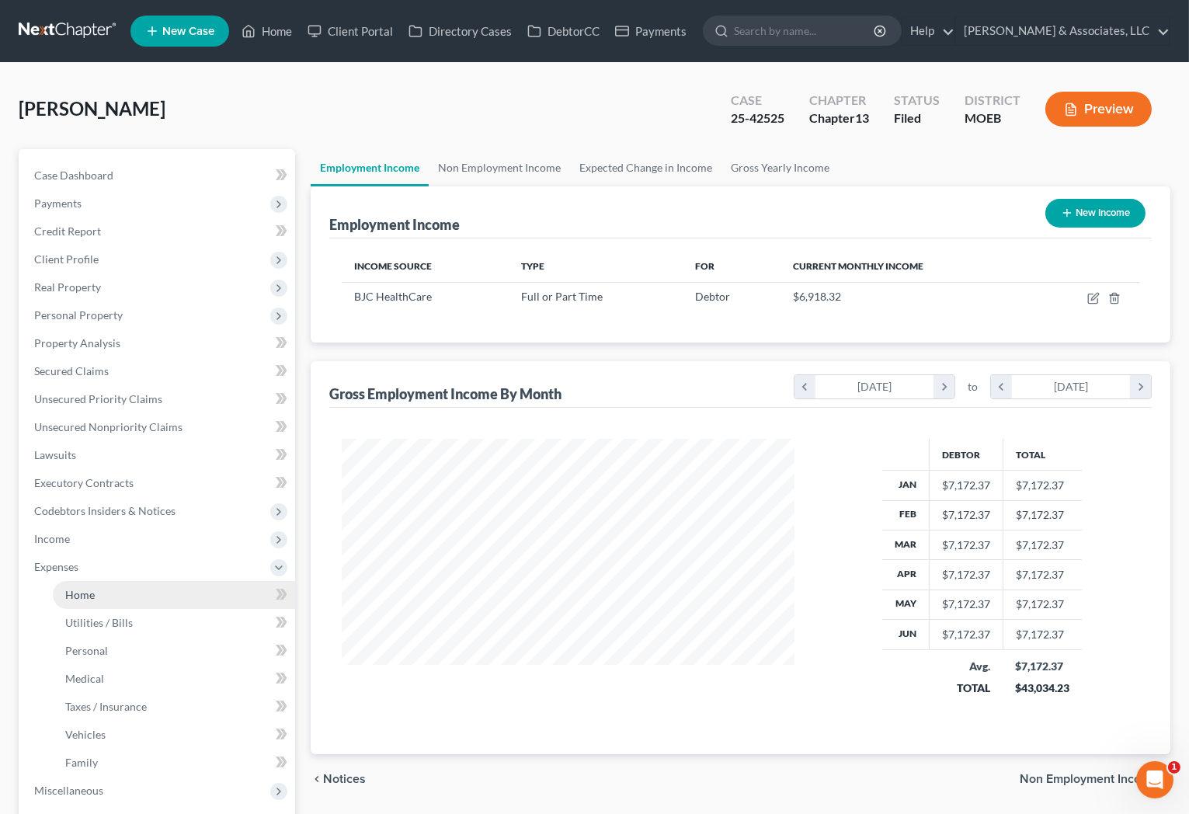
click at [81, 595] on span "Home" at bounding box center [80, 594] width 30 height 13
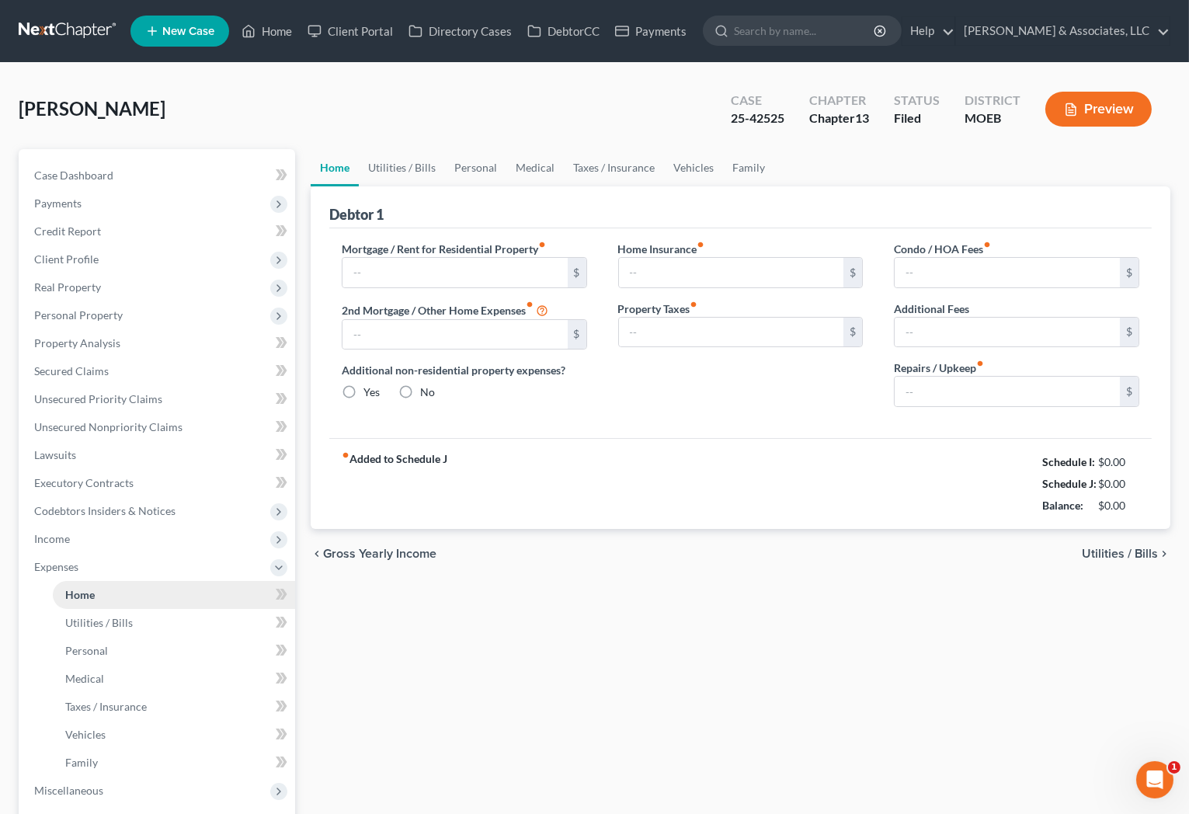
type input "1,251.71"
type input "0.00"
radio input "true"
type input "0.00"
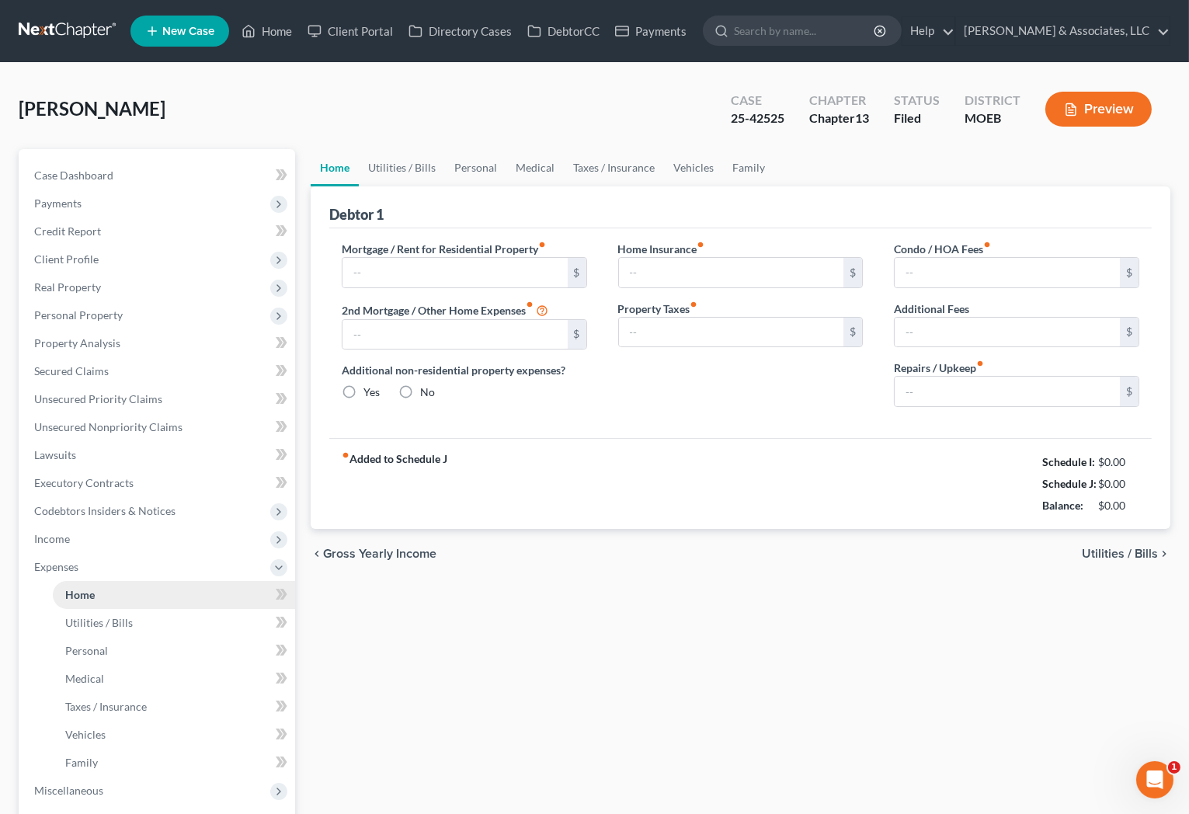
type input "0.00"
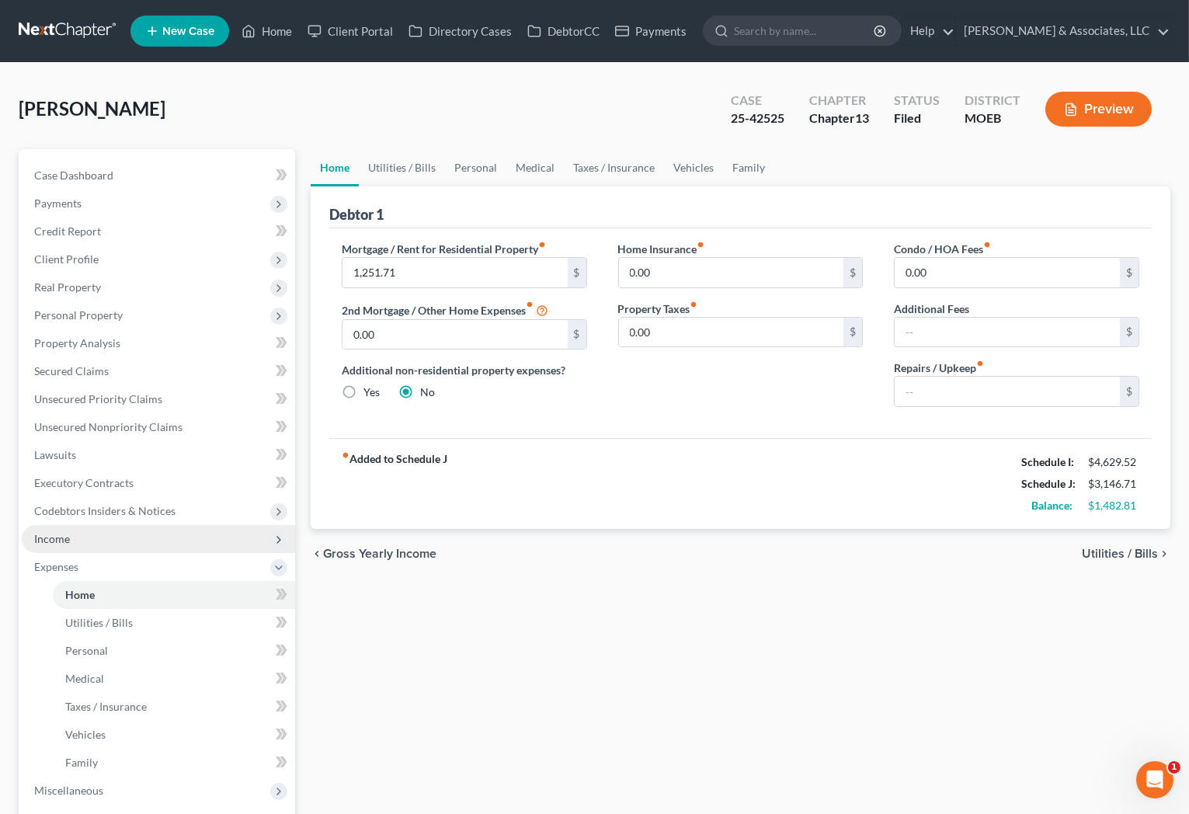
click at [89, 538] on span "Income" at bounding box center [158, 539] width 273 height 28
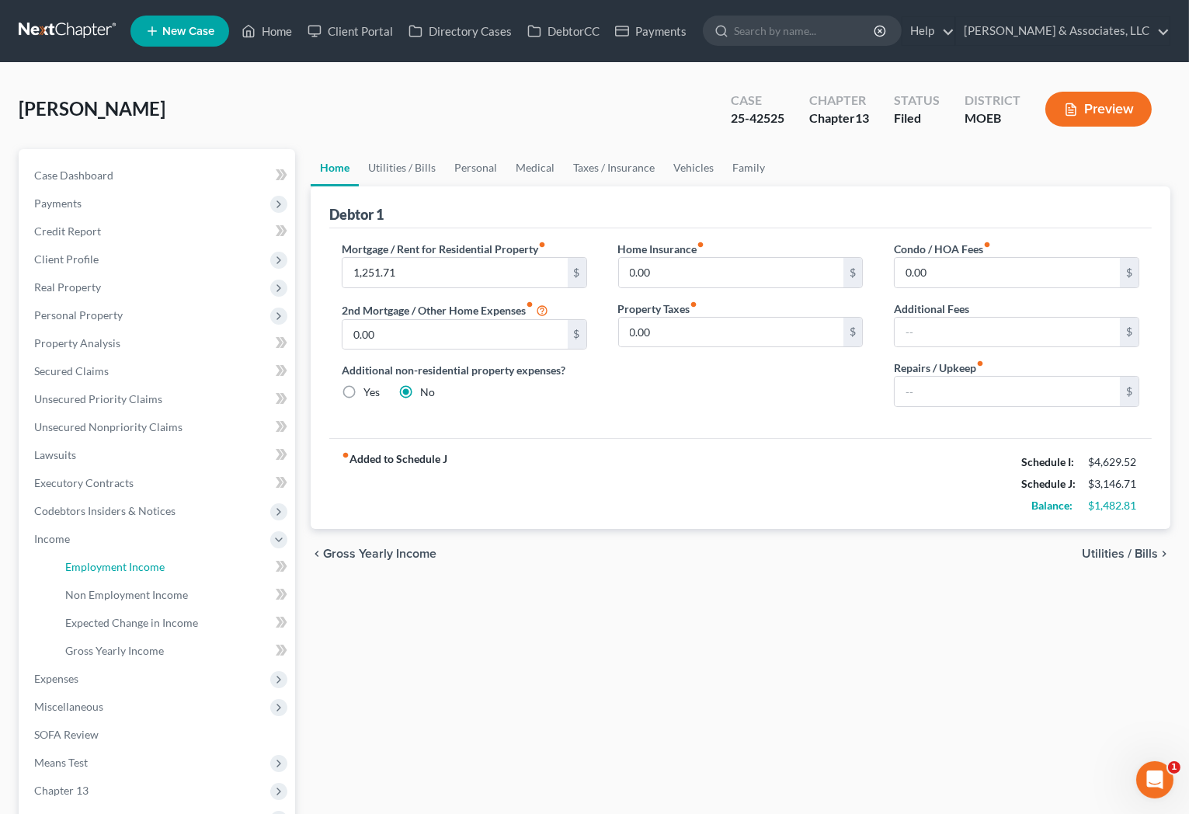
click at [106, 560] on span "Employment Income" at bounding box center [114, 566] width 99 height 13
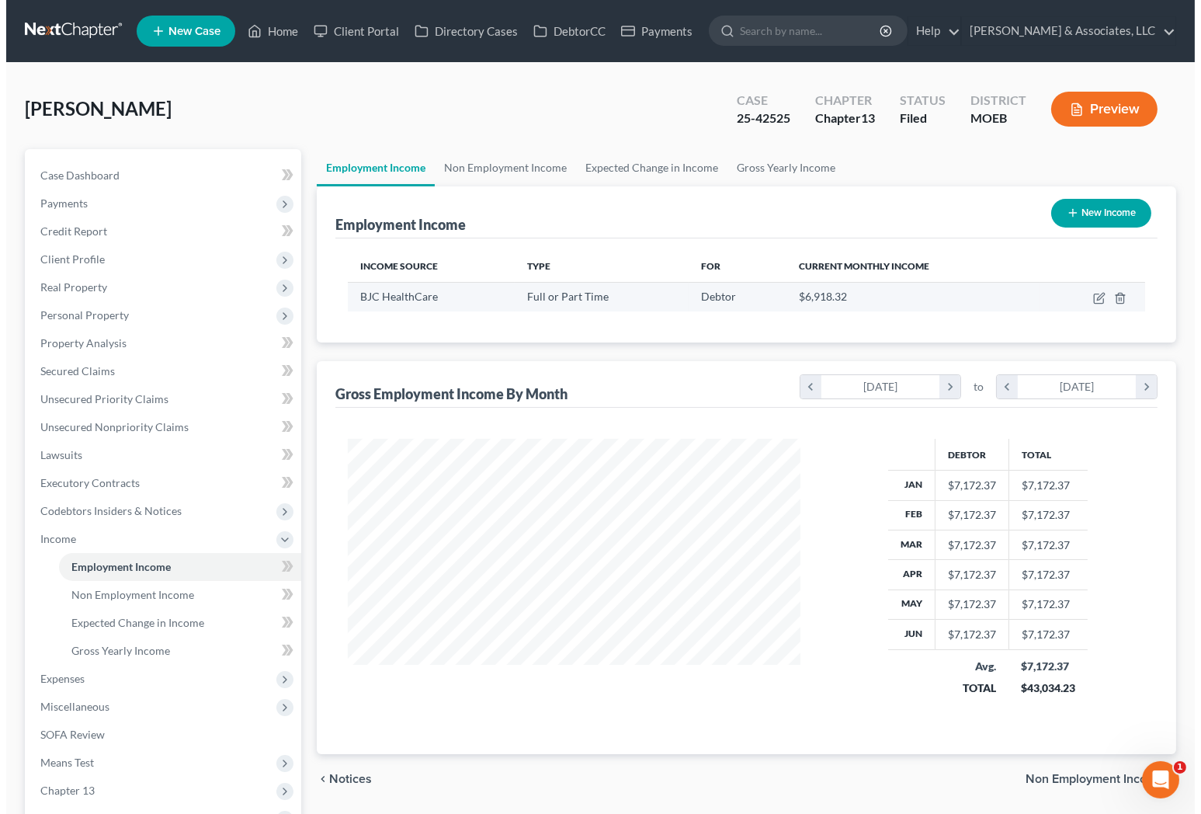
scroll to position [278, 484]
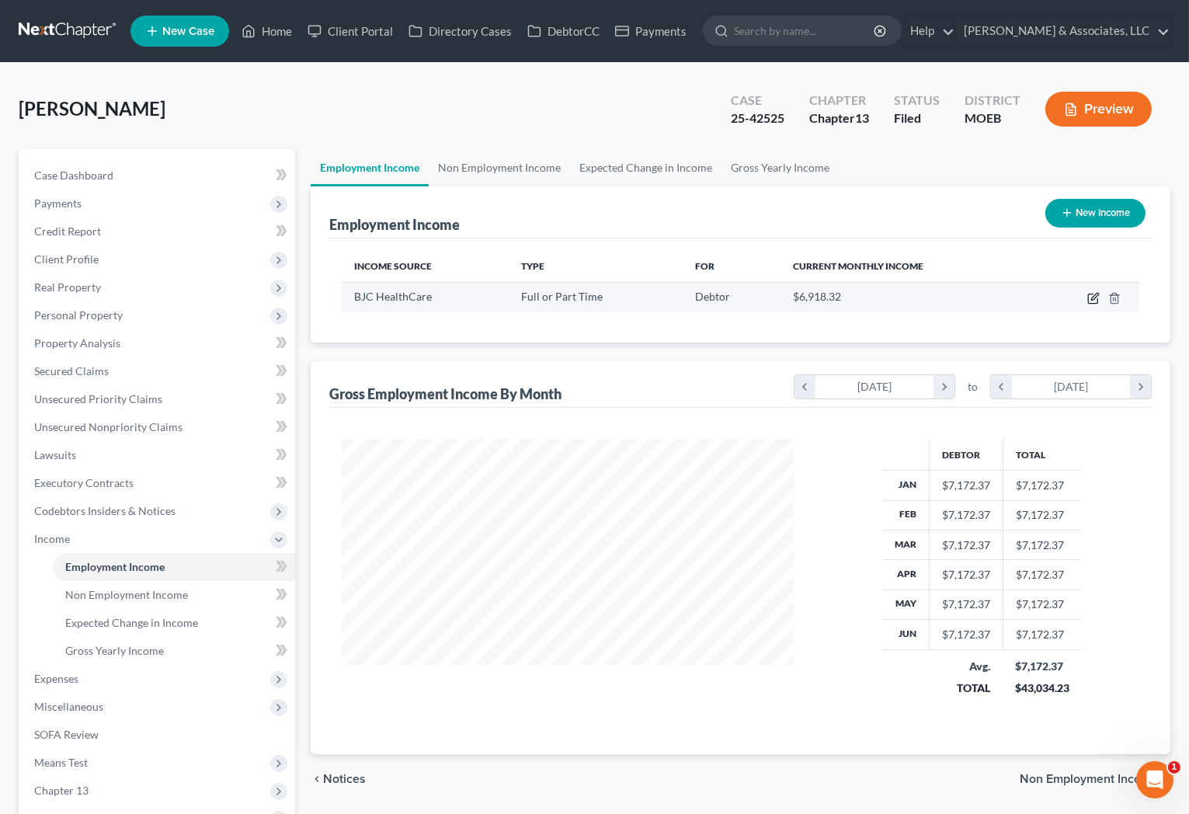
click at [1095, 297] on icon "button" at bounding box center [1094, 296] width 7 height 7
select select "0"
select select "26"
select select "2"
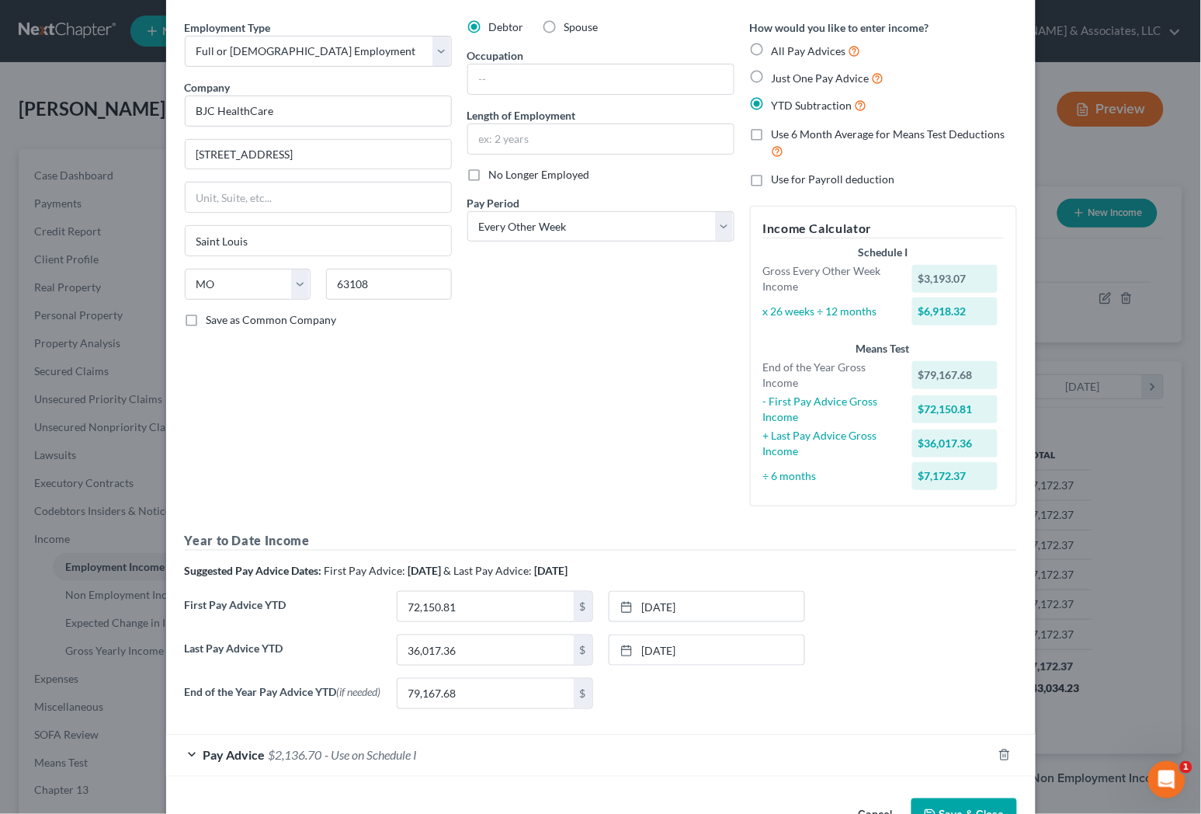
scroll to position [102, 0]
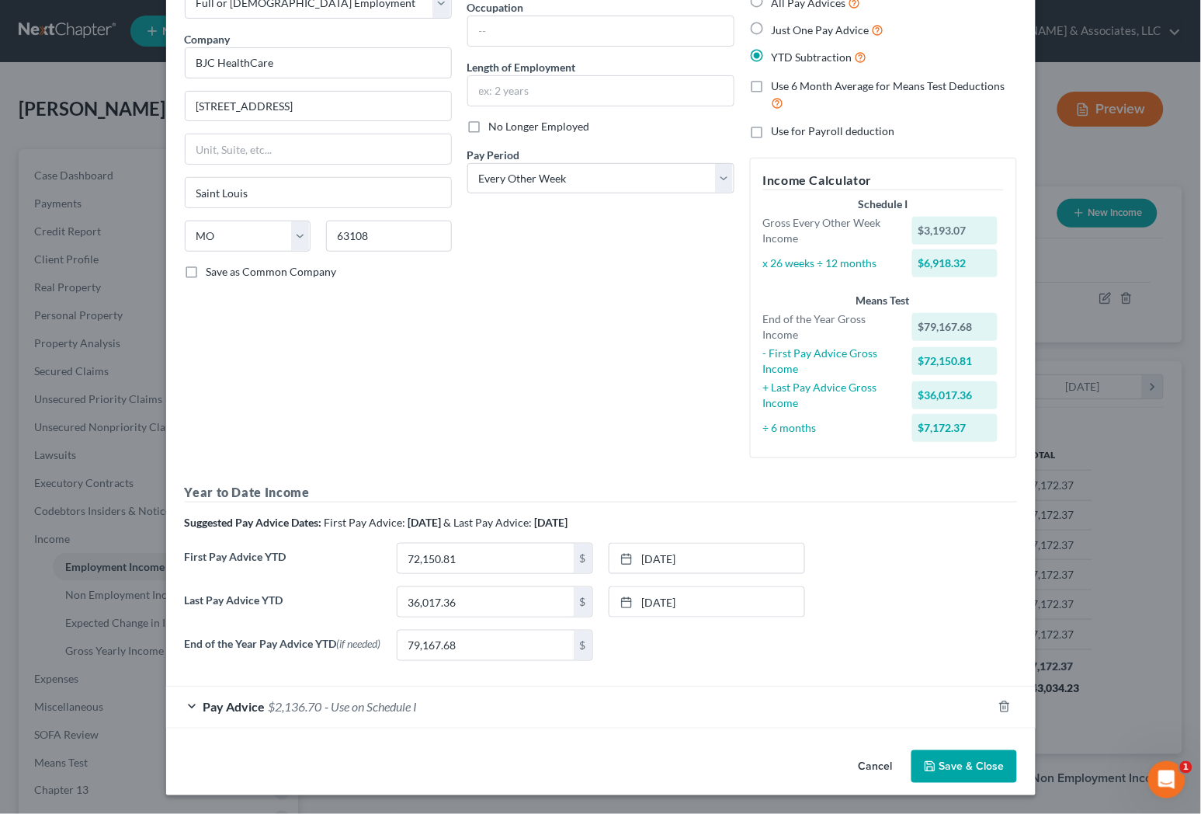
click at [412, 707] on span "- Use on Schedule I" at bounding box center [371, 707] width 92 height 15
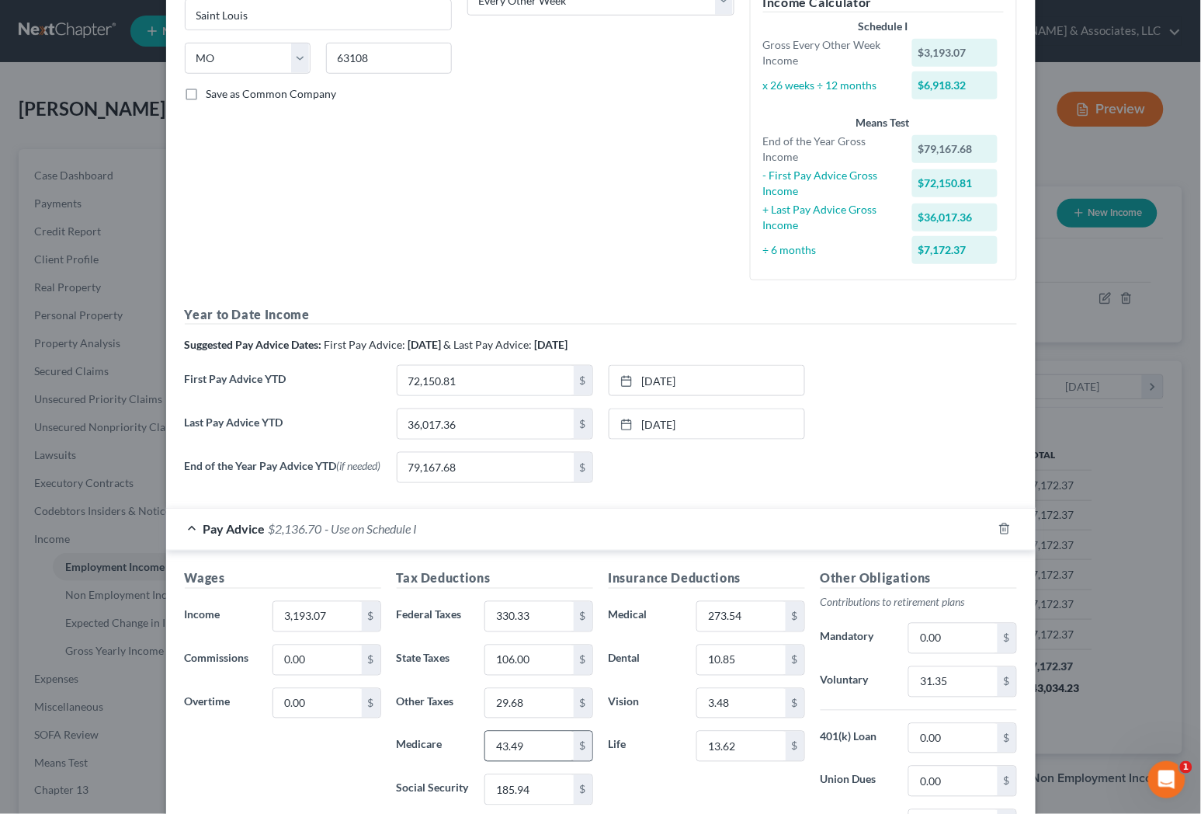
scroll to position [361, 0]
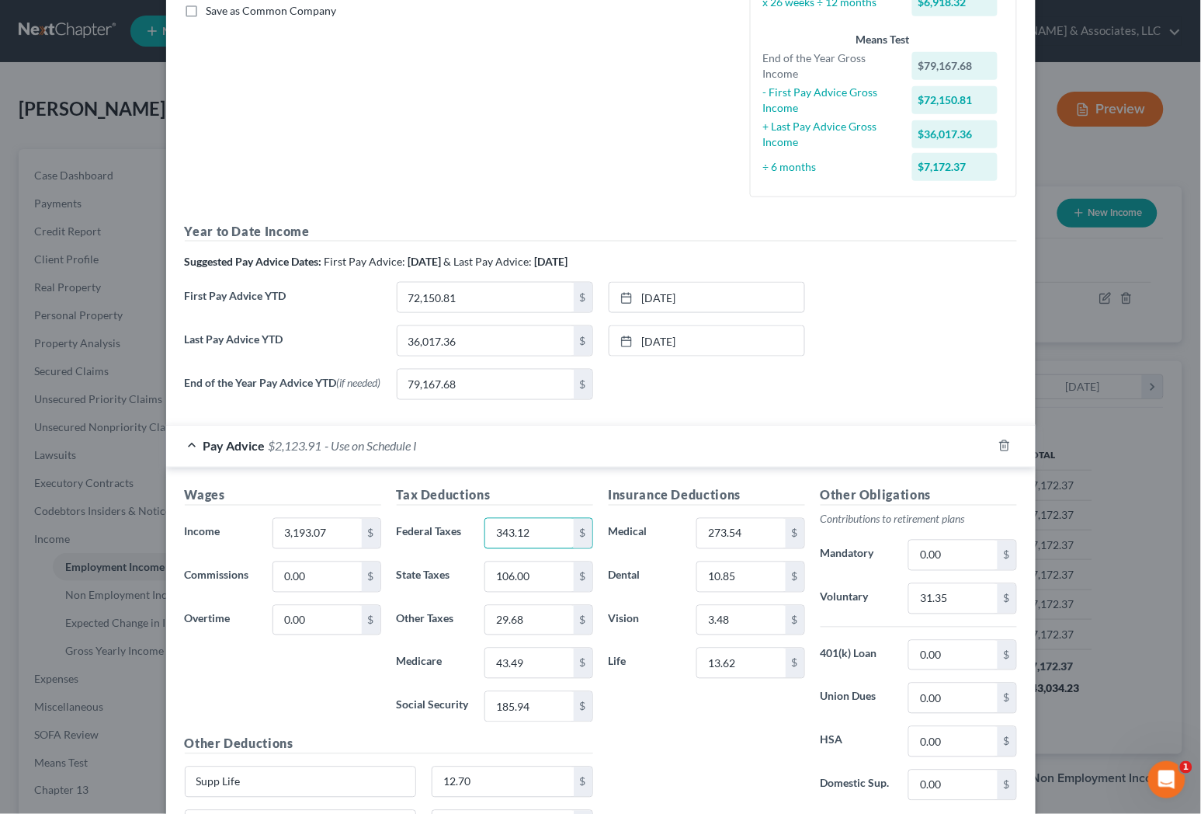
type input "343.12"
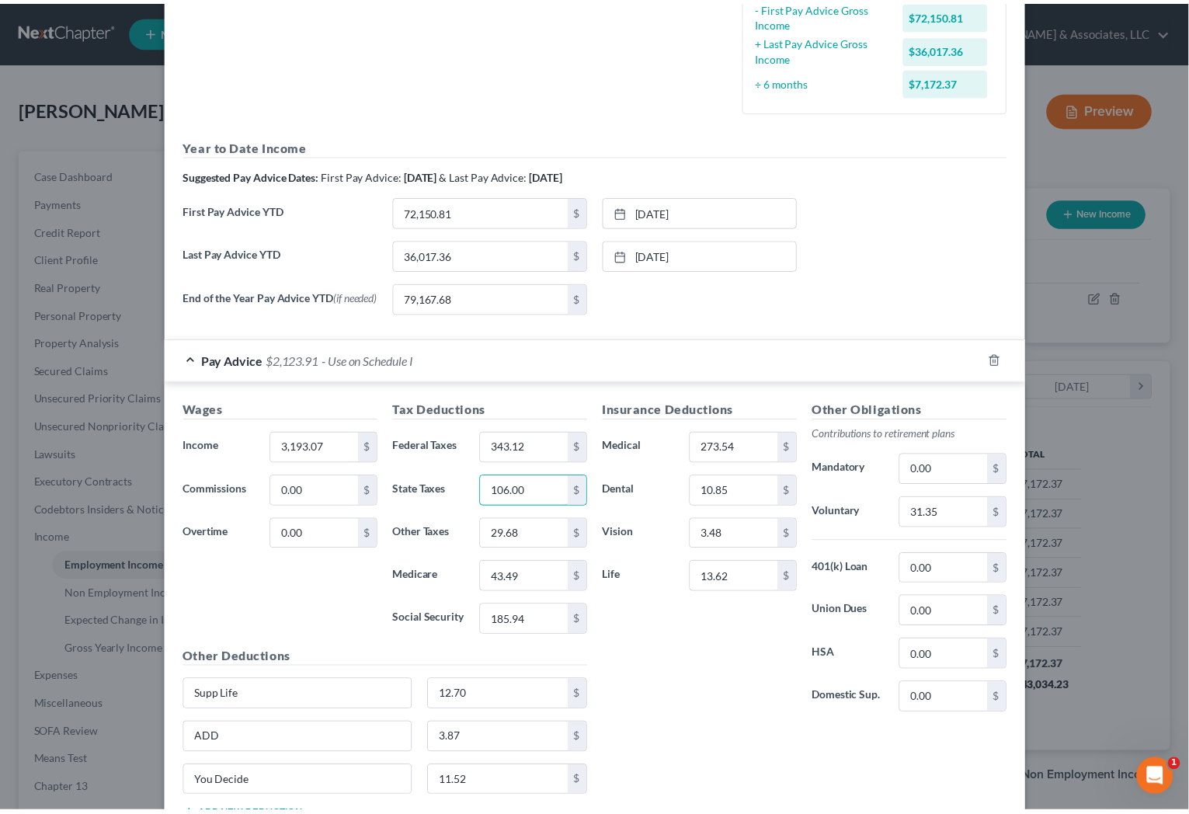
scroll to position [570, 0]
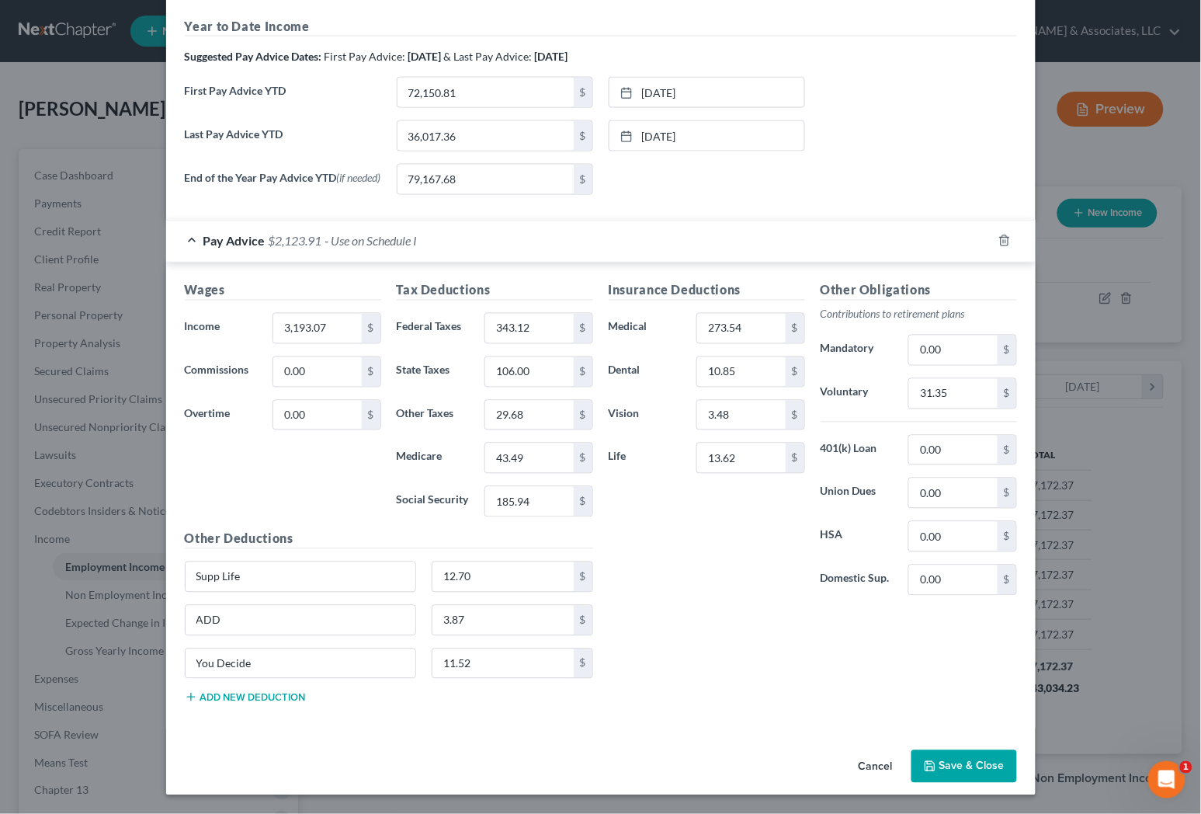
click at [967, 769] on button "Save & Close" at bounding box center [964, 766] width 106 height 33
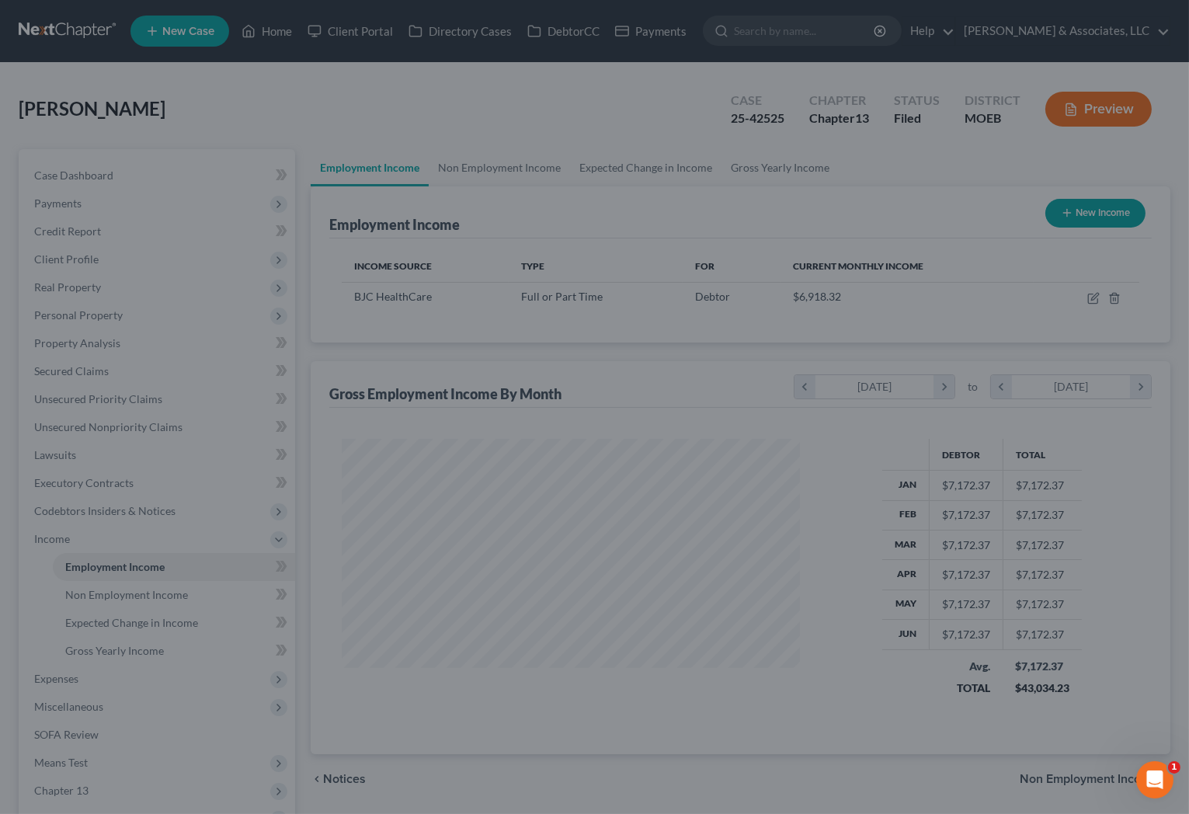
scroll to position [776111, 775906]
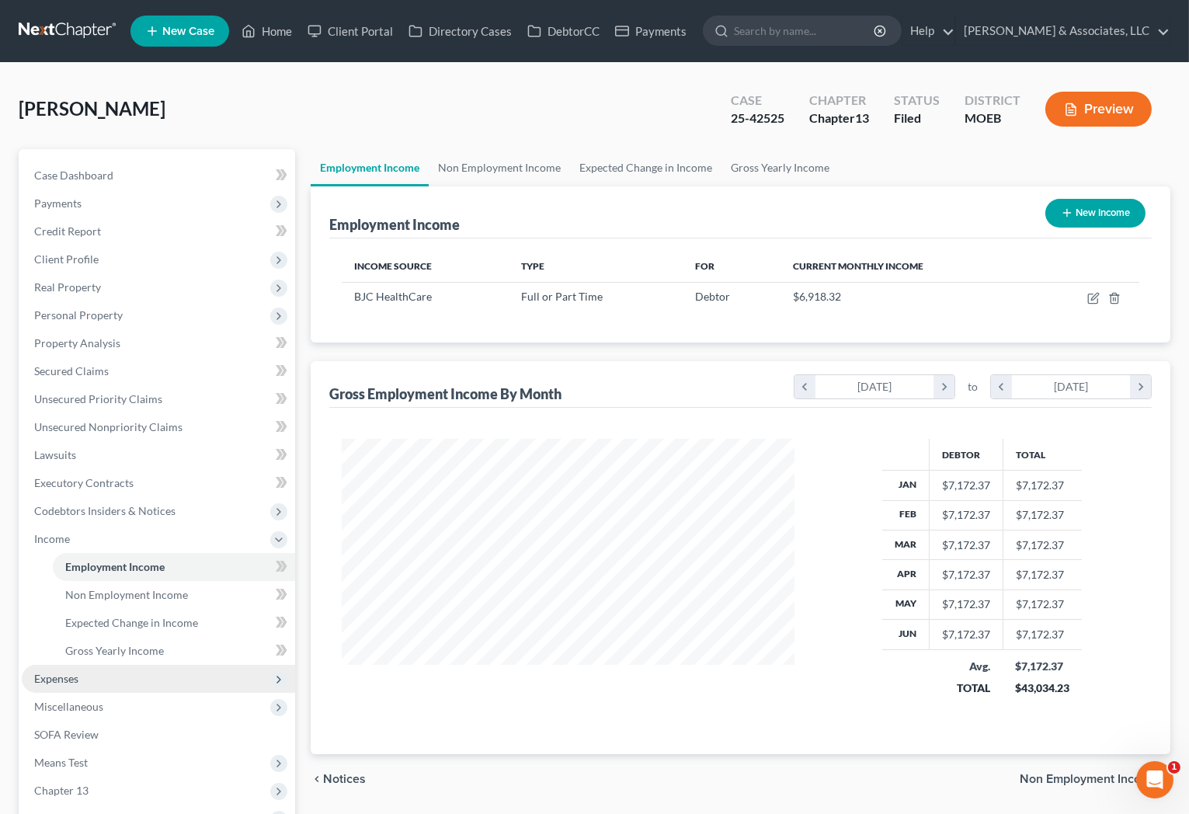
click at [51, 683] on span "Expenses" at bounding box center [56, 678] width 44 height 13
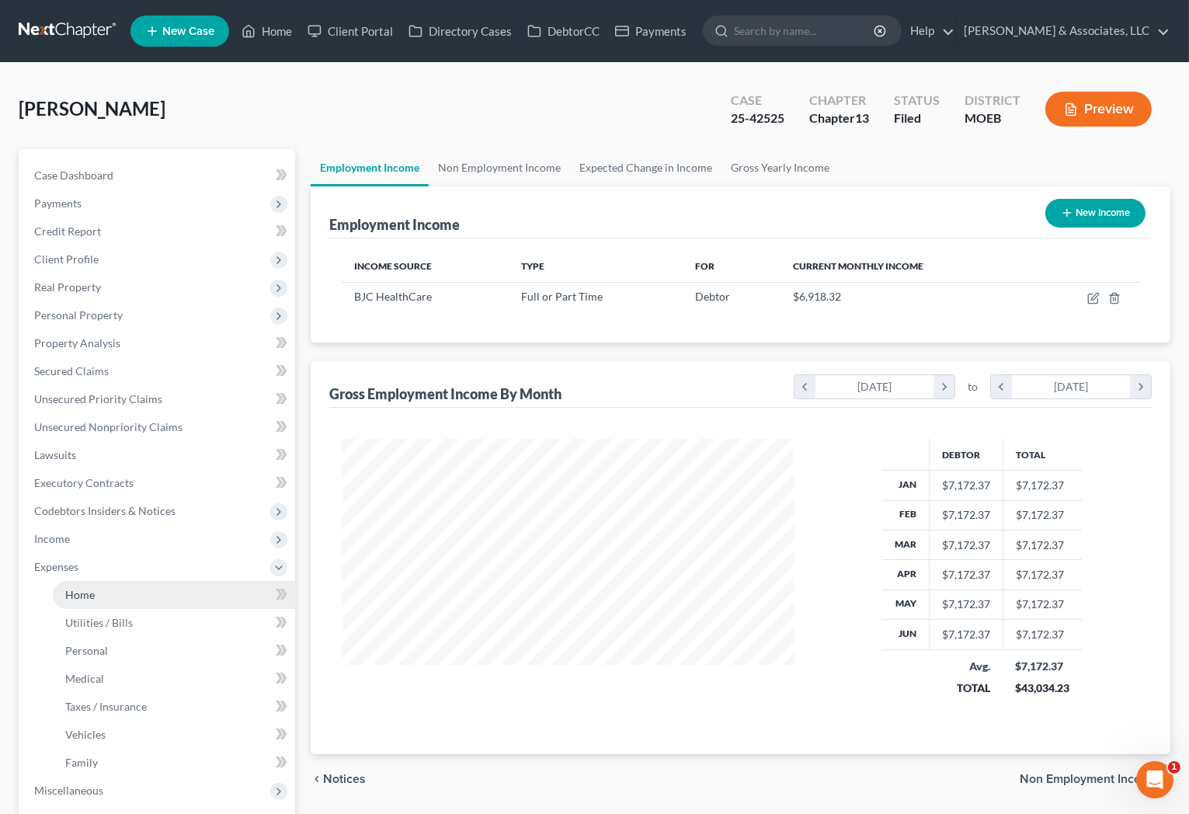
click at [67, 595] on span "Home" at bounding box center [80, 594] width 30 height 13
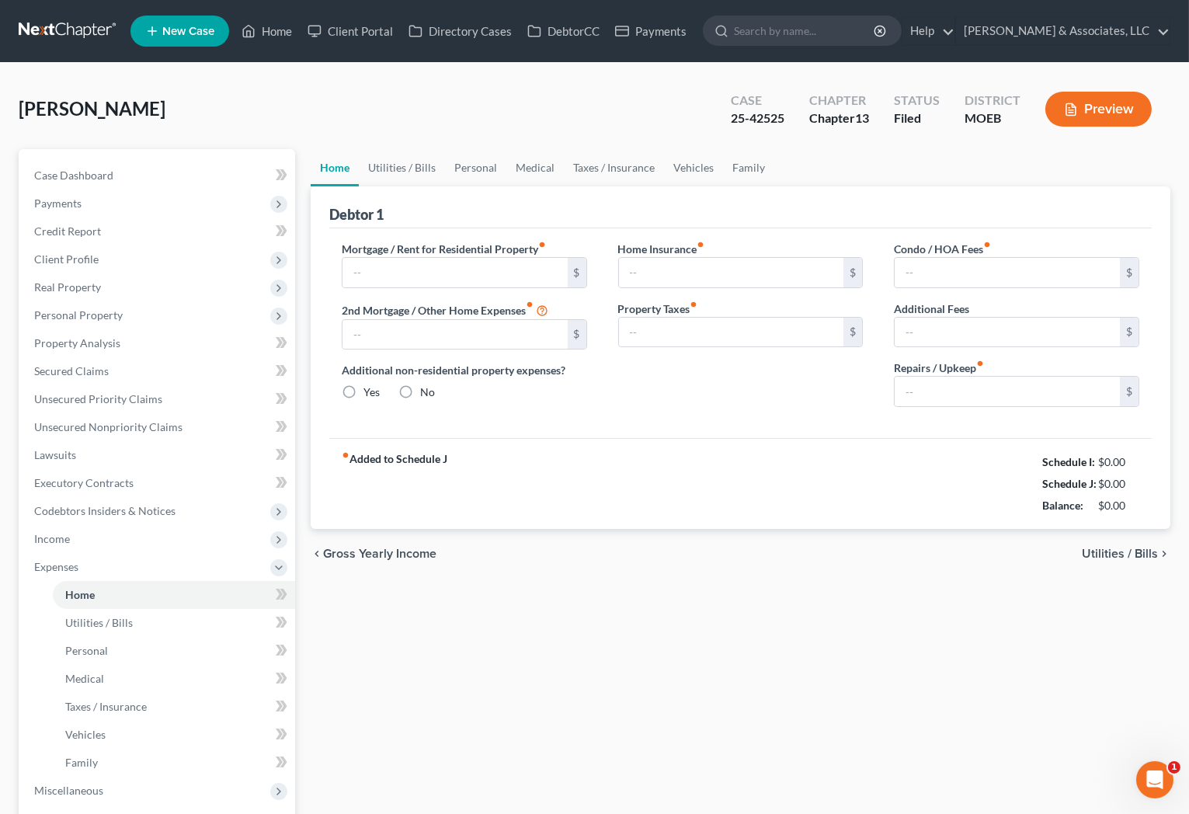
type input "1,251.71"
type input "0.00"
radio input "true"
type input "0.00"
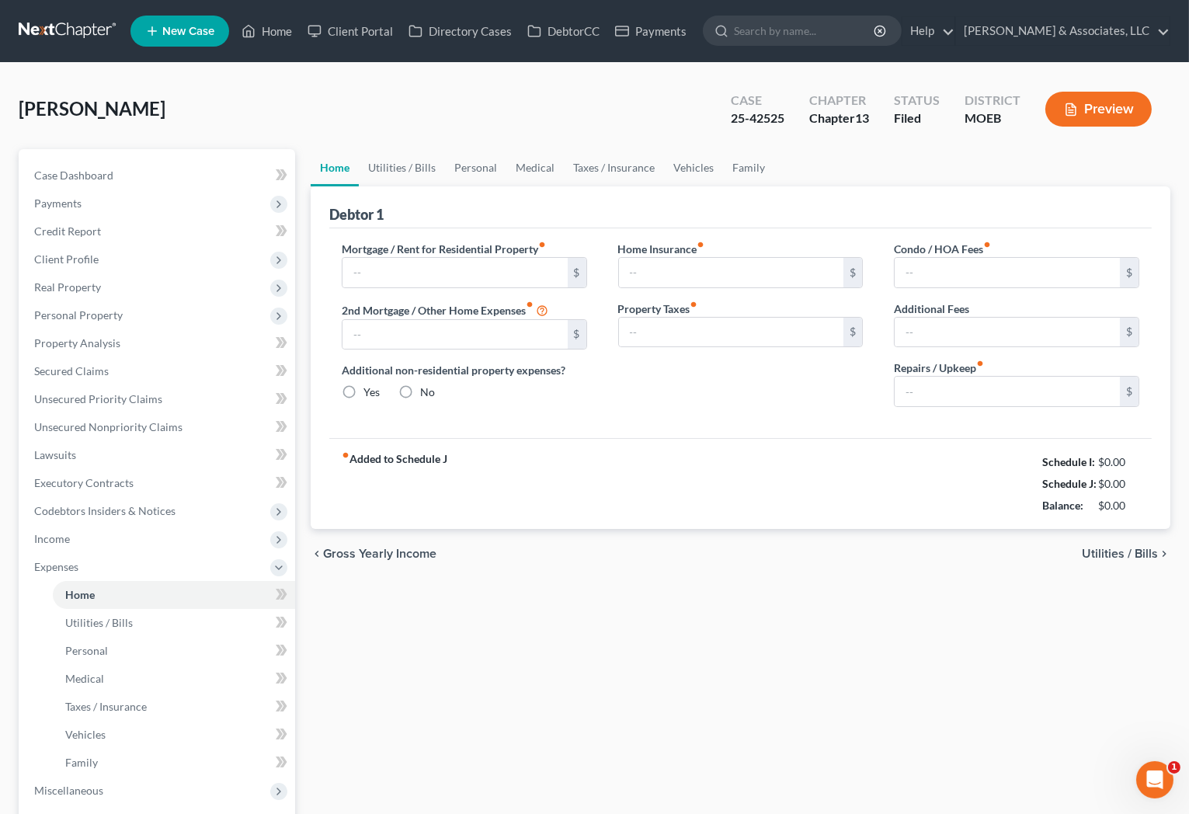
type input "0.00"
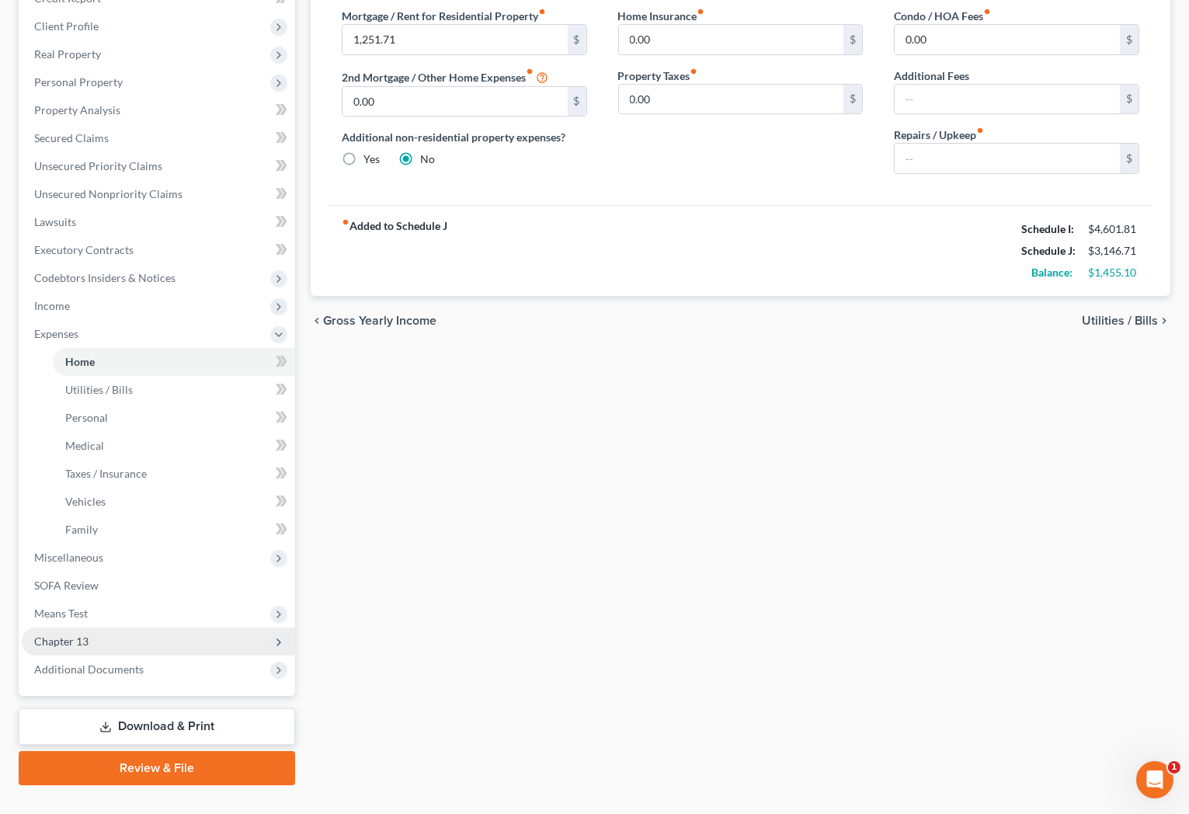
scroll to position [259, 0]
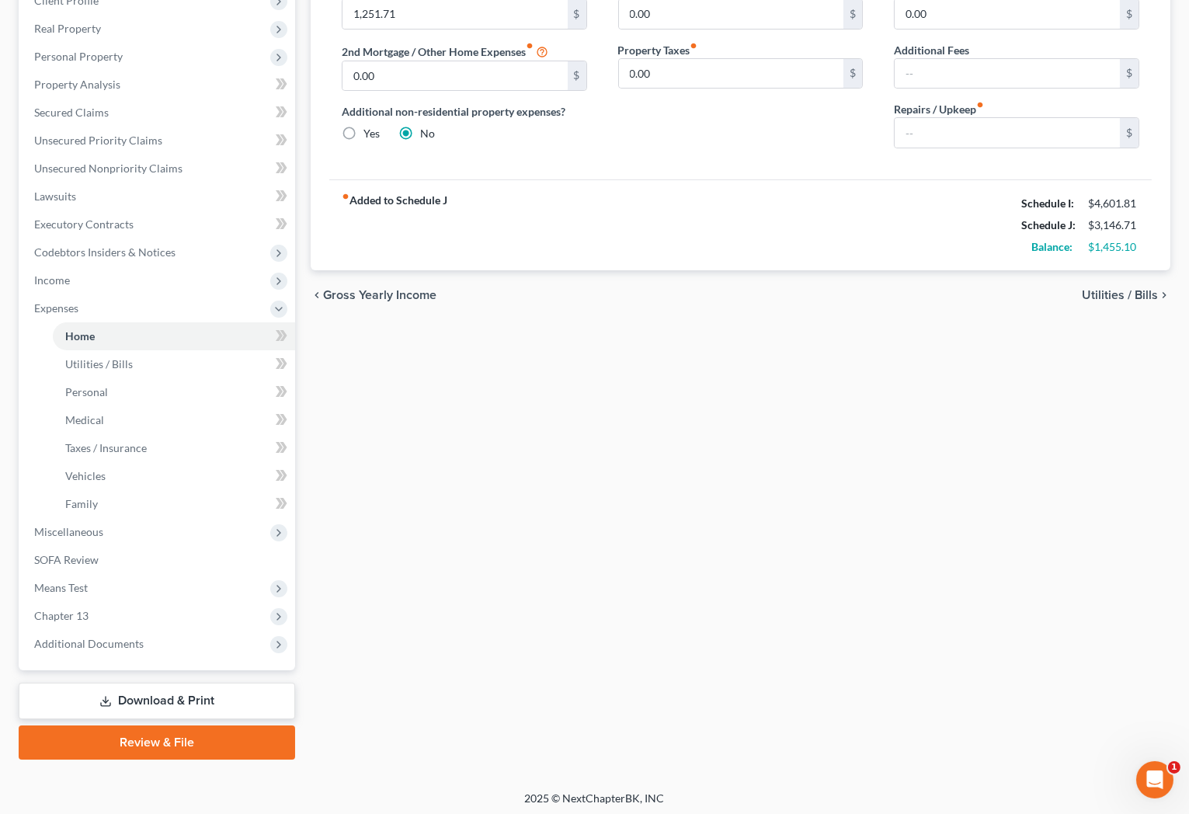
click at [136, 692] on link "Download & Print" at bounding box center [157, 700] width 276 height 36
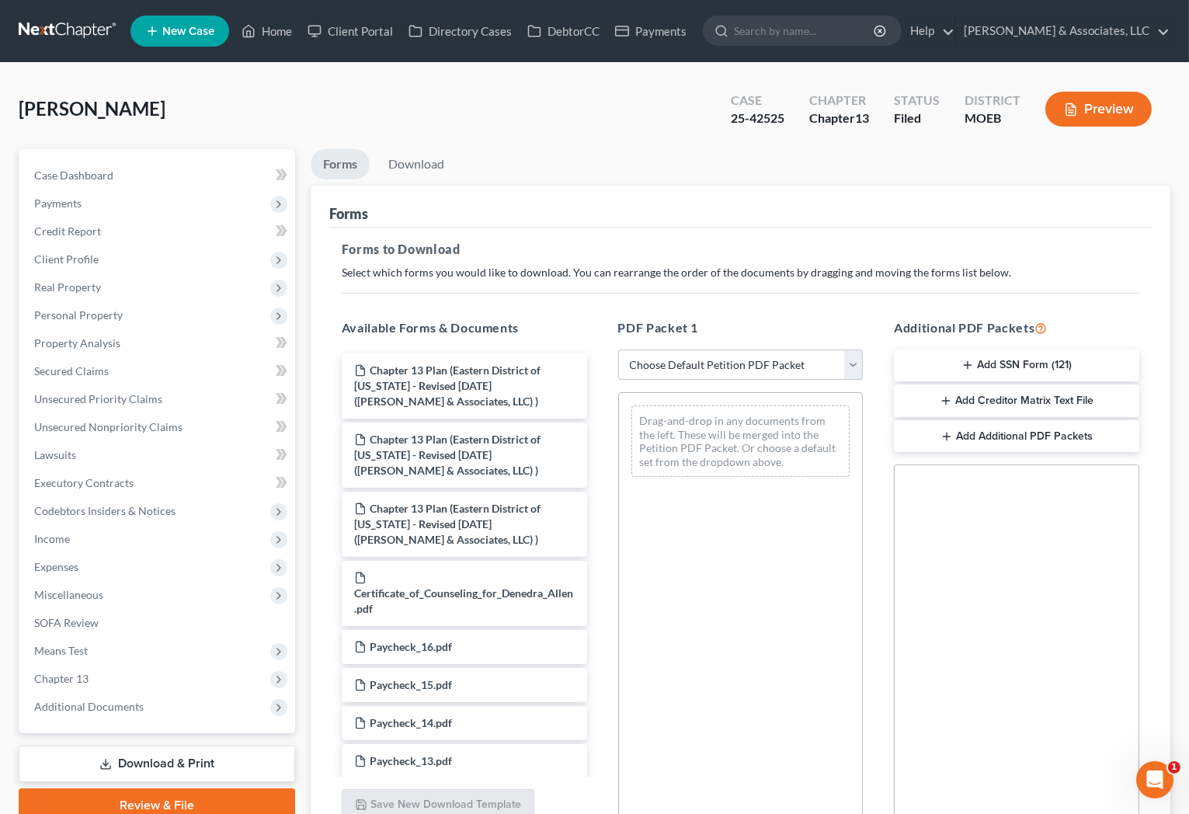
click at [708, 361] on select "Choose Default Petition PDF Packet Complete Bankruptcy Petition (all forms and …" at bounding box center [740, 364] width 245 height 31
select select "2"
click at [618, 349] on select "Choose Default Petition PDF Packet Complete Bankruptcy Petition (all forms and …" at bounding box center [740, 364] width 245 height 31
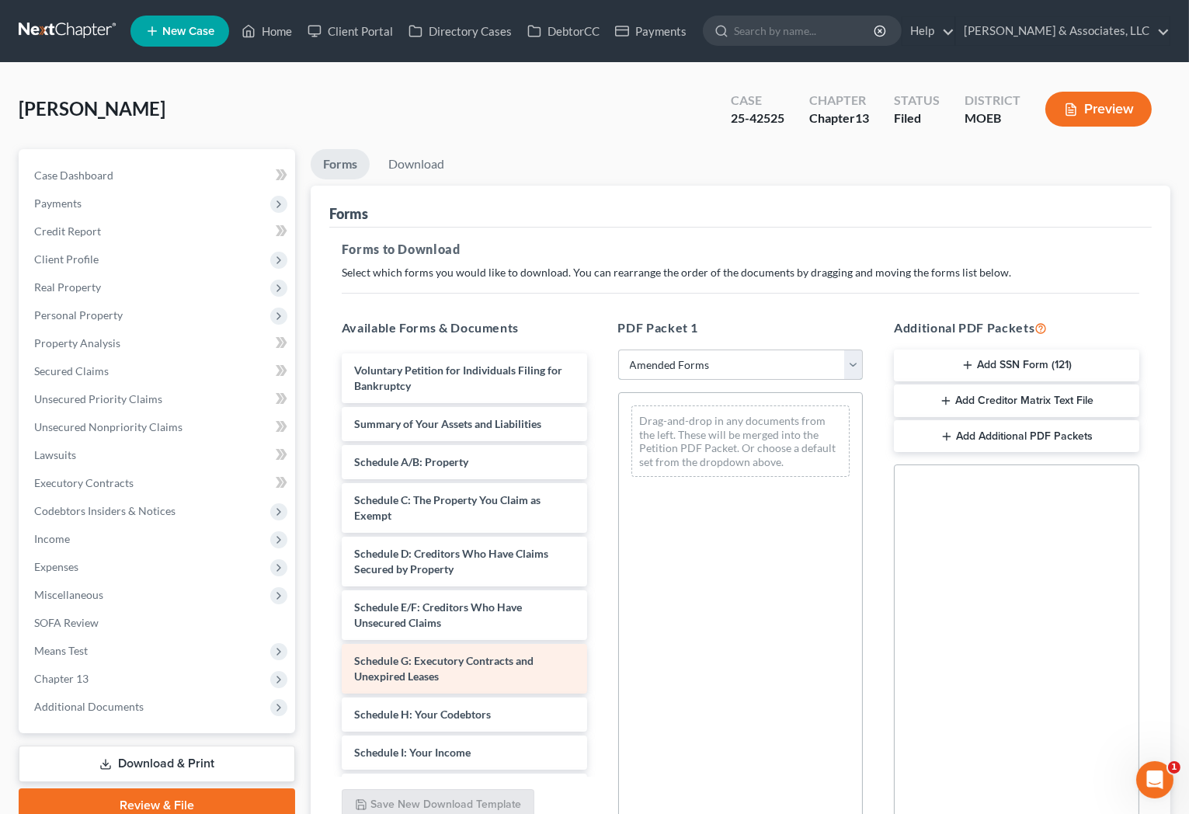
scroll to position [259, 0]
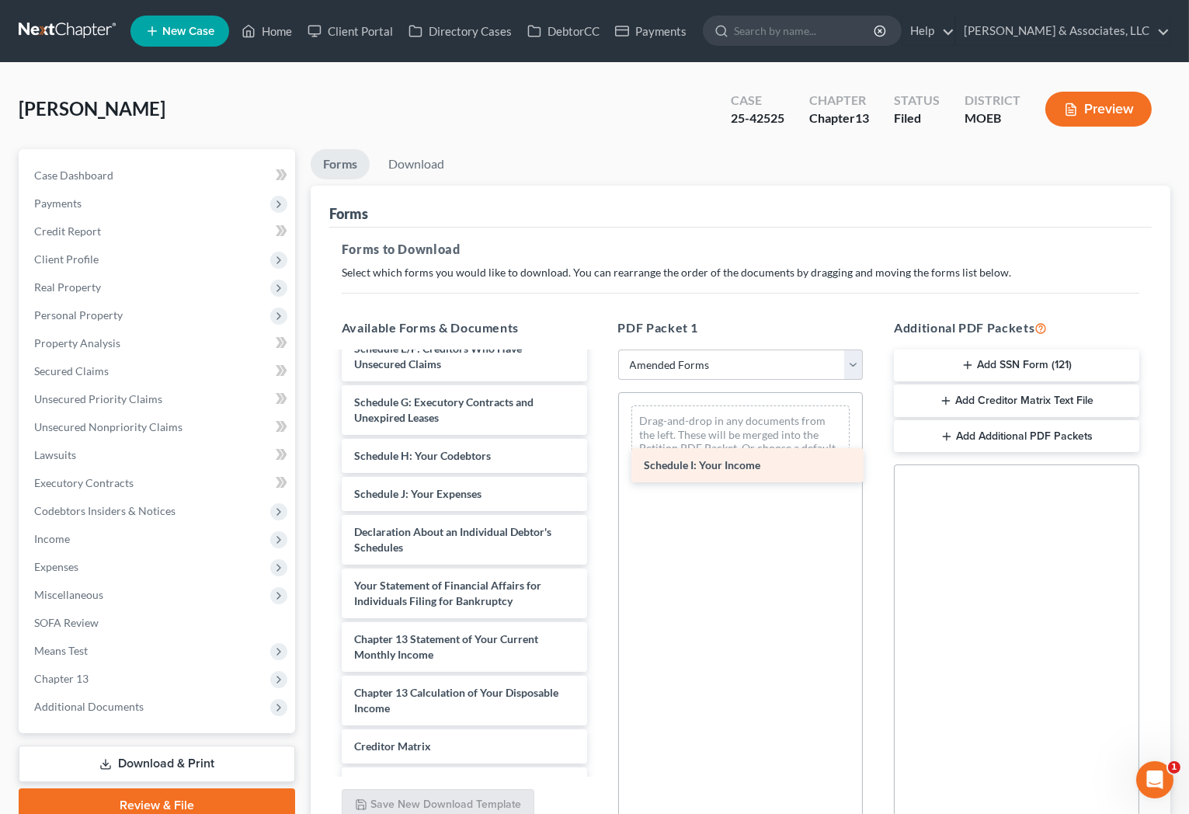
drag, startPoint x: 490, startPoint y: 487, endPoint x: 779, endPoint y: 459, distance: 290.9
click at [599, 459] on div "Schedule I: Your Income Voluntary Petition for Individuals Filing for Bankruptc…" at bounding box center [464, 494] width 270 height 798
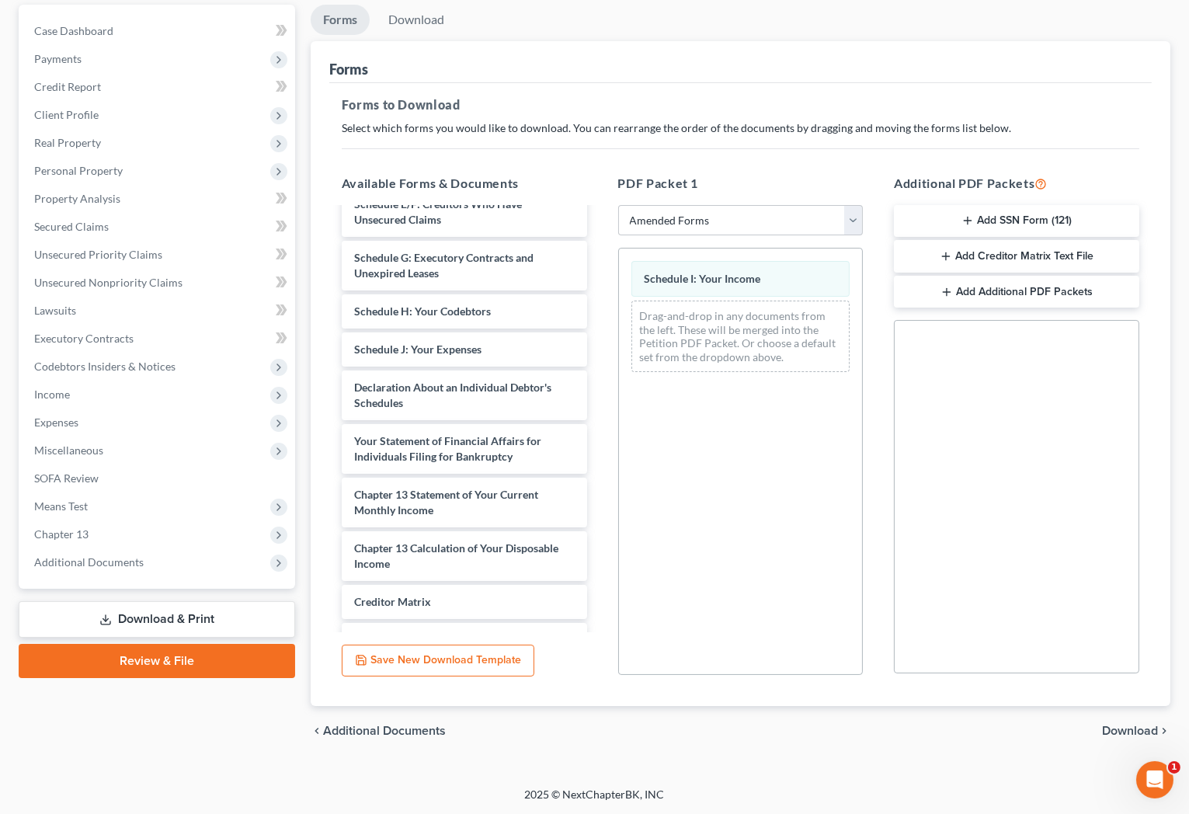
click at [1138, 733] on span "Download" at bounding box center [1130, 730] width 56 height 12
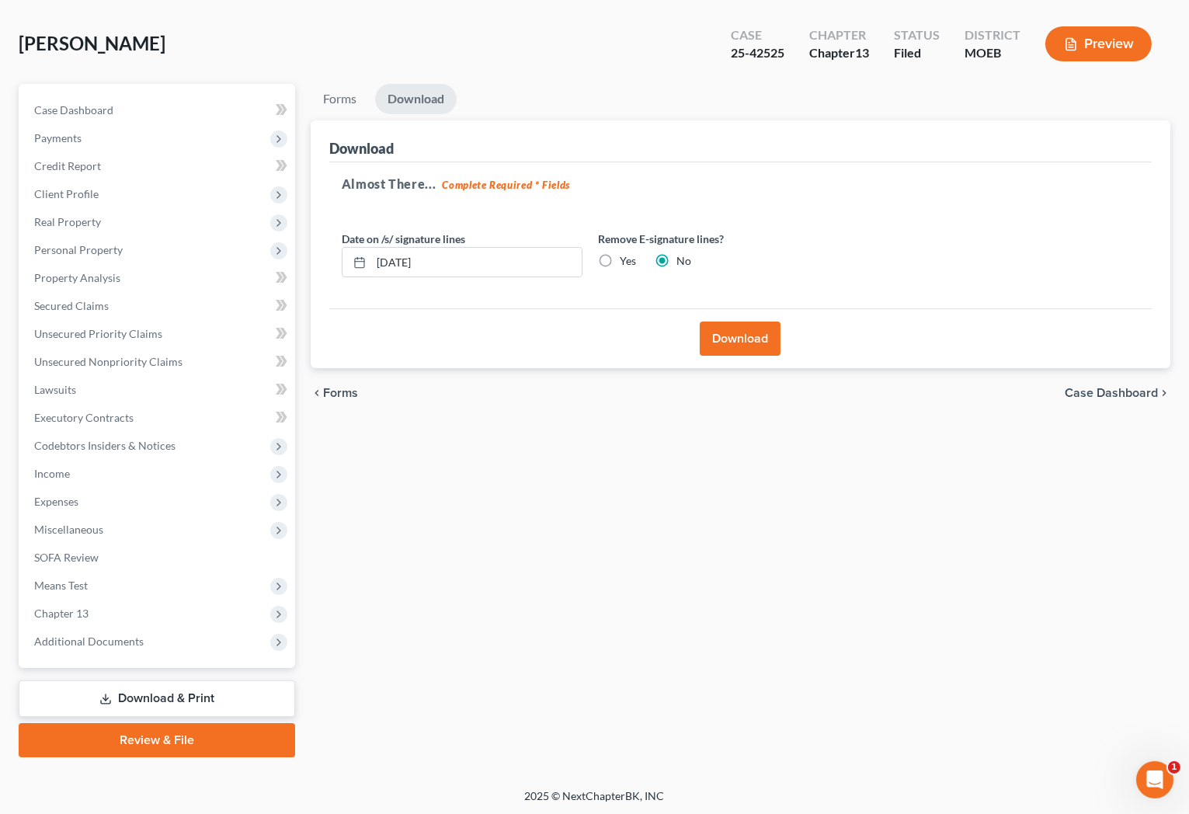
click at [328, 404] on div "chevron_left Forms Case Dashboard chevron_right" at bounding box center [740, 393] width 859 height 50
click at [330, 392] on span "Forms" at bounding box center [340, 393] width 35 height 12
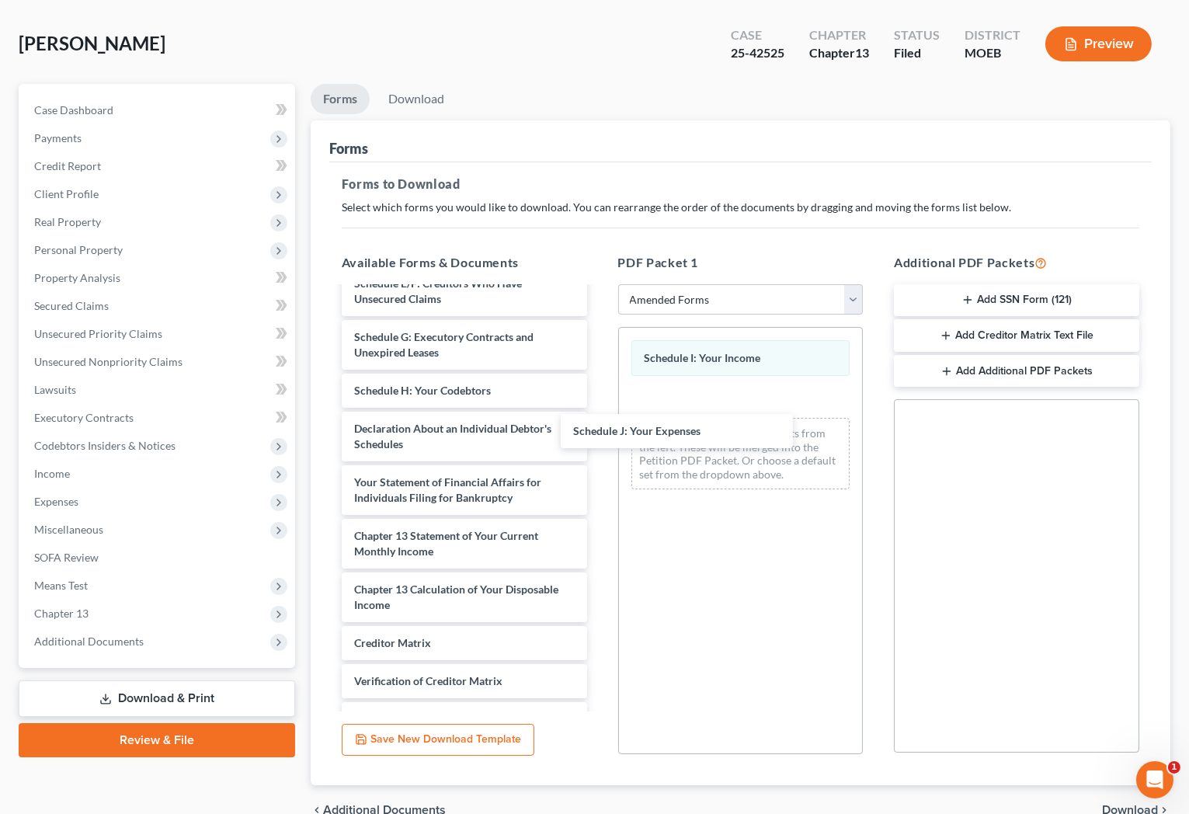
drag, startPoint x: 428, startPoint y: 429, endPoint x: 880, endPoint y: 524, distance: 462.4
click at [599, 438] on div "Schedule J: Your Expenses Voluntary Petition for Individuals Filing for Bankrup…" at bounding box center [464, 410] width 270 height 760
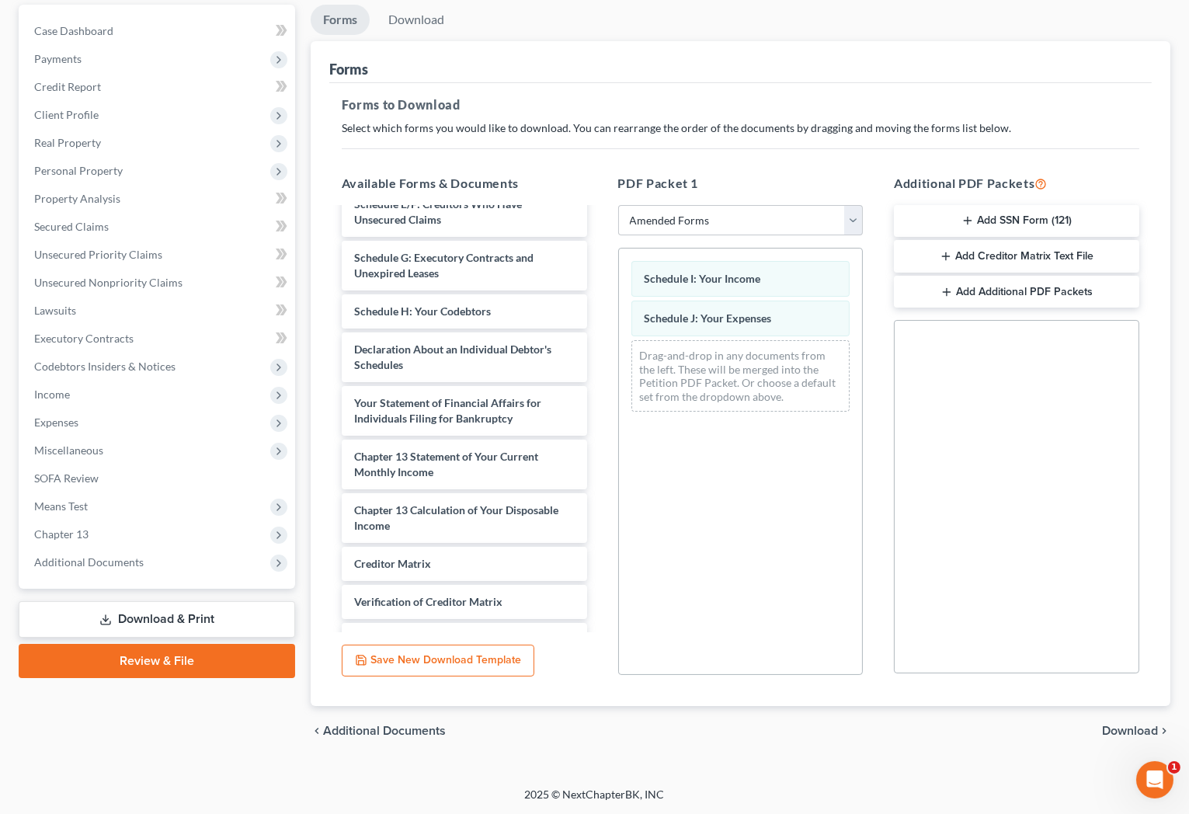
click at [1115, 735] on span "Download" at bounding box center [1130, 730] width 56 height 12
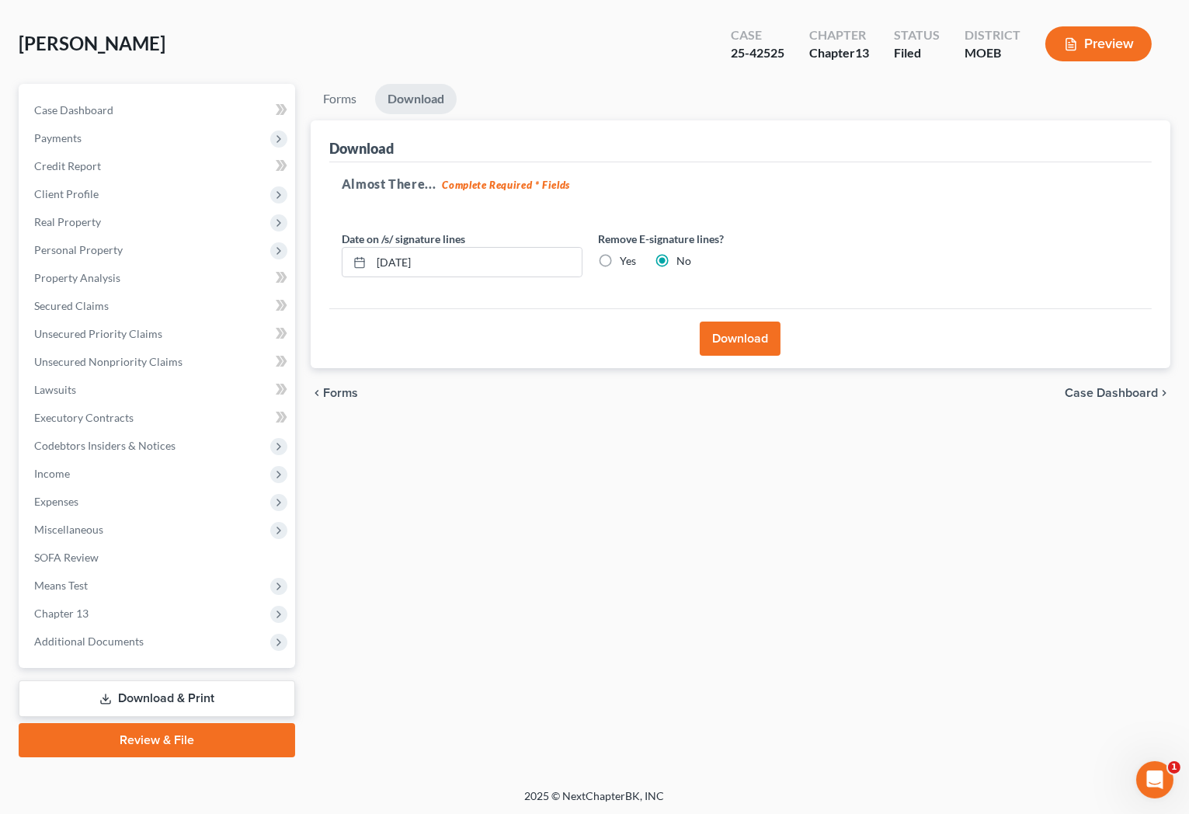
click at [736, 337] on button "Download" at bounding box center [740, 338] width 81 height 34
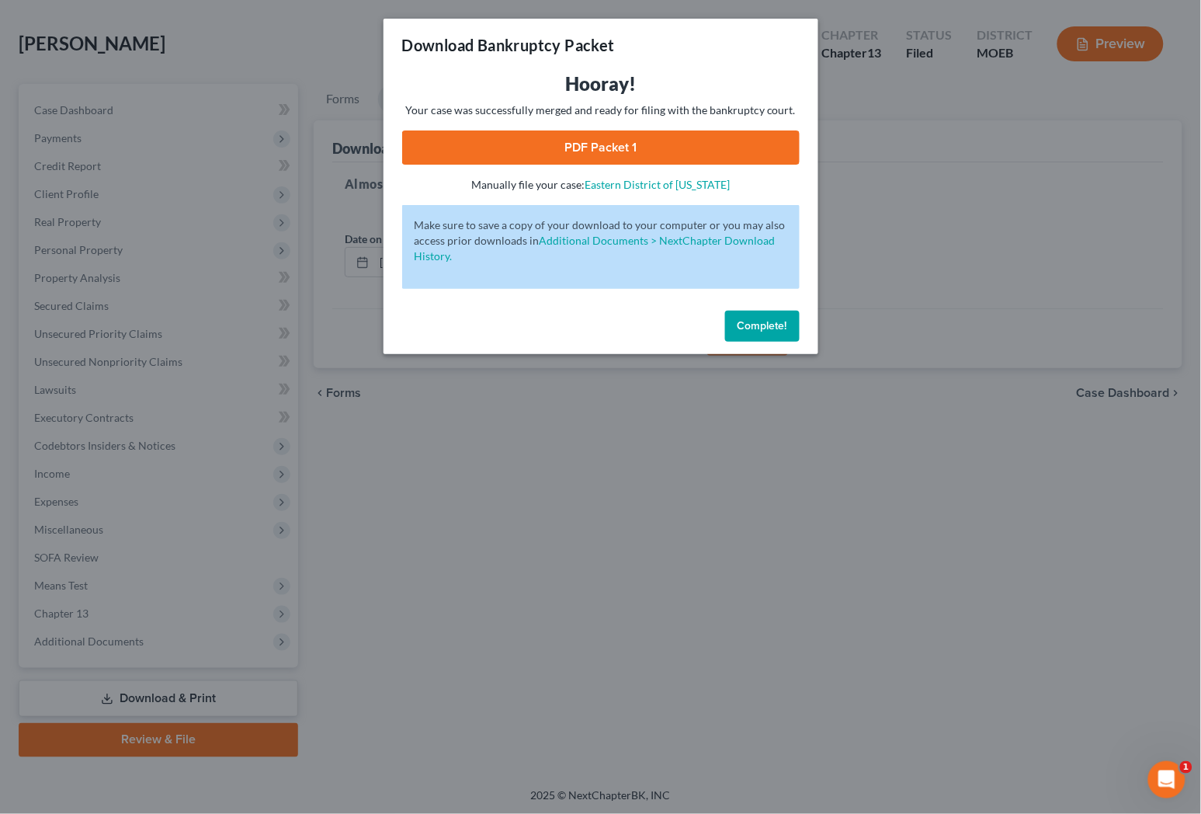
click at [620, 158] on link "PDF Packet 1" at bounding box center [601, 147] width 398 height 34
